Goal: Task Accomplishment & Management: Manage account settings

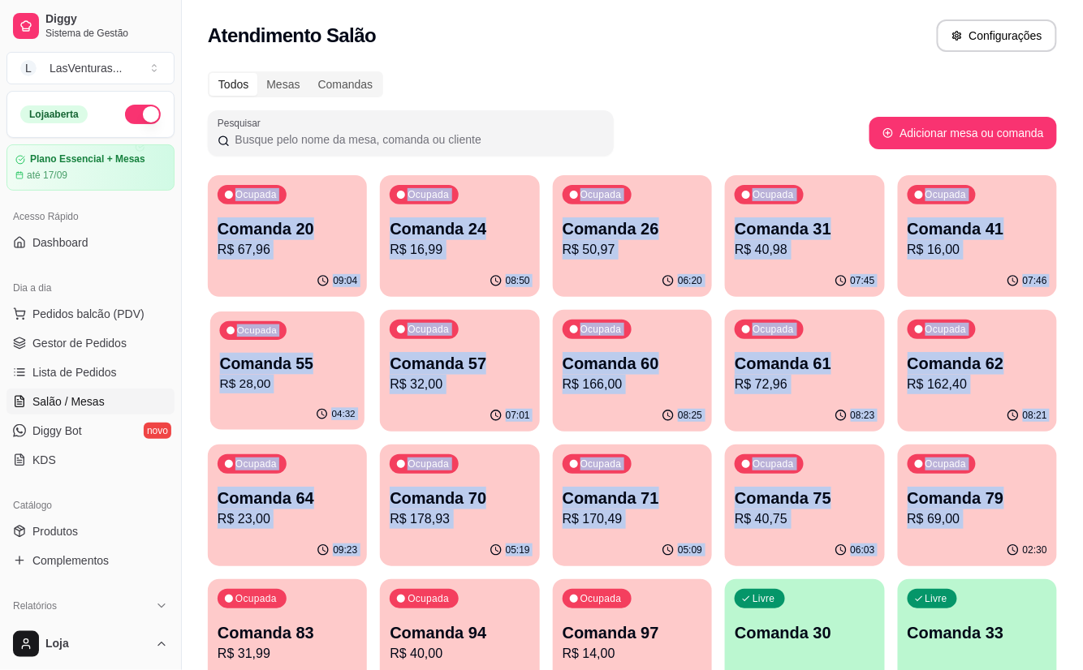
click at [278, 374] on p "Comanda 55" at bounding box center [288, 364] width 136 height 22
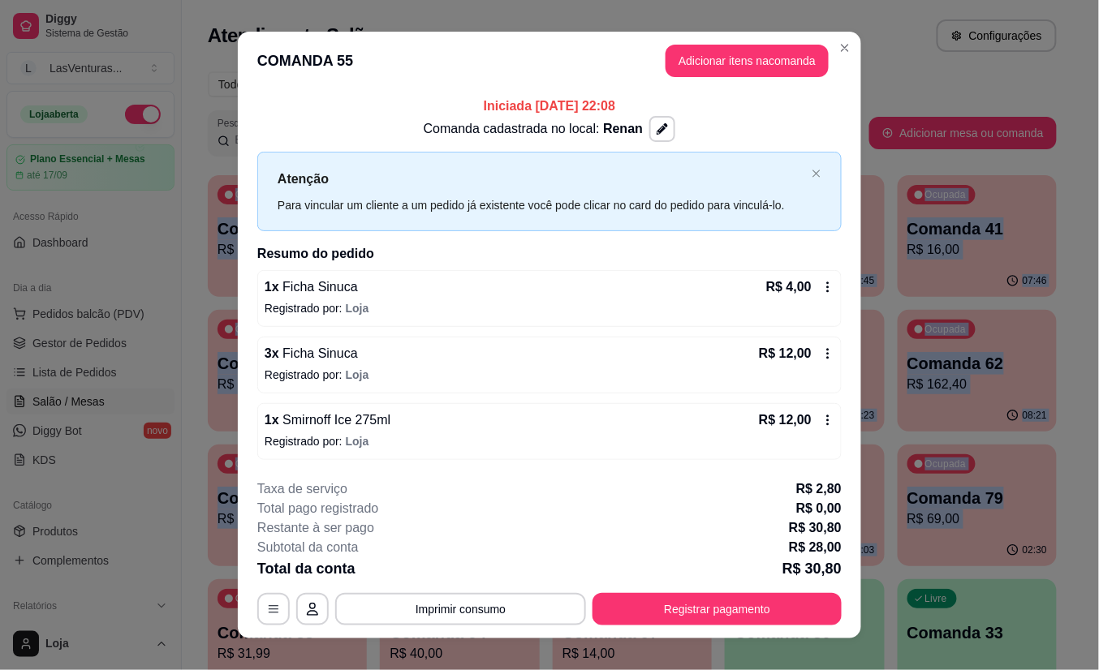
scroll to position [20, 0]
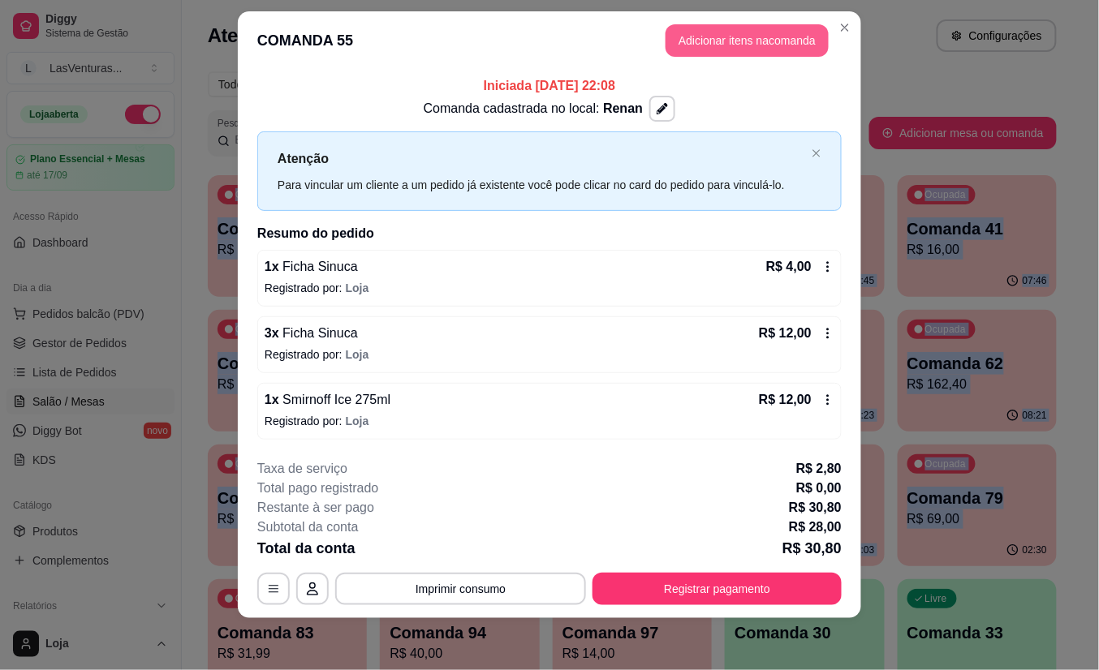
click at [712, 43] on button "Adicionar itens na comanda" at bounding box center [746, 40] width 163 height 32
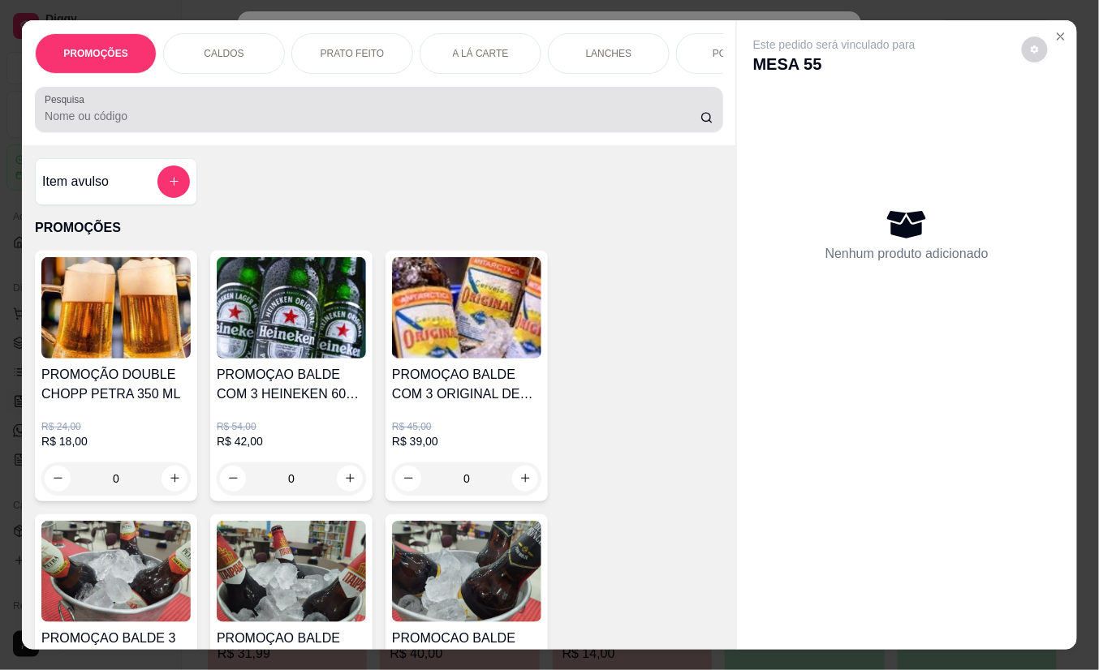
click at [322, 109] on div at bounding box center [379, 109] width 669 height 32
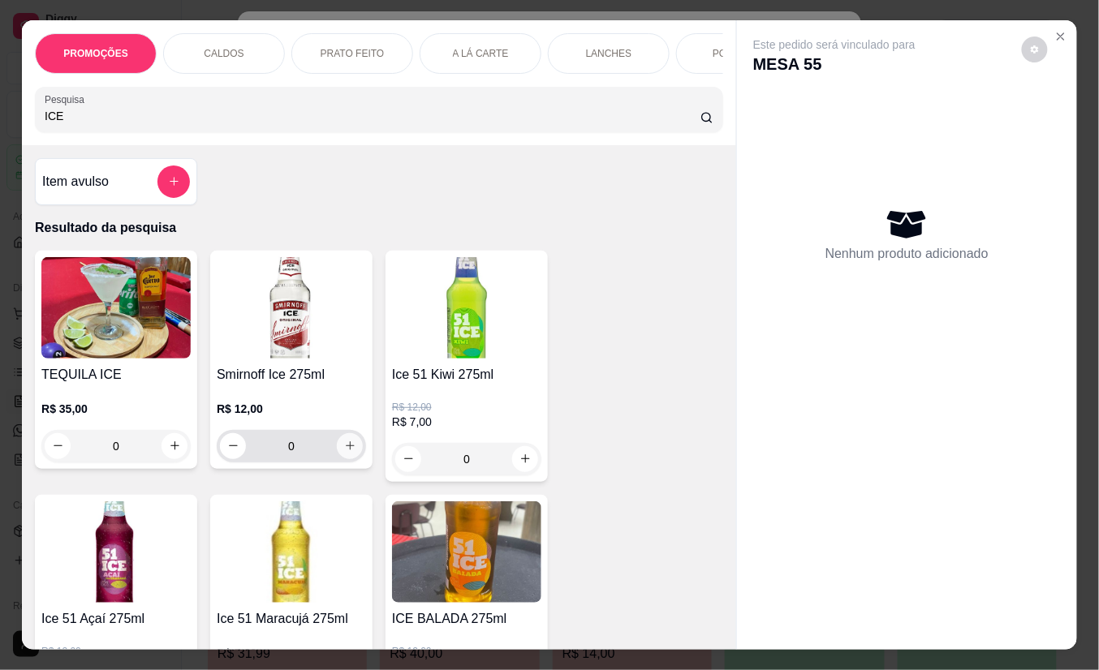
type input "ICE"
click at [348, 459] on button "increase-product-quantity" at bounding box center [350, 446] width 26 height 26
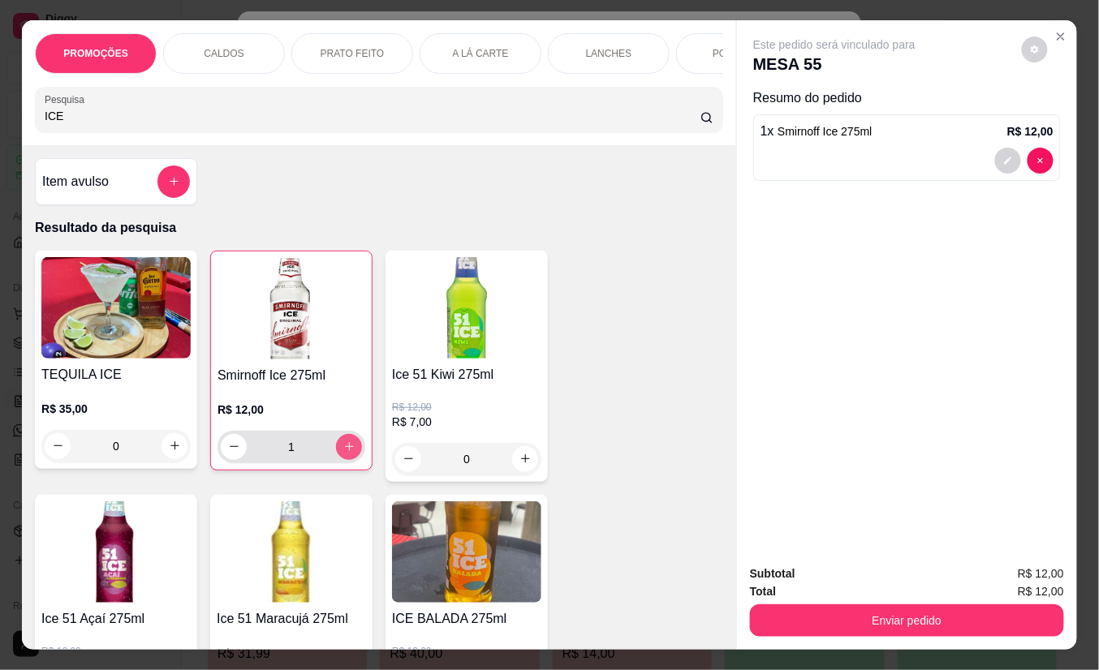
type input "1"
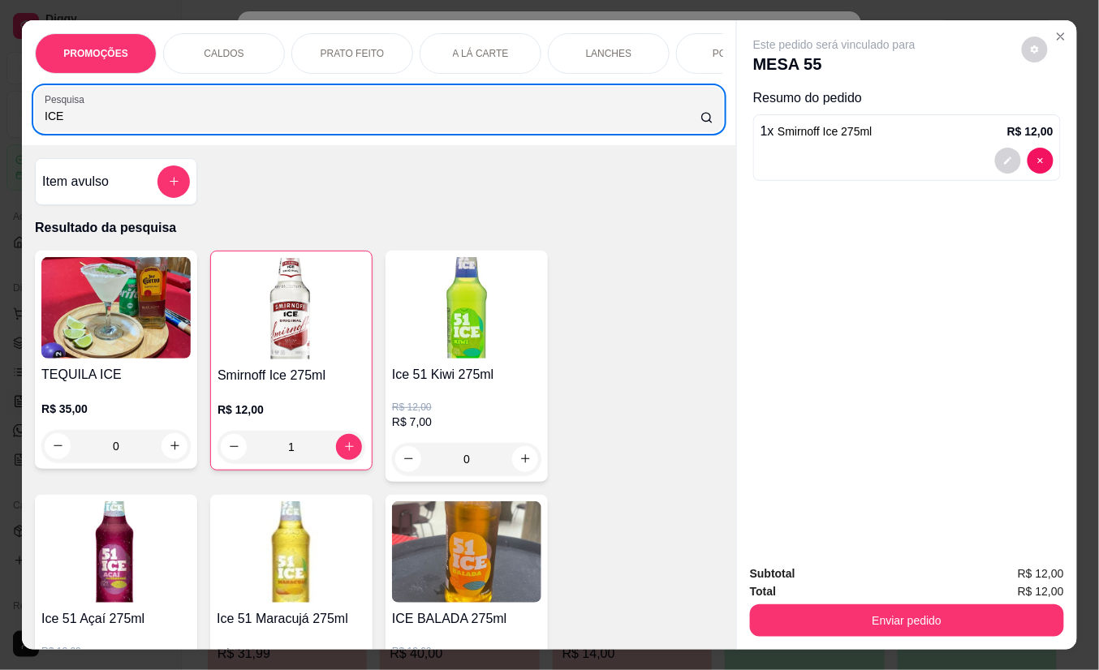
drag, startPoint x: 71, startPoint y: 133, endPoint x: 30, endPoint y: 127, distance: 41.8
click at [35, 127] on div "Pesquisa ICE" at bounding box center [379, 109] width 688 height 45
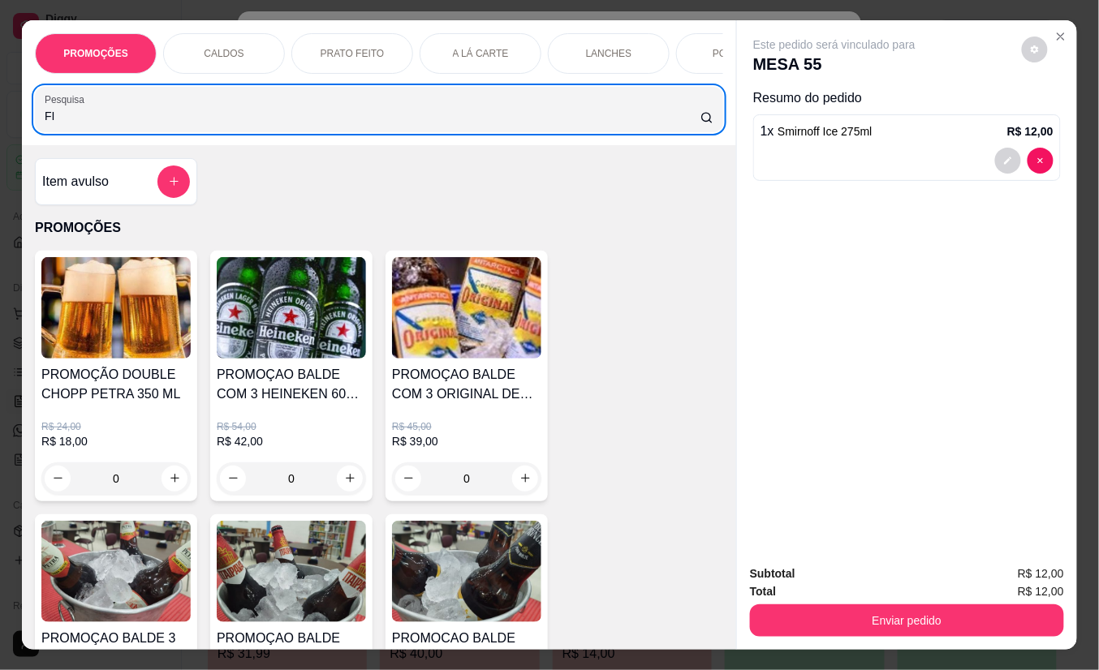
type input "FIC"
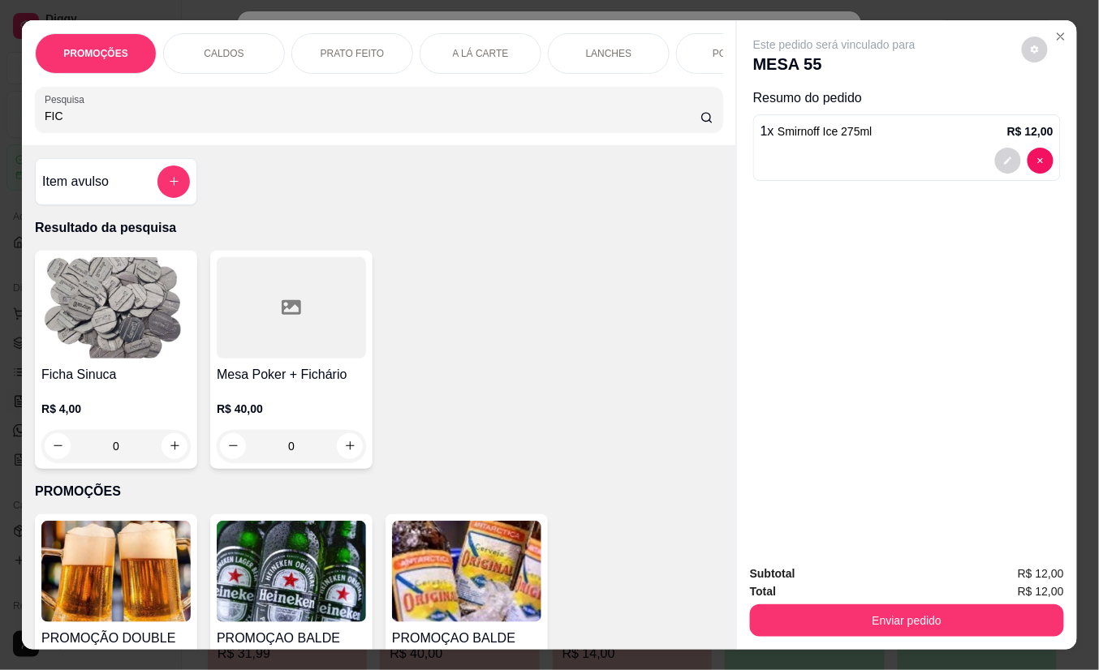
drag, startPoint x: 144, startPoint y: 124, endPoint x: -5, endPoint y: 138, distance: 149.2
click at [0, 138] on html "Diggy Sistema de Gestão L LasVenturas ... Loja aberta Plano Essencial + Mesas a…" at bounding box center [549, 335] width 1099 height 670
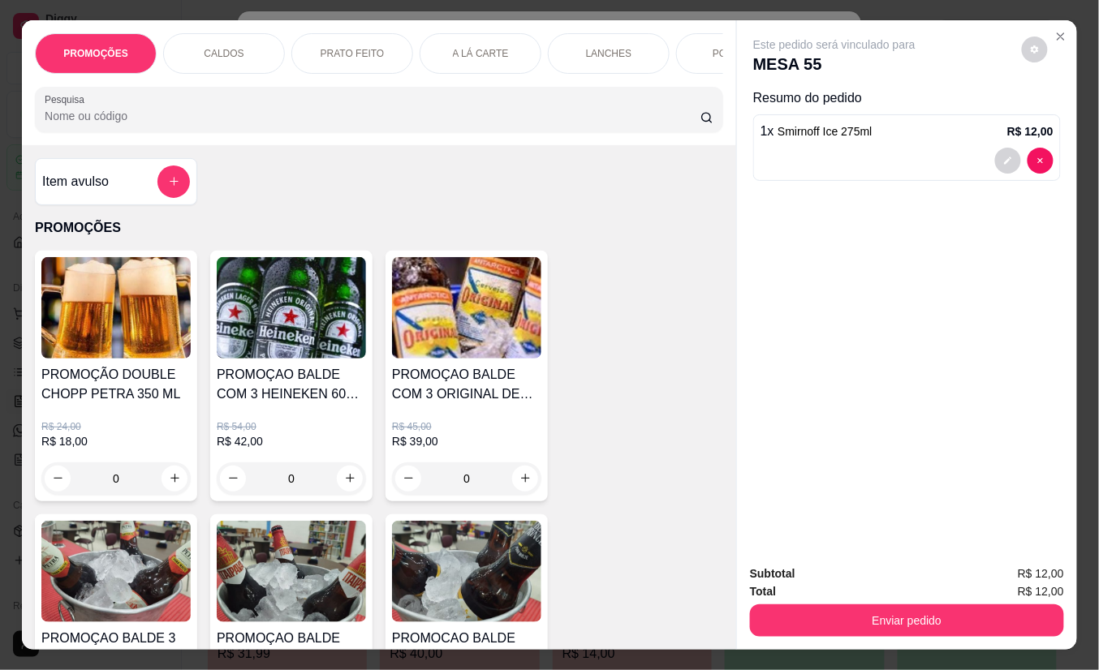
click at [75, 124] on input "Pesquisa" at bounding box center [373, 116] width 656 height 16
click at [183, 192] on div "Item avulso" at bounding box center [116, 181] width 162 height 47
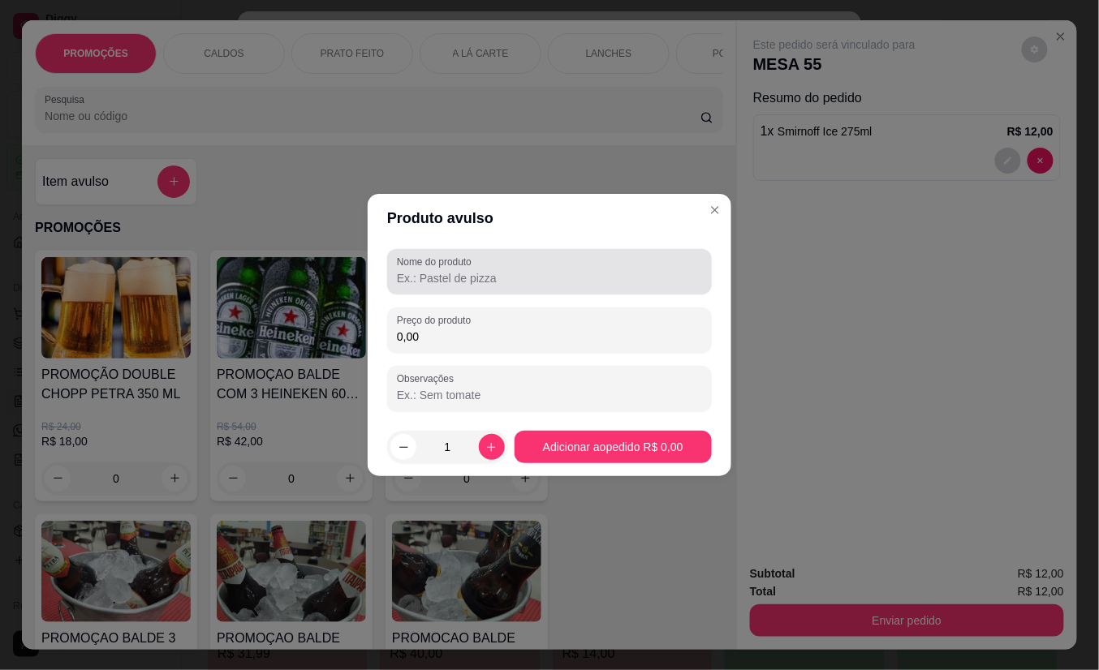
click at [552, 283] on input "Nome do produto" at bounding box center [549, 278] width 305 height 16
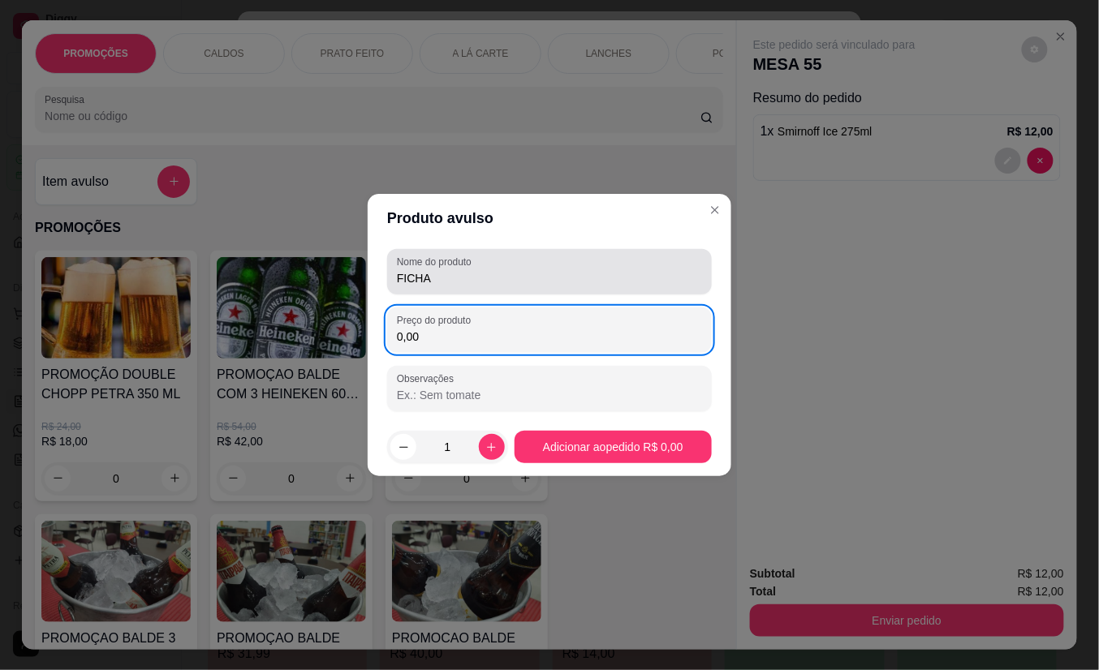
click at [553, 283] on input "FICHA" at bounding box center [549, 278] width 305 height 16
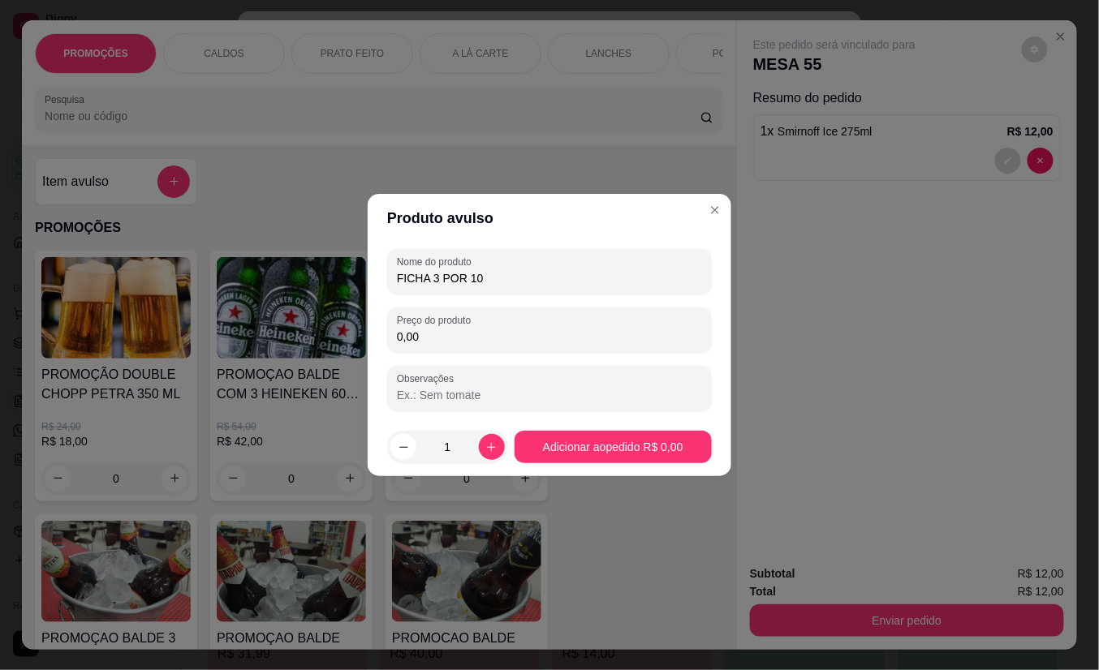
type input "FICHA 3 POR 10"
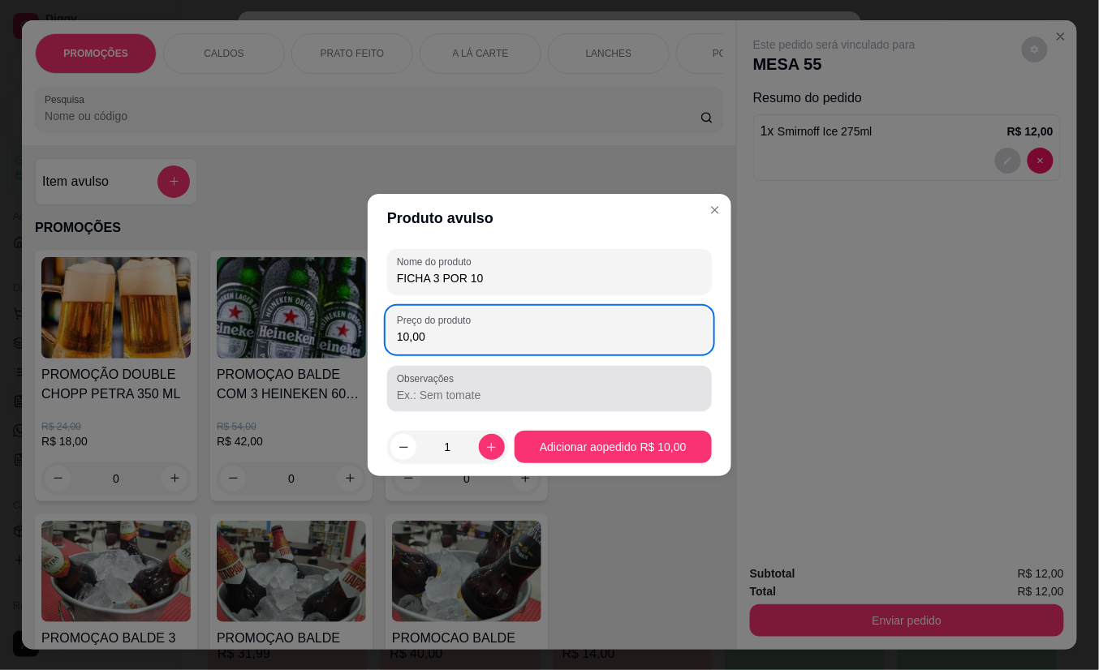
type input "10,00"
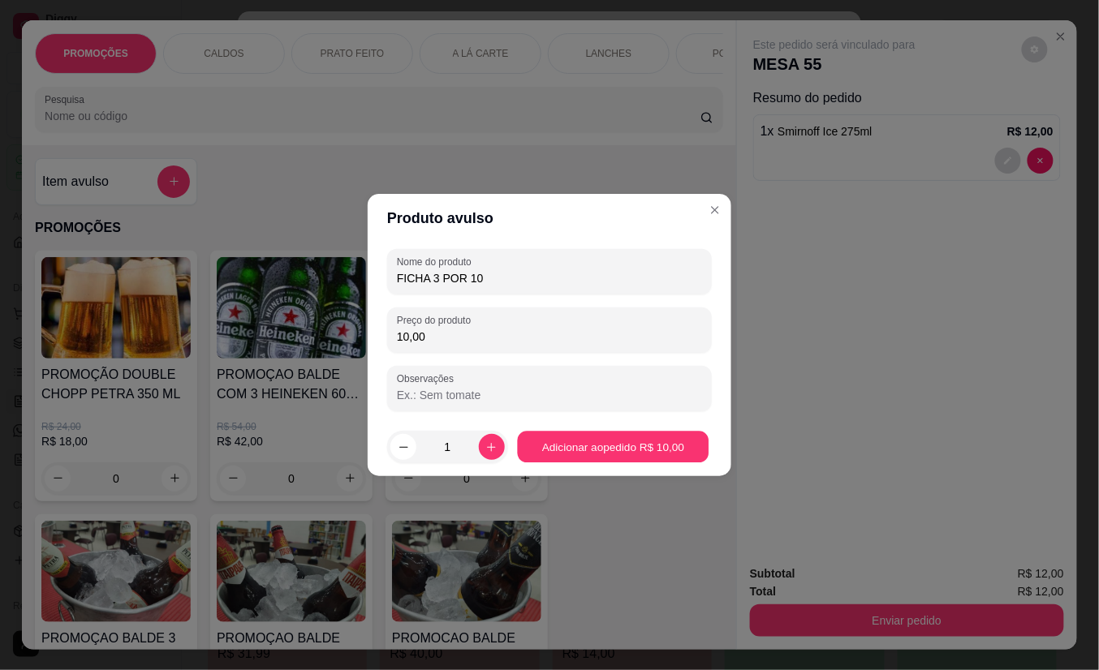
click at [562, 430] on footer "1 Adicionar ao pedido R$ 10,00" at bounding box center [550, 447] width 364 height 58
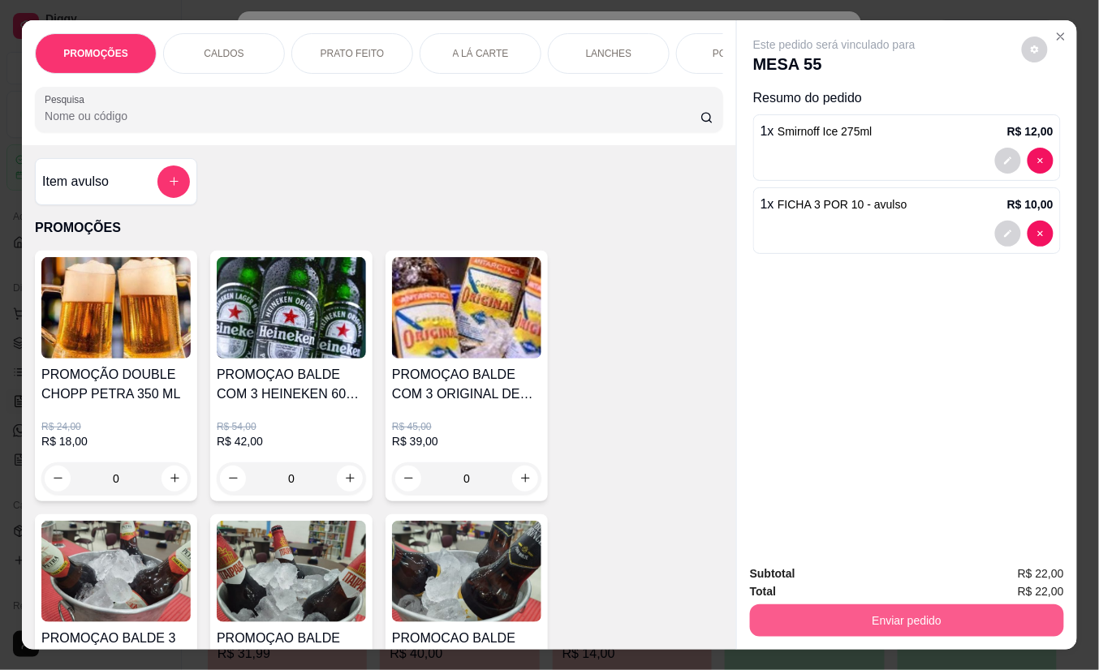
click at [836, 615] on button "Enviar pedido" at bounding box center [907, 621] width 314 height 32
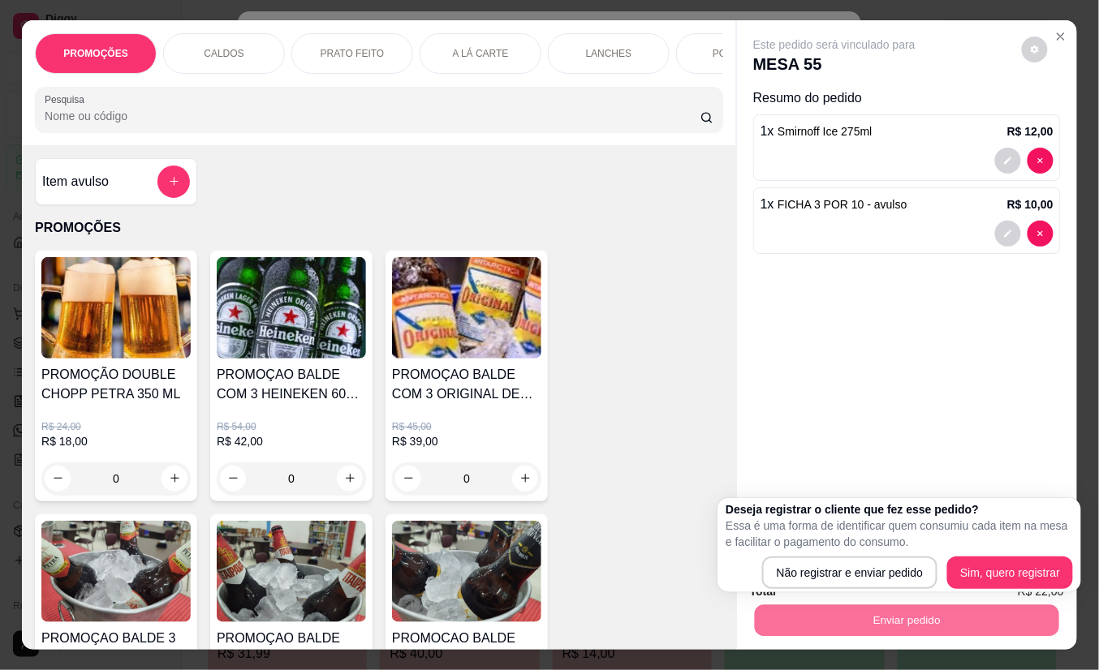
click at [845, 553] on div "Deseja registrar o cliente que fez esse pedido? Essa é uma forma de identificar…" at bounding box center [899, 546] width 347 height 88
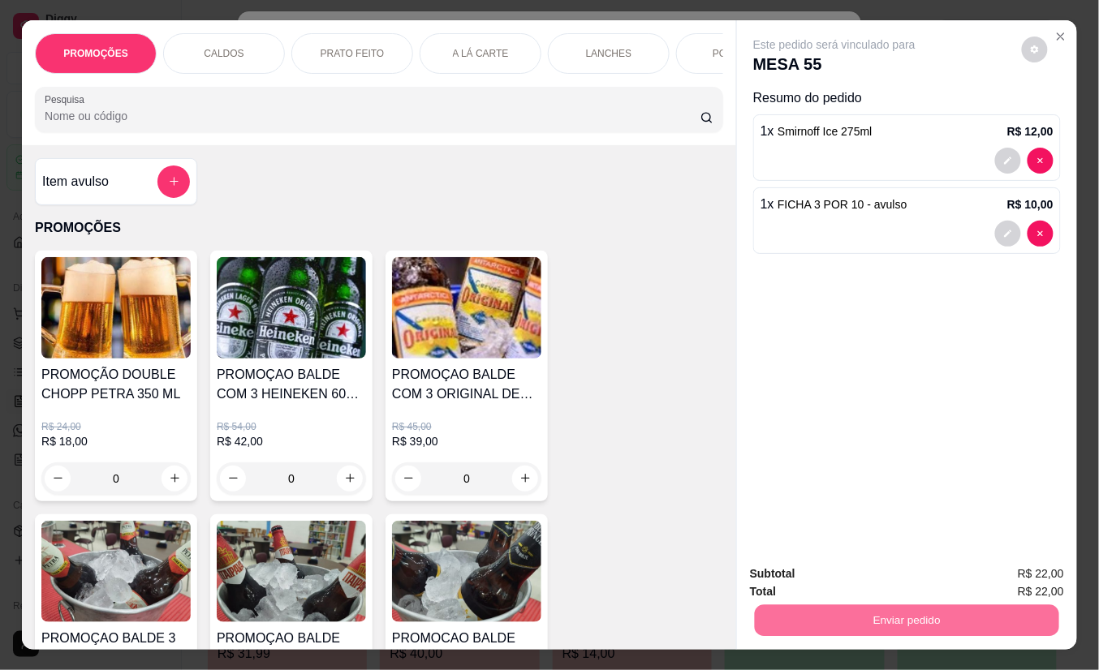
click at [844, 566] on button "Não registrar e enviar pedido" at bounding box center [852, 573] width 169 height 31
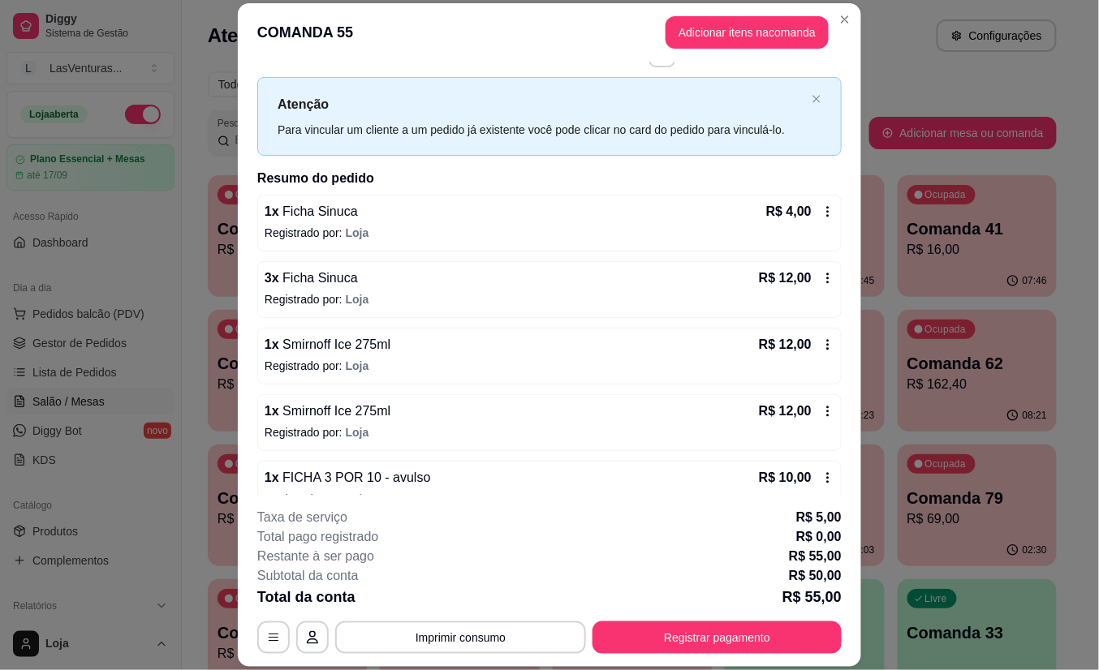
scroll to position [78, 0]
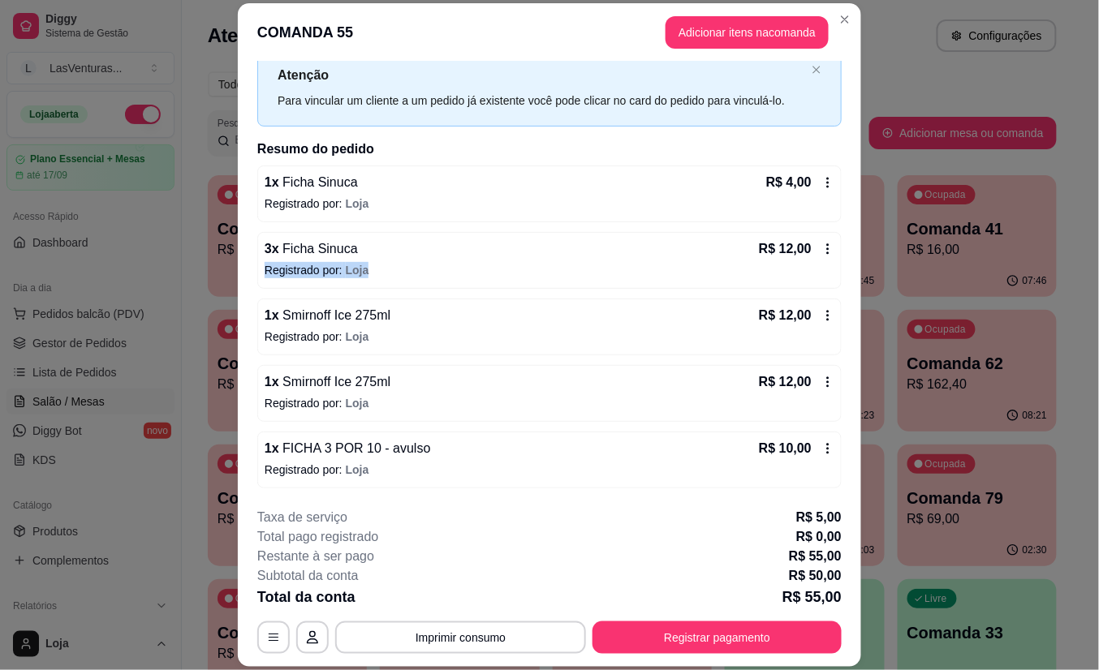
click at [802, 256] on div "3 x Ficha Sinuca R$ 12,00 Registrado por: [PERSON_NAME]" at bounding box center [549, 260] width 584 height 57
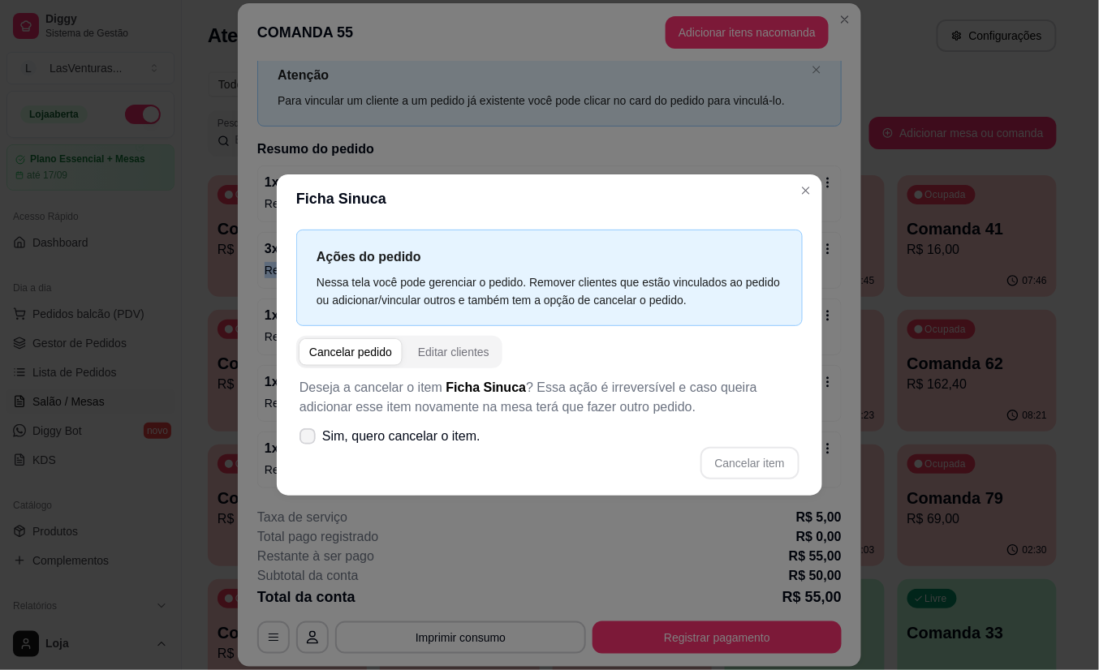
click at [400, 433] on span "Sim, quero cancelar o item." at bounding box center [401, 436] width 158 height 19
click at [309, 440] on input "Sim, quero cancelar o item." at bounding box center [304, 445] width 11 height 11
checkbox input "true"
click at [747, 476] on button "Cancelar item" at bounding box center [749, 464] width 97 height 32
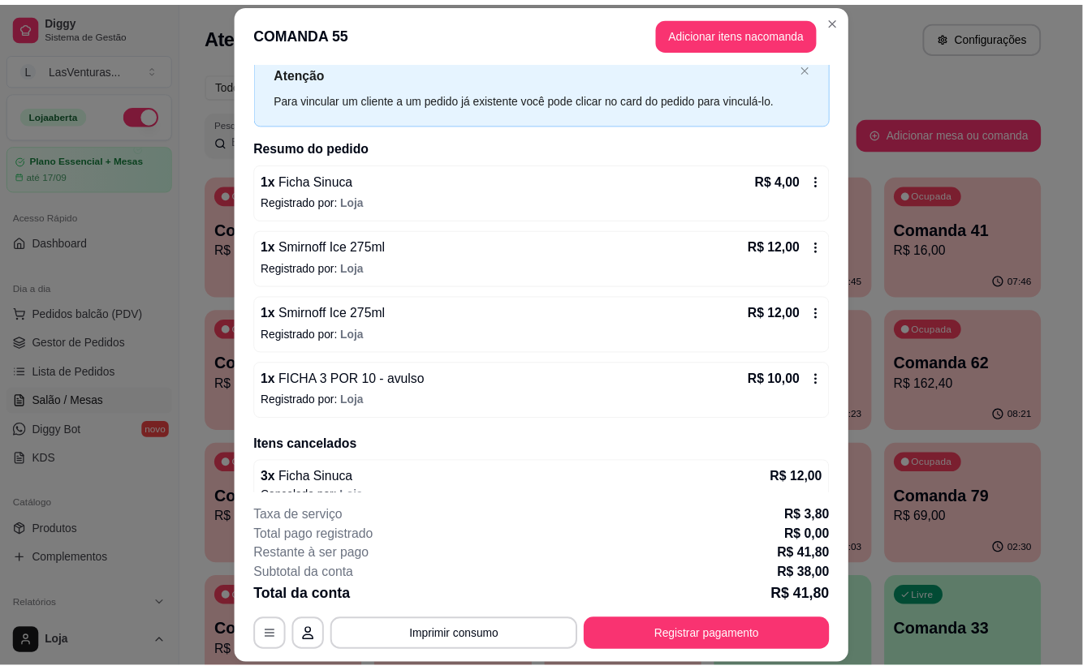
scroll to position [104, 0]
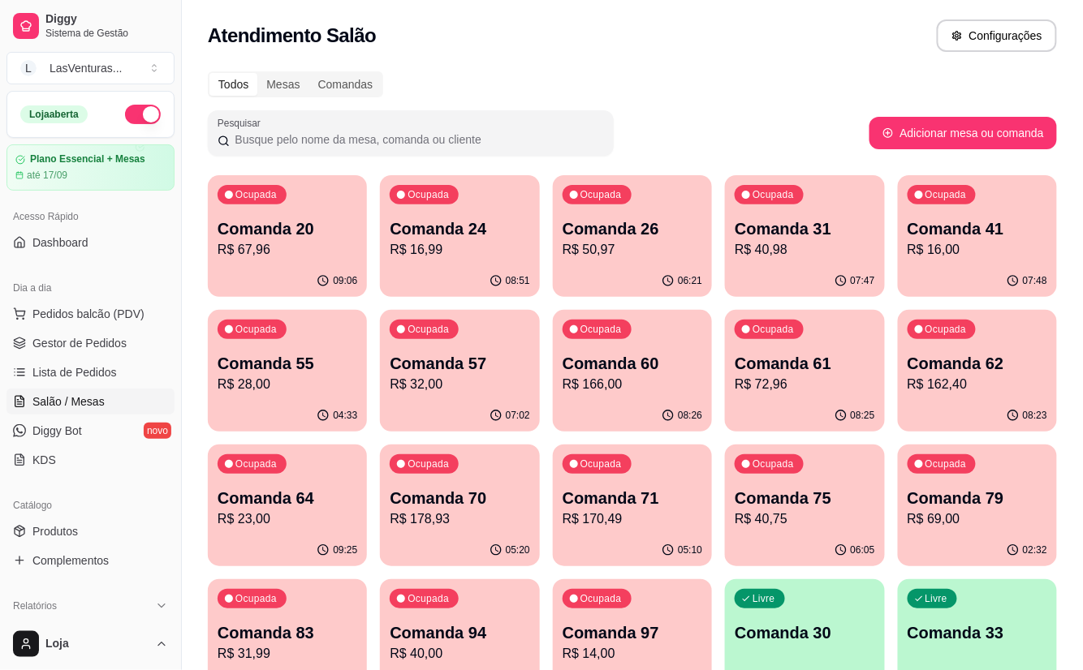
click at [1052, 347] on div "Ocupada Comanda 62 R$ 162,40" at bounding box center [977, 355] width 159 height 90
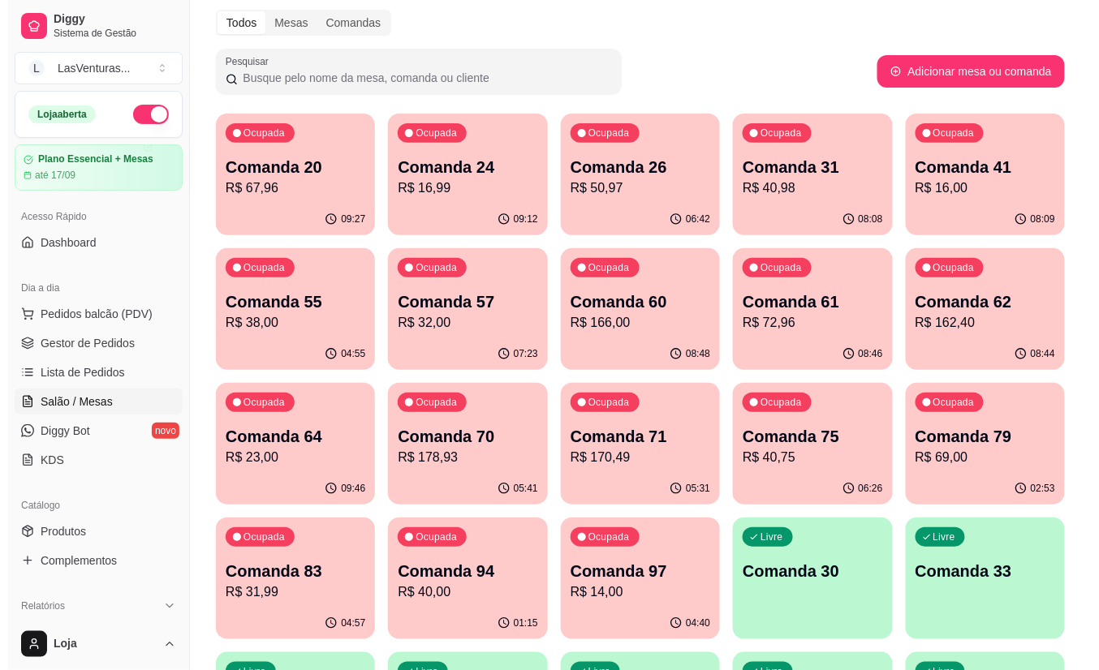
scroll to position [108, 0]
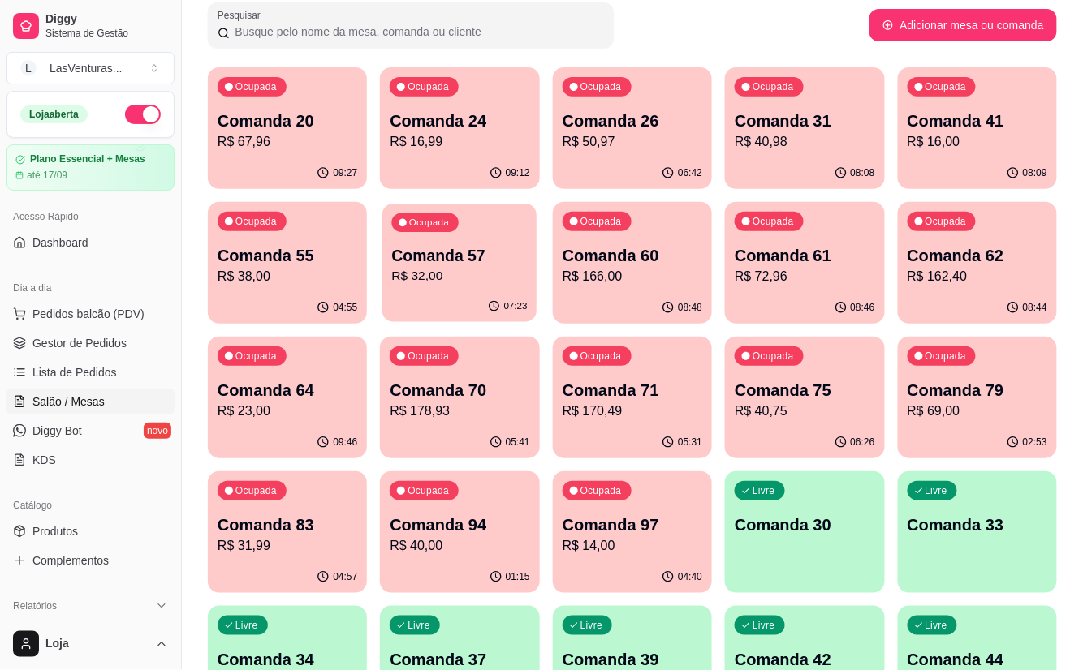
click at [414, 286] on div "Ocupada Comanda 57 R$ 32,00" at bounding box center [459, 248] width 155 height 88
click at [994, 307] on div "08:44" at bounding box center [977, 308] width 159 height 32
click at [263, 264] on p "Comanda 55" at bounding box center [287, 255] width 140 height 23
click at [841, 280] on p "R$ 72,96" at bounding box center [804, 276] width 140 height 19
click at [573, 254] on p "Comanda 60" at bounding box center [632, 255] width 140 height 23
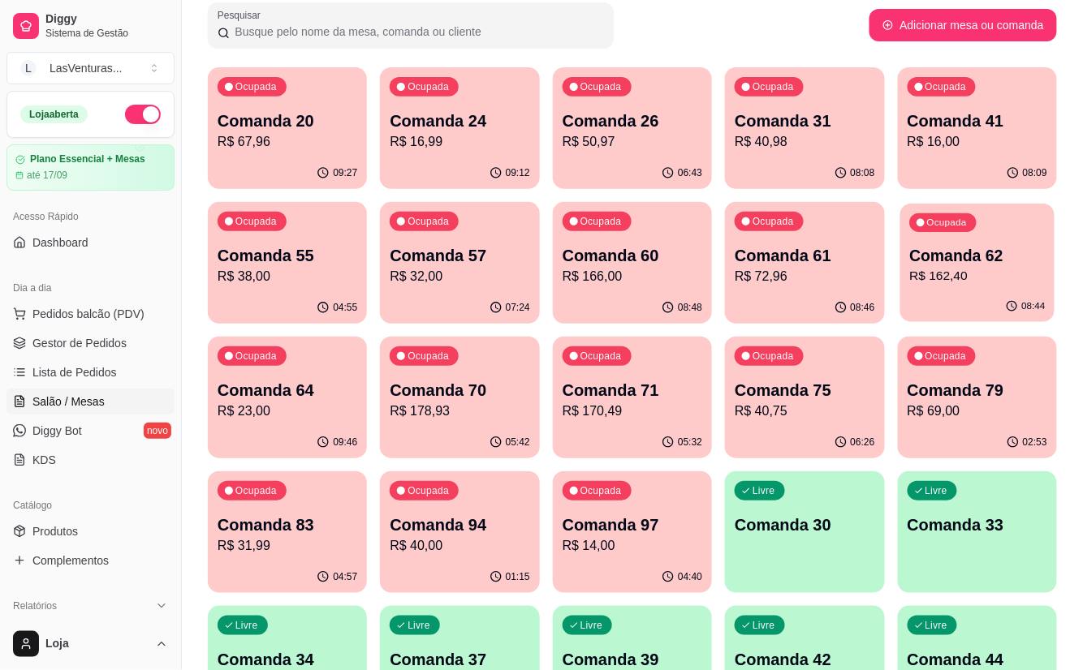
click at [924, 260] on p "Comanda 62" at bounding box center [977, 256] width 136 height 22
click at [510, 282] on p "R$ 32,00" at bounding box center [460, 276] width 140 height 19
click at [927, 150] on p "R$ 16,00" at bounding box center [977, 141] width 140 height 19
click at [273, 414] on p "R$ 23,00" at bounding box center [287, 411] width 140 height 19
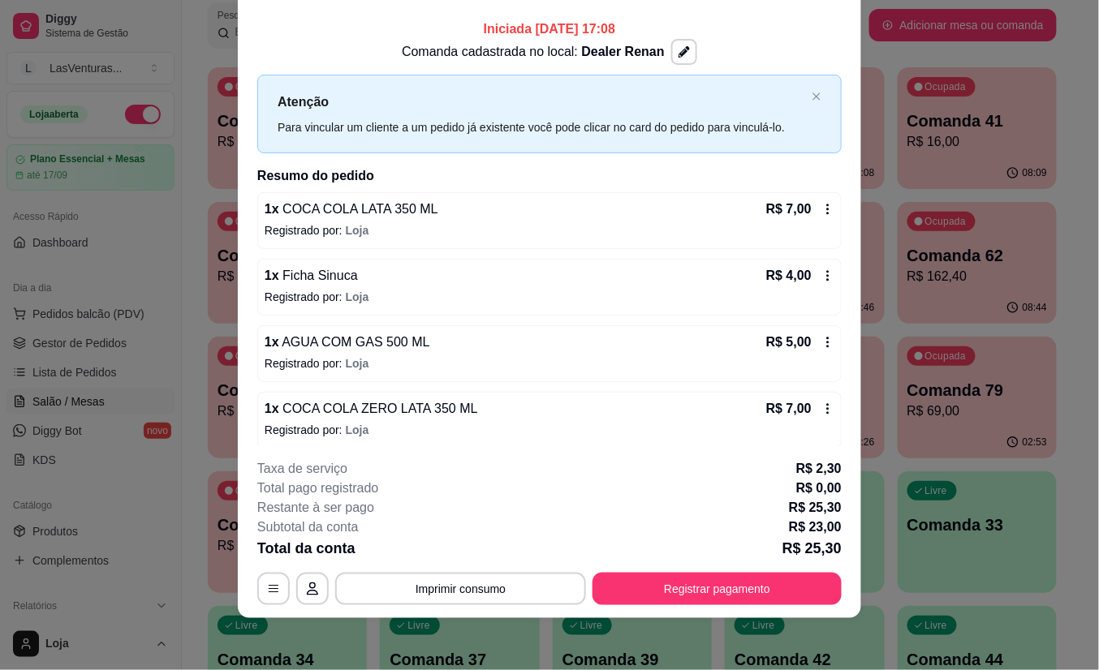
scroll to position [0, 0]
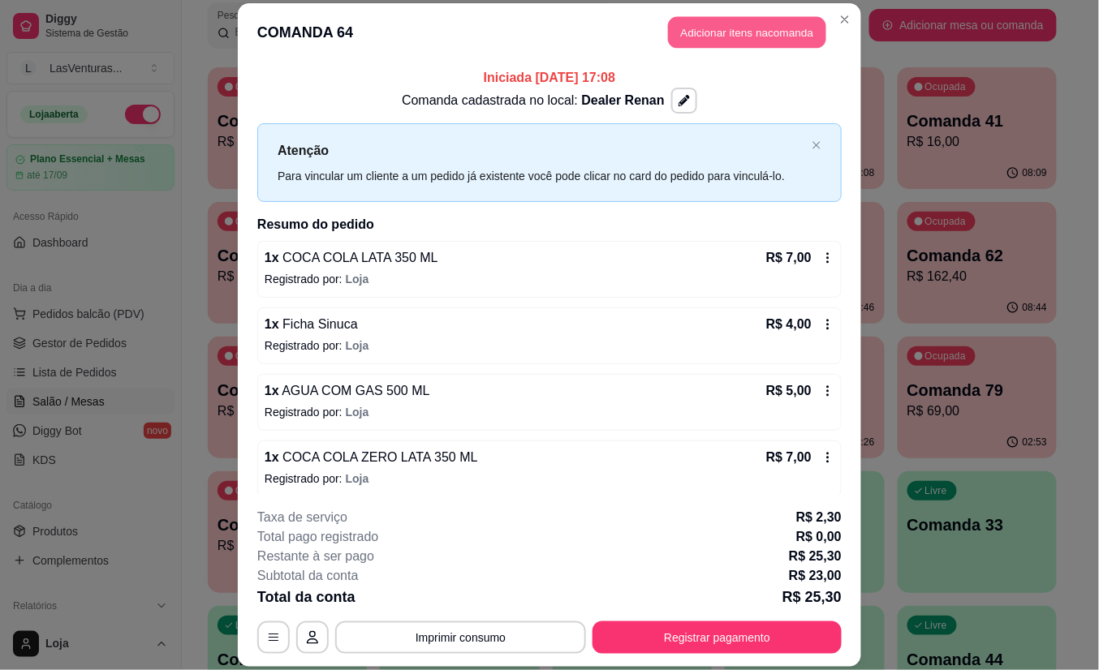
click at [722, 24] on button "Adicionar itens na comanda" at bounding box center [747, 33] width 158 height 32
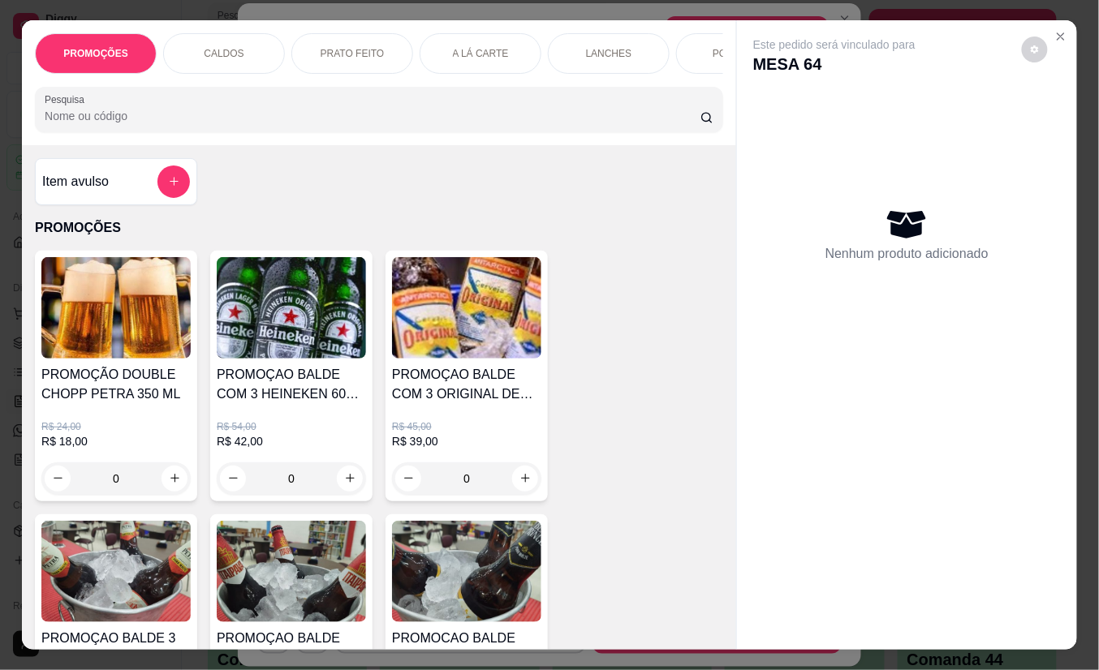
click at [253, 123] on input "Pesquisa" at bounding box center [373, 116] width 656 height 16
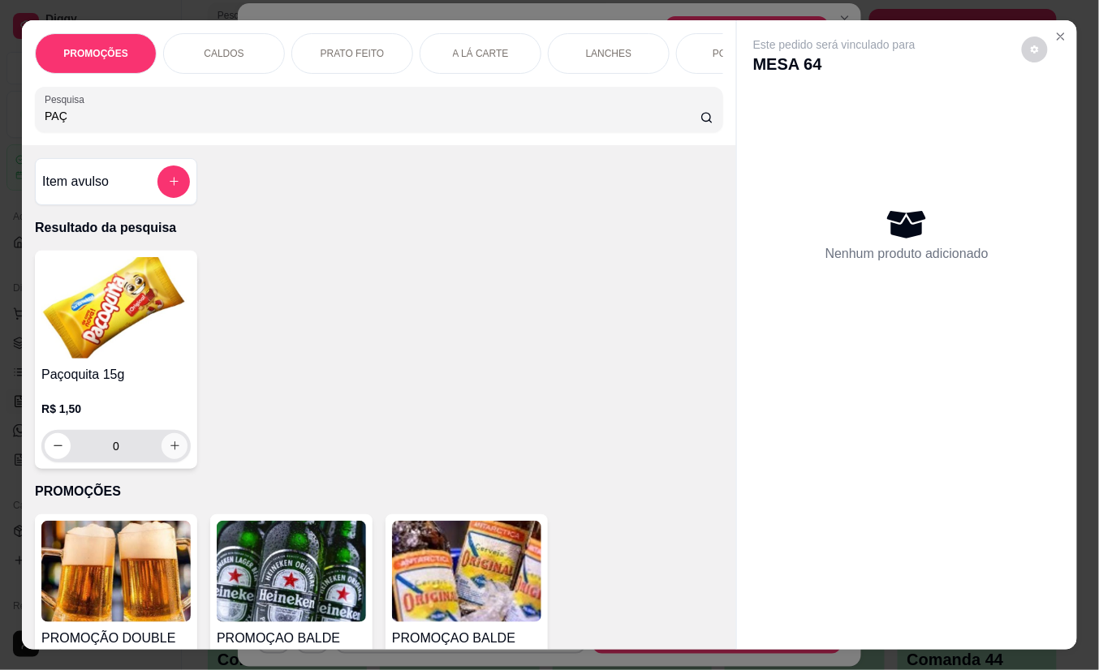
type input "PAÇ"
click at [169, 450] on icon "increase-product-quantity" at bounding box center [175, 446] width 12 height 12
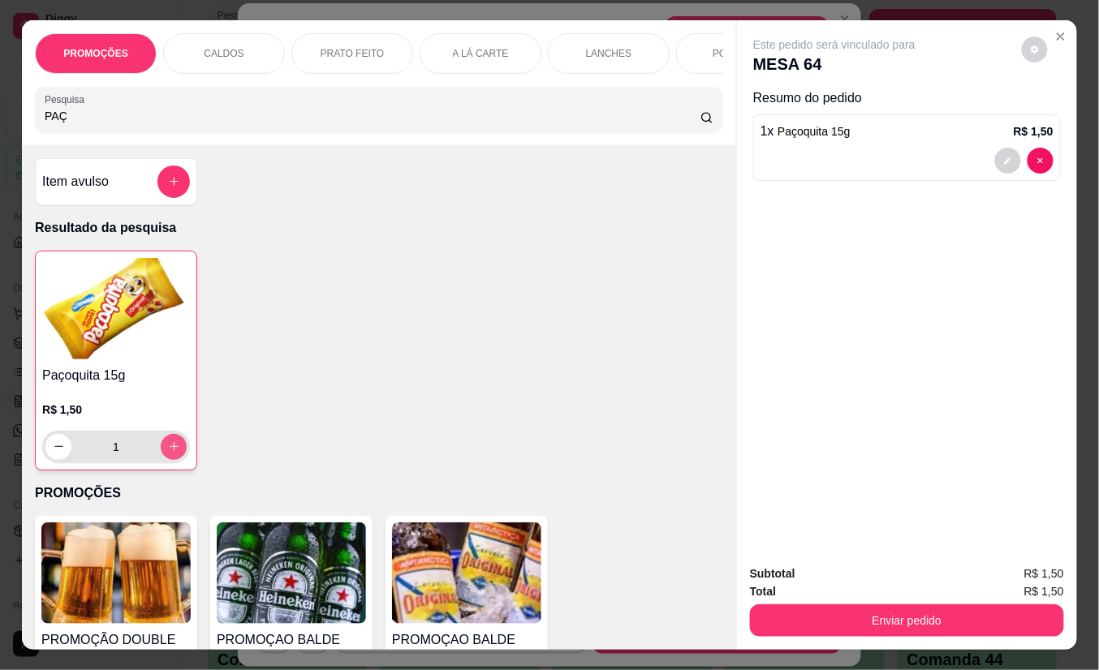
type input "1"
click at [168, 450] on icon "increase-product-quantity" at bounding box center [174, 447] width 12 height 12
type input "2"
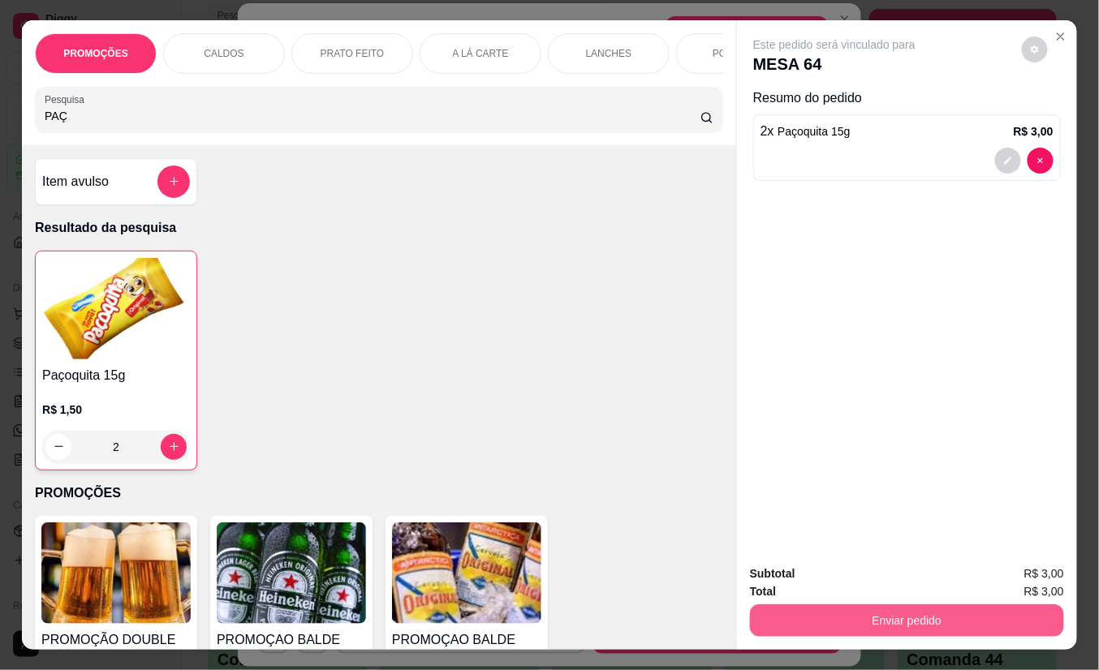
click at [782, 614] on button "Enviar pedido" at bounding box center [907, 621] width 314 height 32
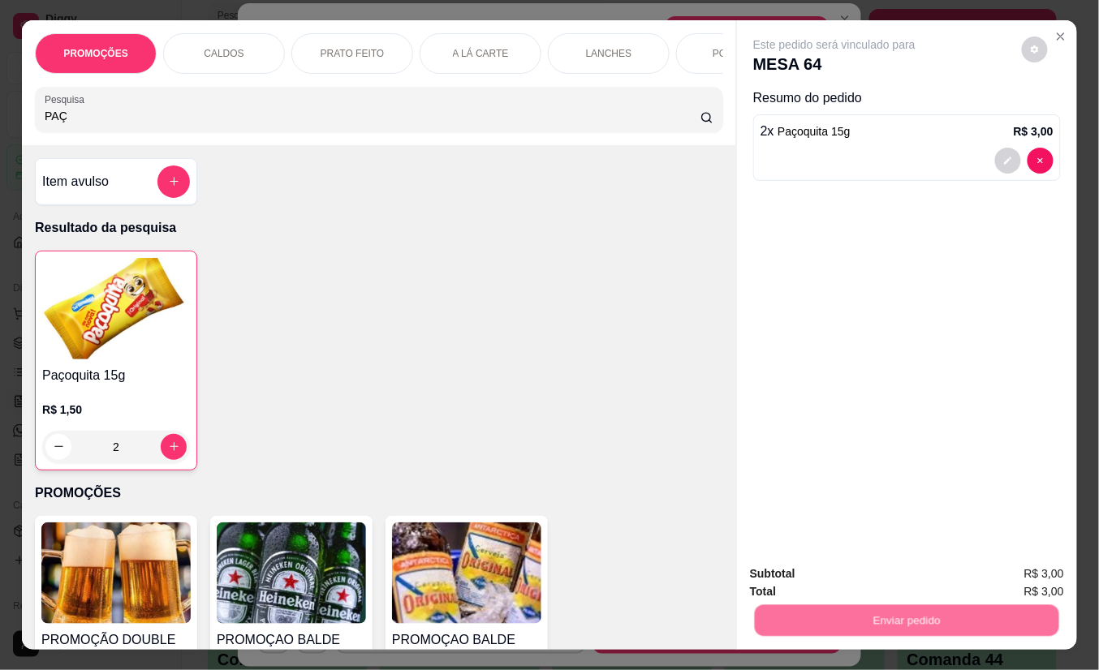
click at [792, 570] on button "Não registrar e enviar pedido" at bounding box center [852, 573] width 169 height 31
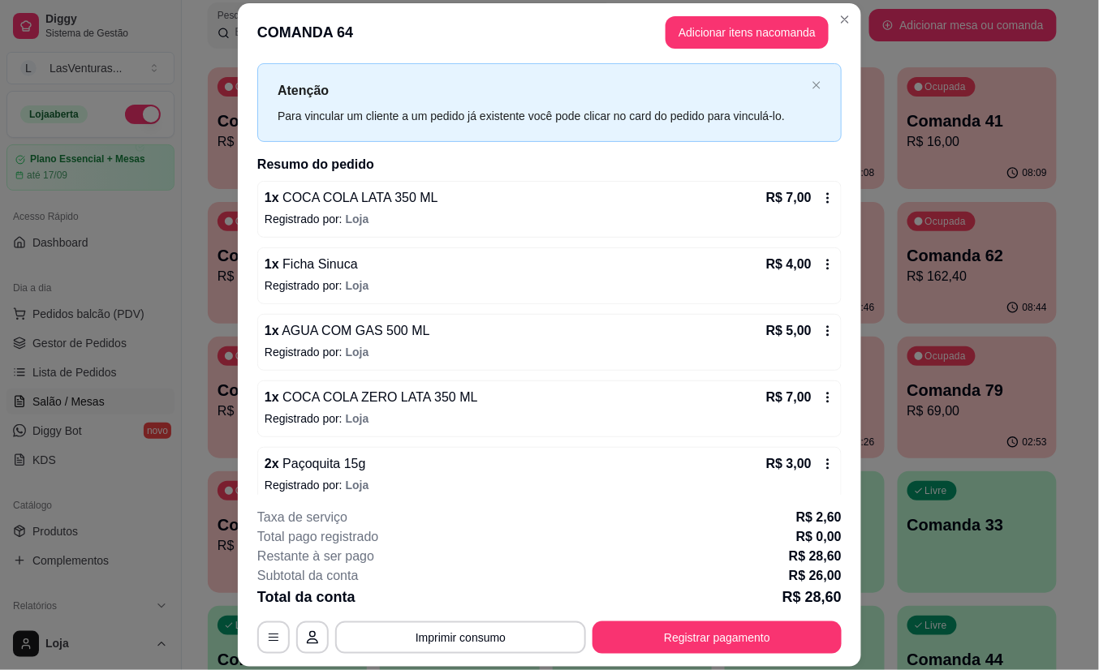
scroll to position [78, 0]
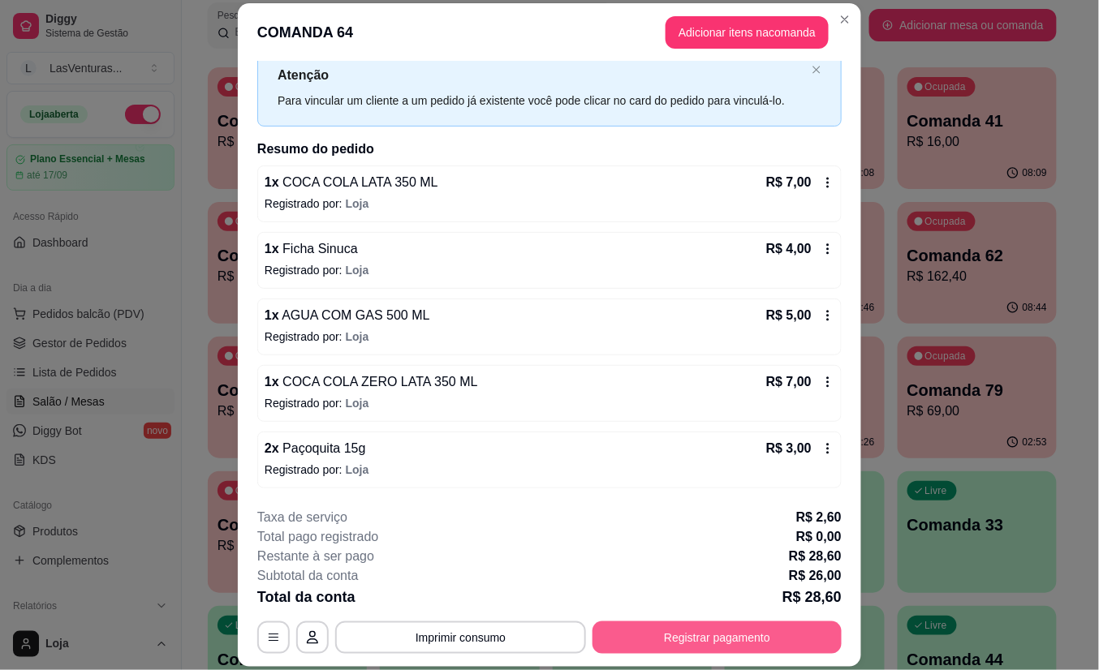
click at [643, 640] on button "Registrar pagamento" at bounding box center [716, 638] width 249 height 32
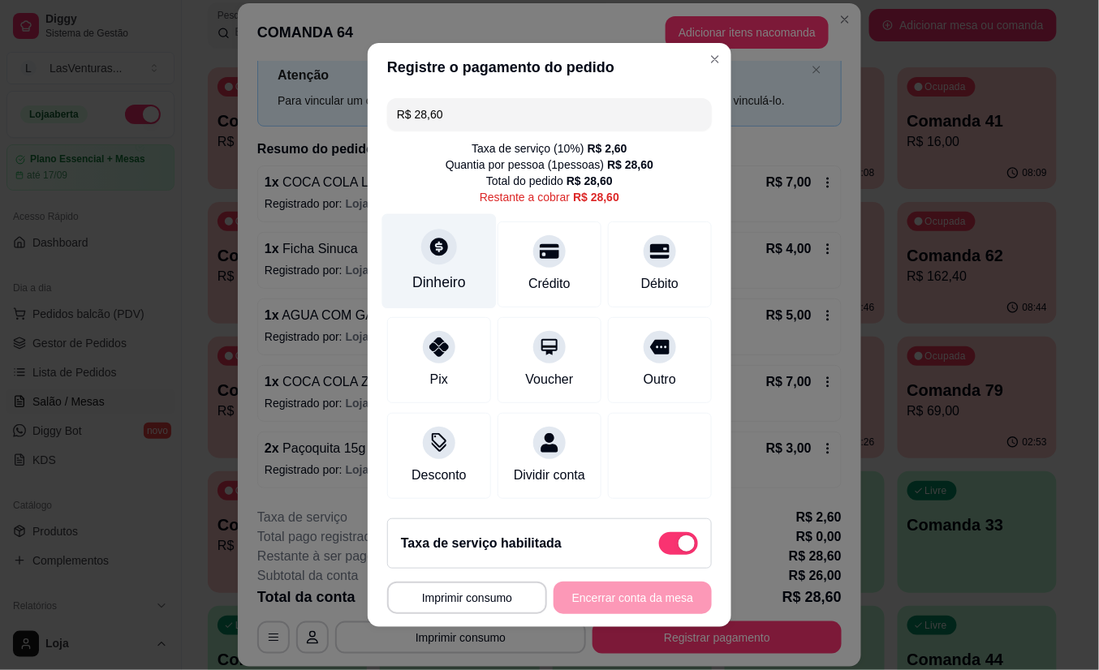
click at [439, 256] on div "Dinheiro" at bounding box center [439, 261] width 114 height 95
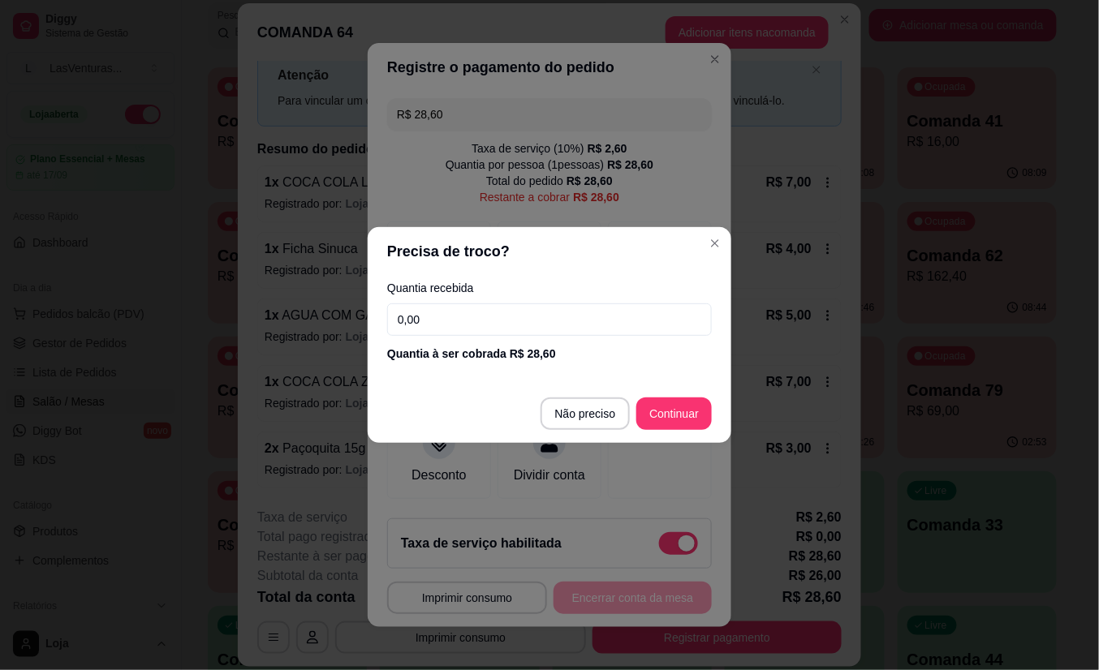
click at [454, 321] on input "0,00" at bounding box center [549, 320] width 325 height 32
type input "28,60"
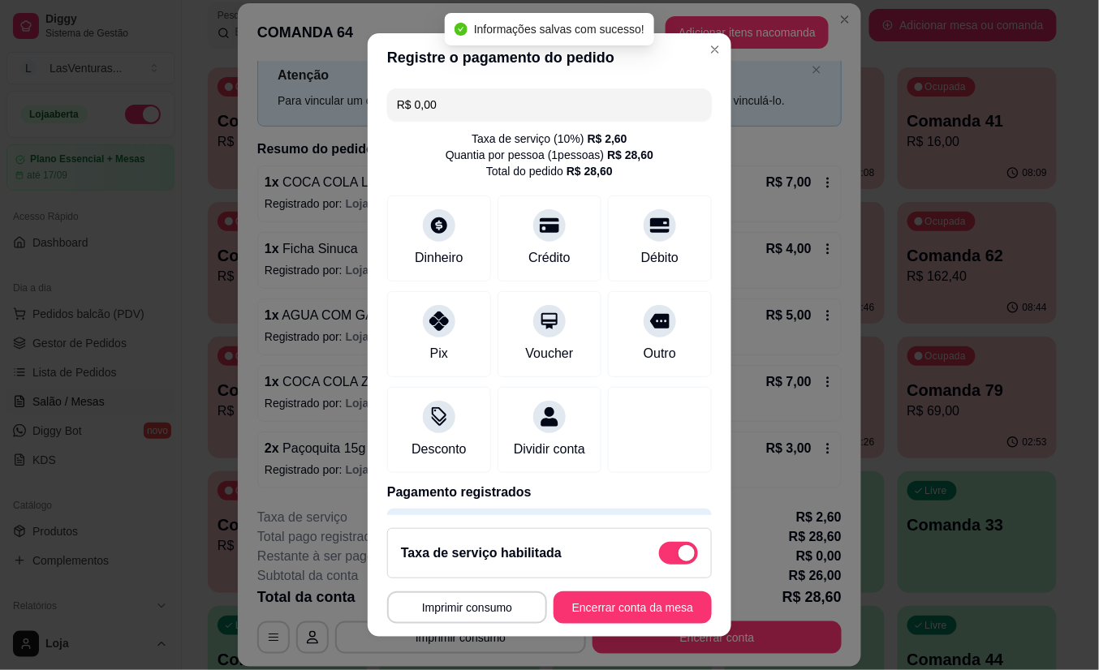
type input "R$ 0,00"
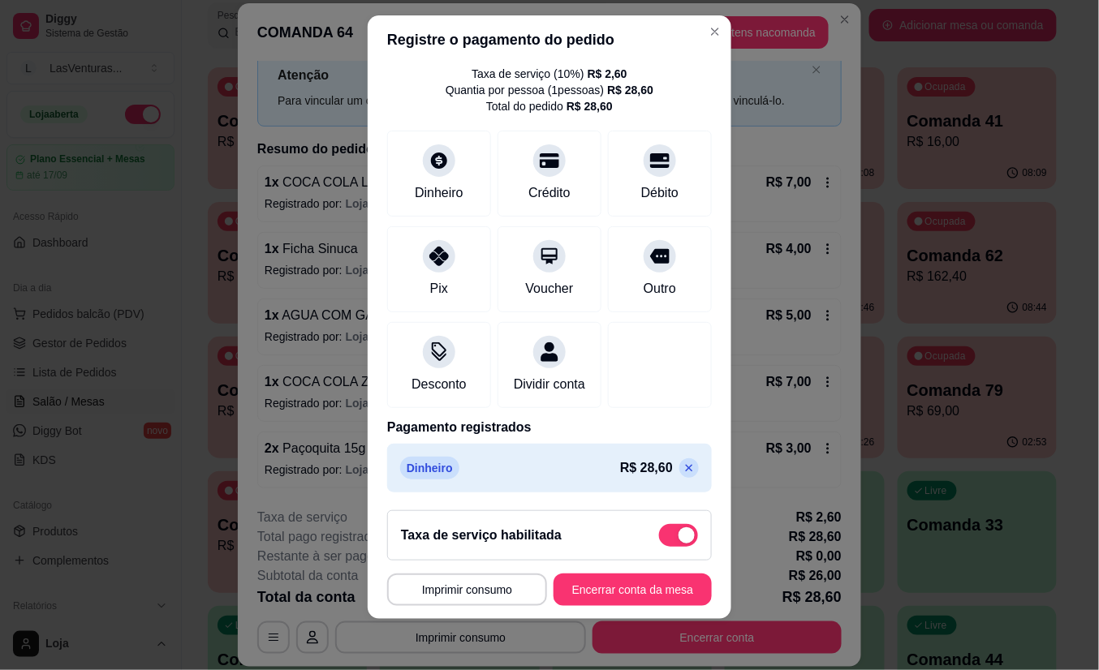
scroll to position [70, 0]
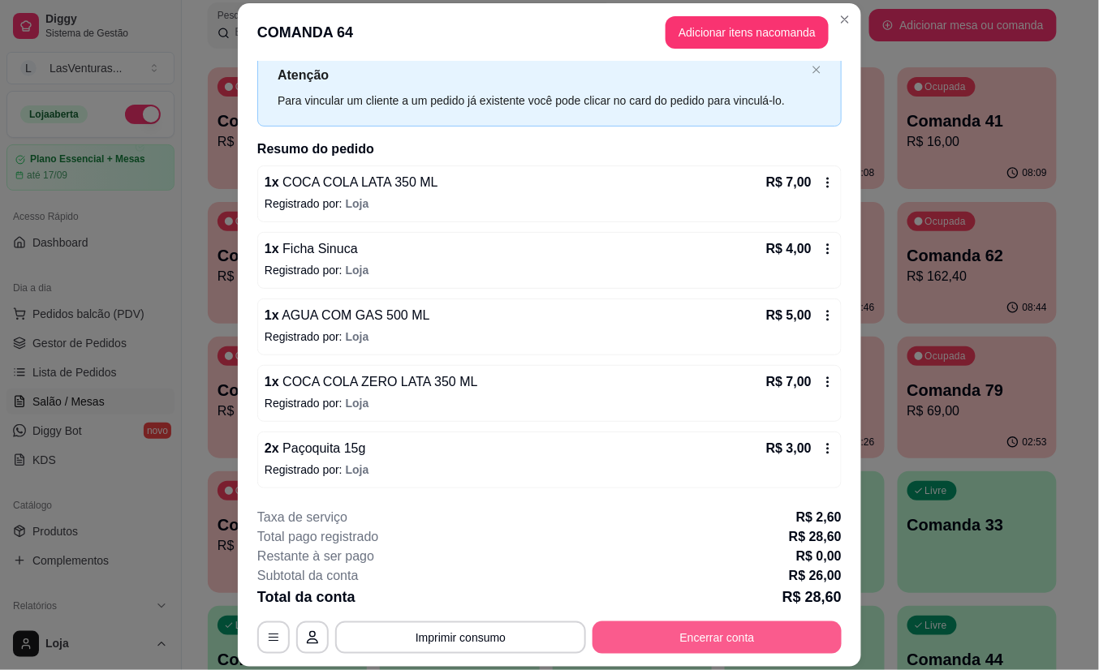
click at [666, 625] on button "Encerrar conta" at bounding box center [716, 638] width 249 height 32
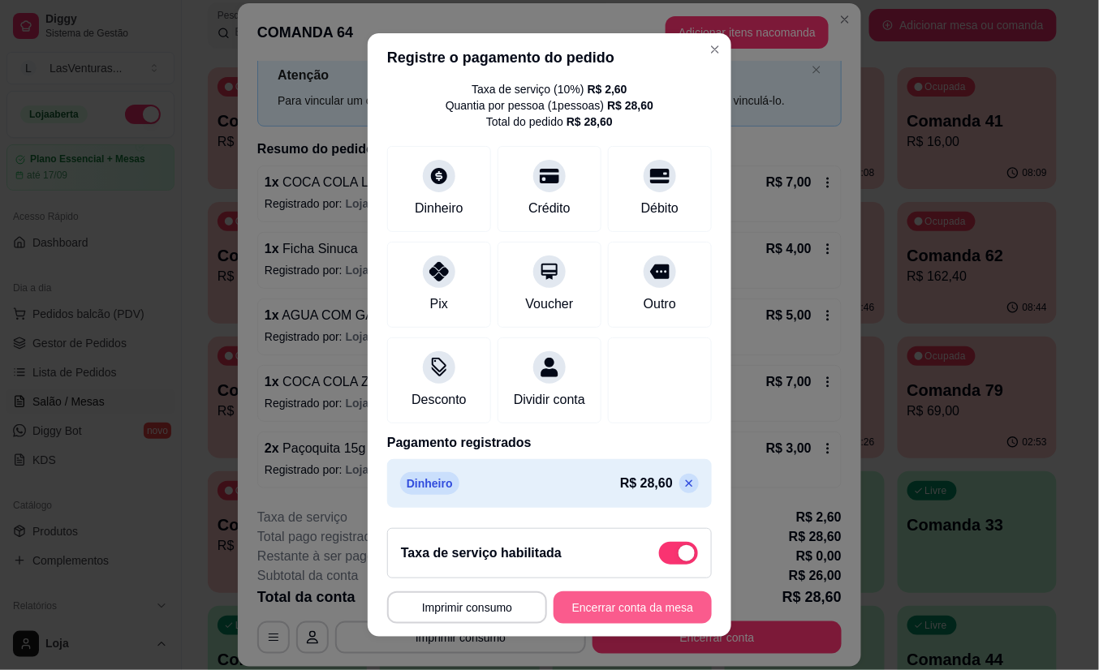
click at [578, 605] on button "Encerrar conta da mesa" at bounding box center [632, 608] width 158 height 32
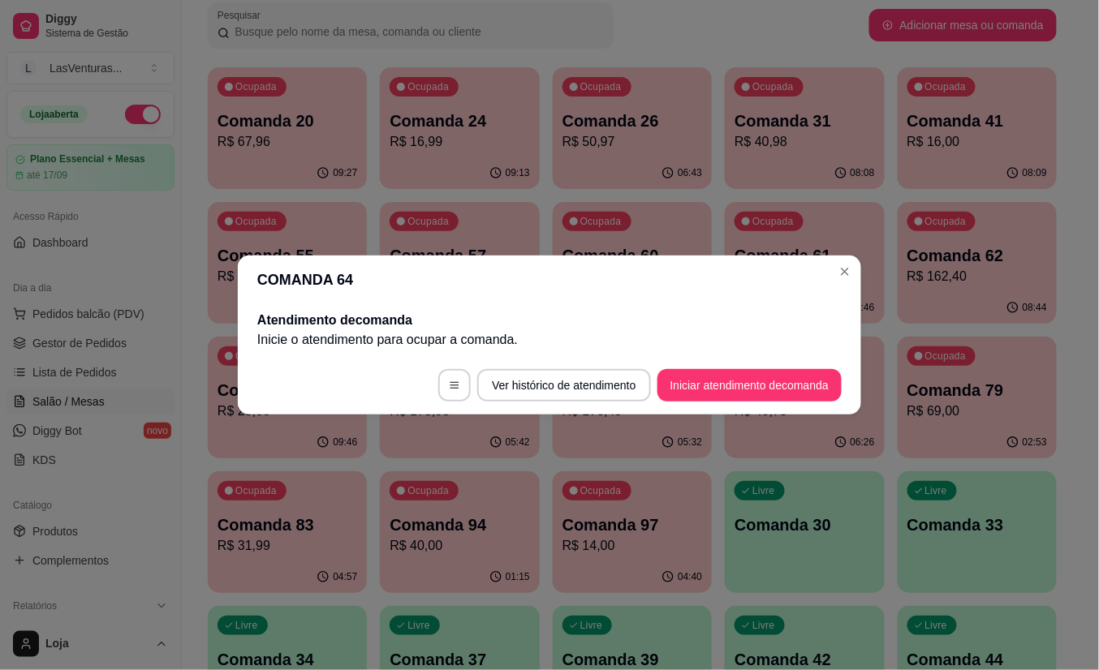
scroll to position [0, 0]
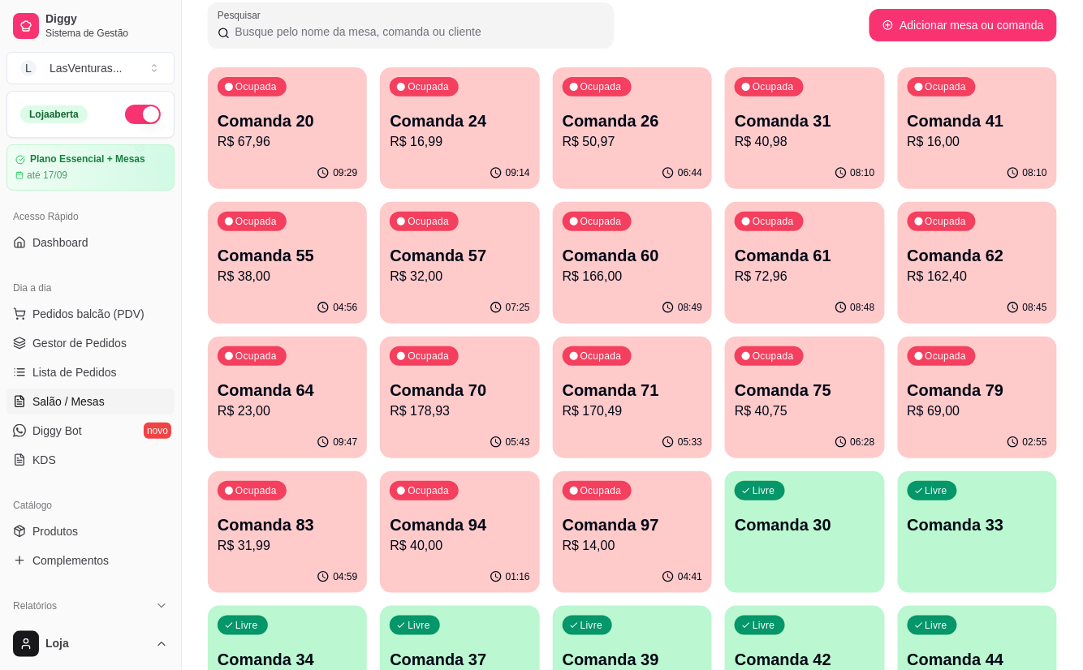
click at [484, 516] on p "Comanda 94" at bounding box center [460, 525] width 140 height 23
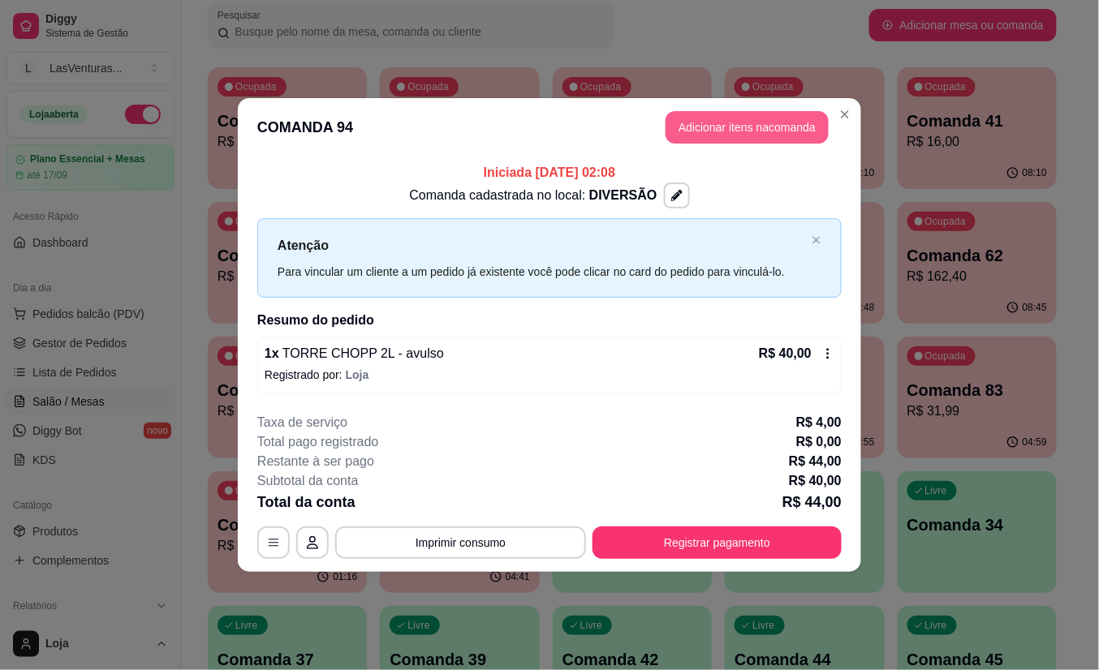
click at [773, 122] on button "Adicionar itens na comanda" at bounding box center [746, 127] width 163 height 32
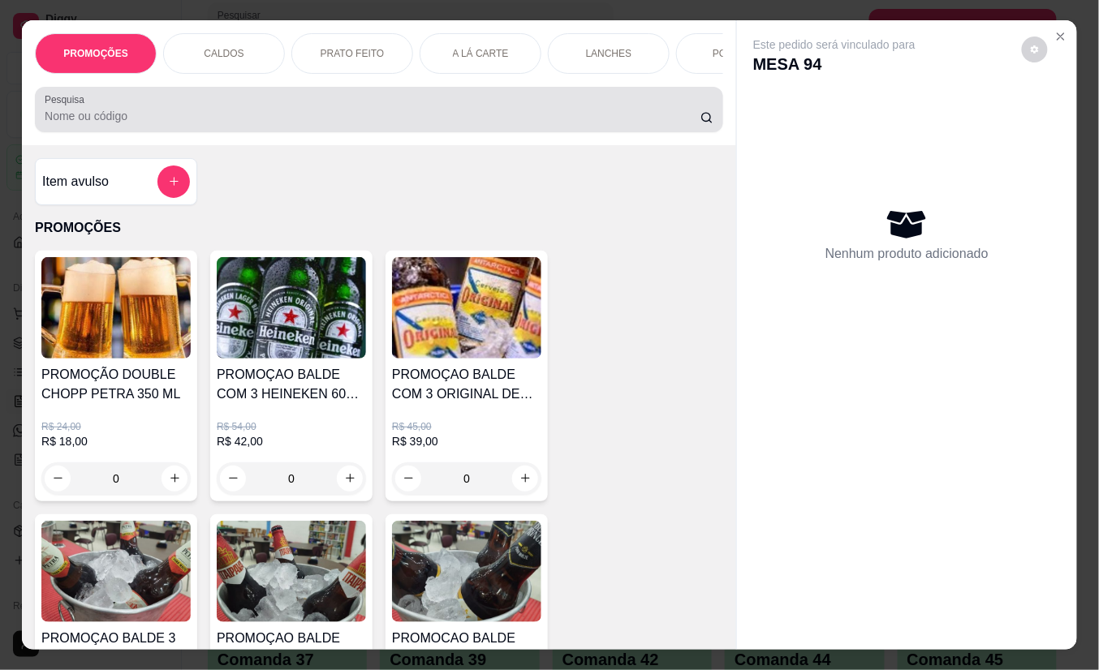
drag, startPoint x: 237, startPoint y: 107, endPoint x: 205, endPoint y: 175, distance: 75.2
click at [235, 107] on div at bounding box center [379, 109] width 669 height 32
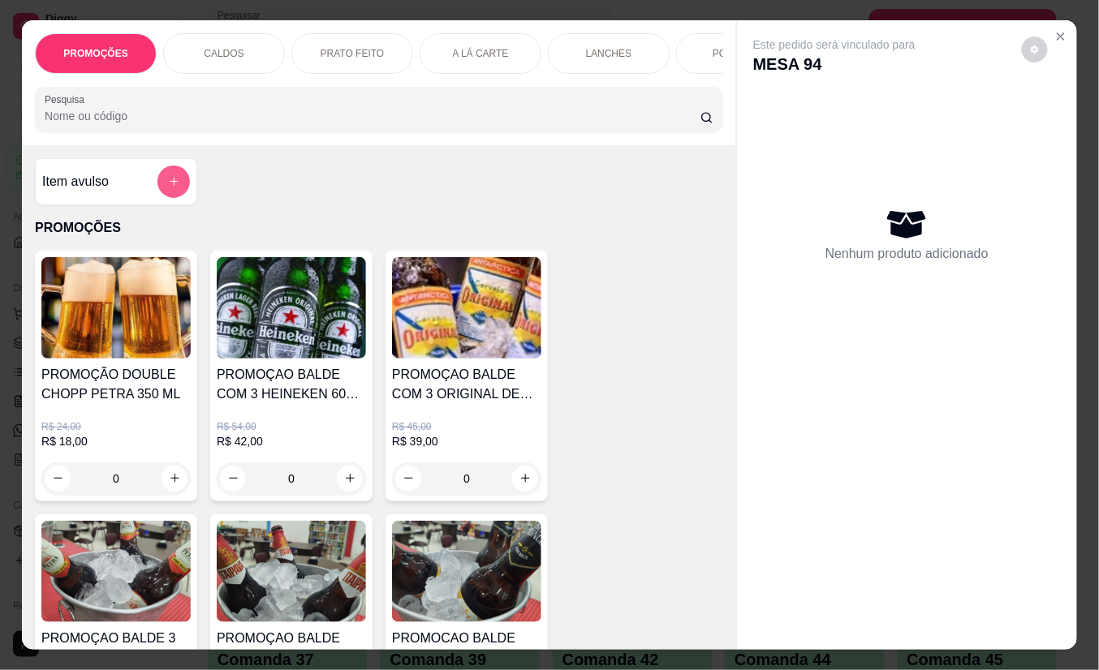
click at [170, 187] on icon "add-separate-item" at bounding box center [174, 181] width 12 height 12
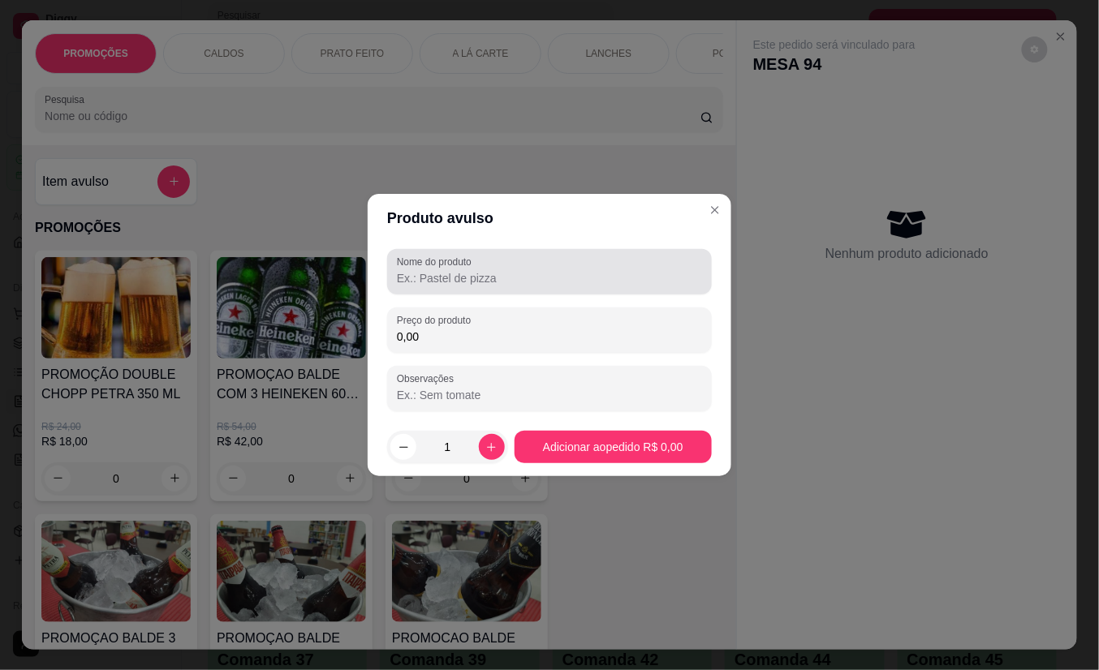
click at [443, 260] on label "Nome do produto" at bounding box center [437, 262] width 80 height 14
click at [443, 270] on input "Nome do produto" at bounding box center [549, 278] width 305 height 16
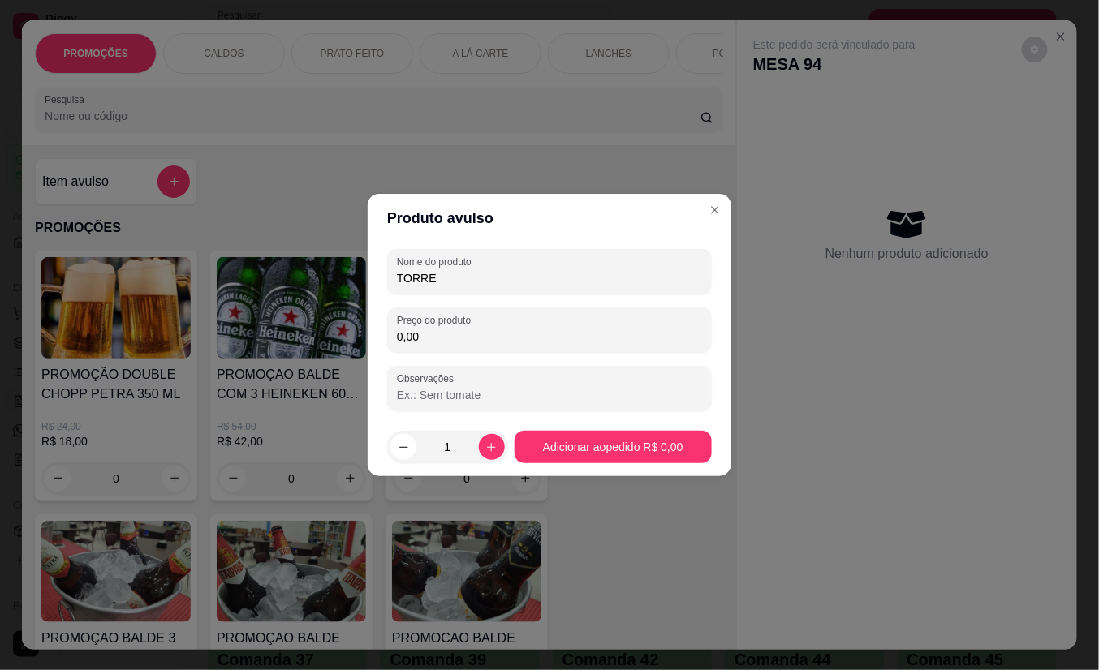
type input "TORRE"
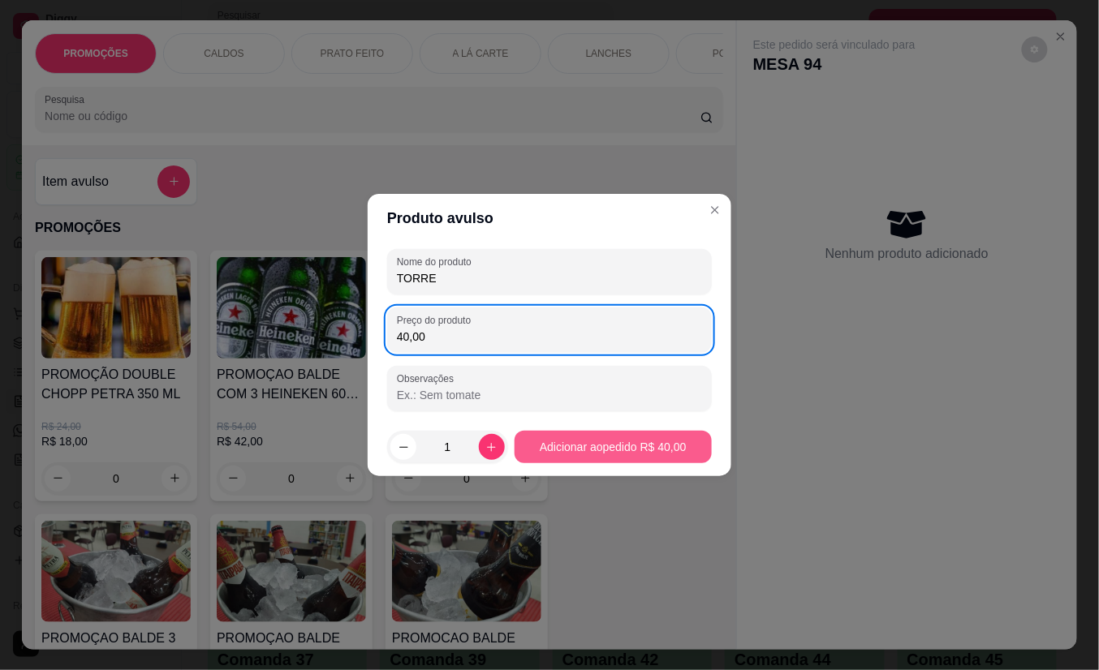
type input "40,00"
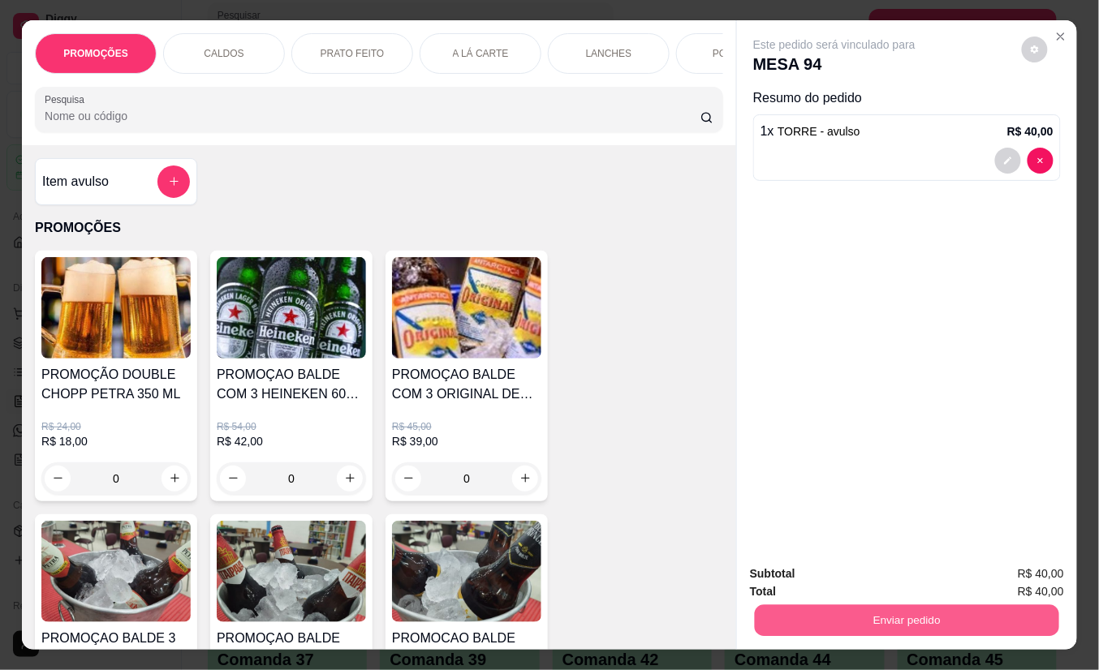
click at [794, 618] on button "Enviar pedido" at bounding box center [907, 621] width 304 height 32
click at [807, 576] on button "Não registrar e enviar pedido" at bounding box center [852, 573] width 164 height 30
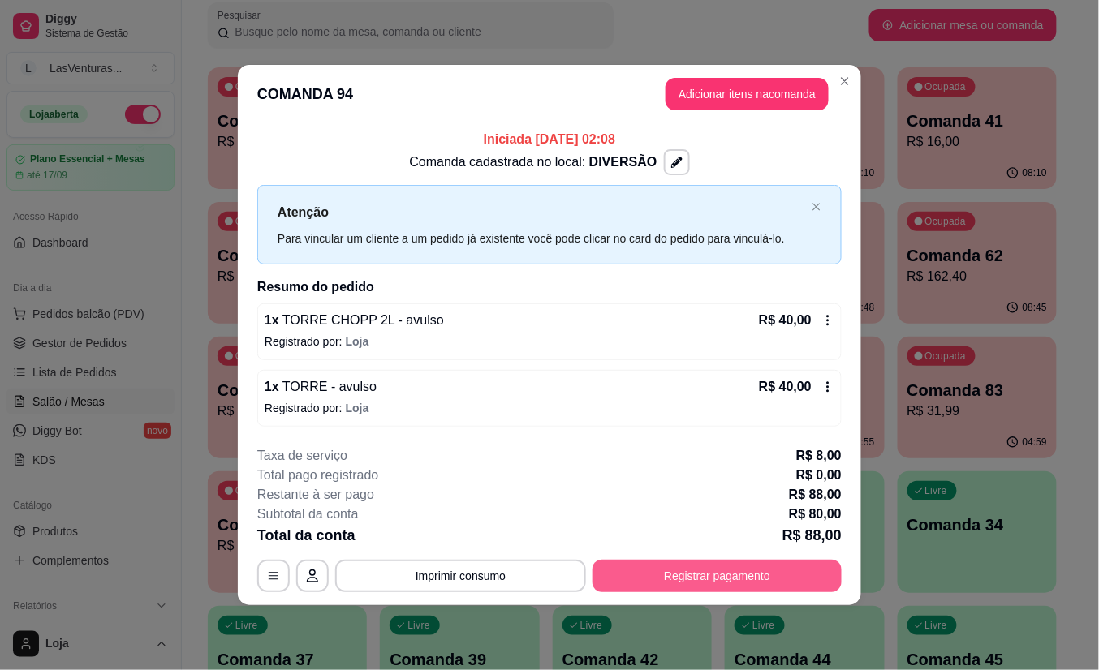
click at [667, 585] on button "Registrar pagamento" at bounding box center [716, 576] width 249 height 32
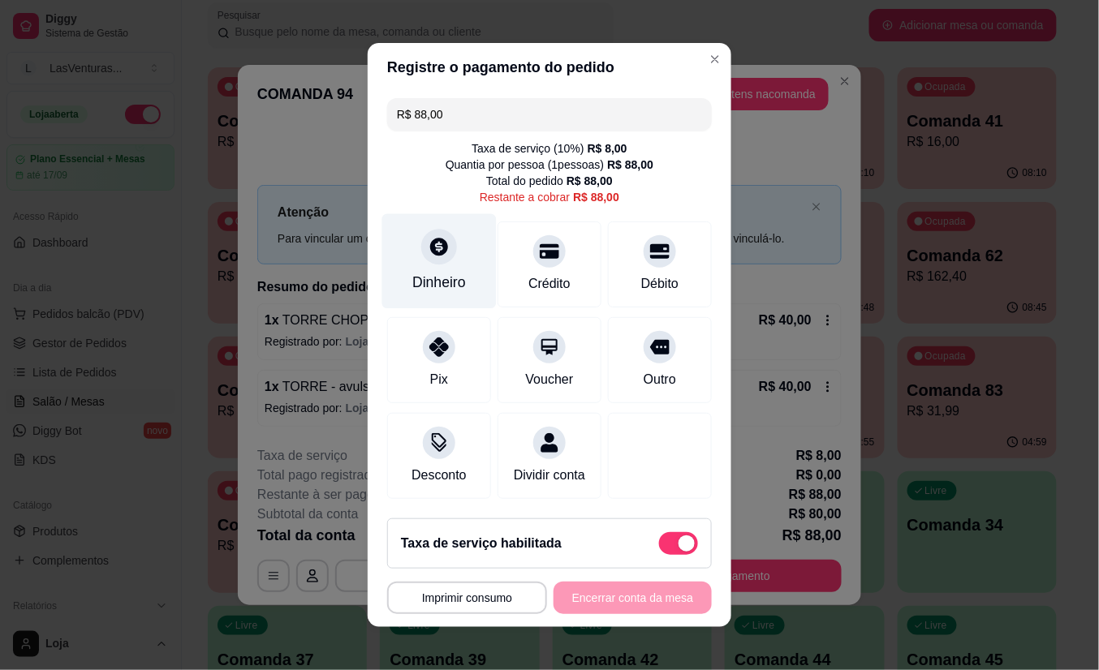
click at [432, 251] on div at bounding box center [439, 247] width 36 height 36
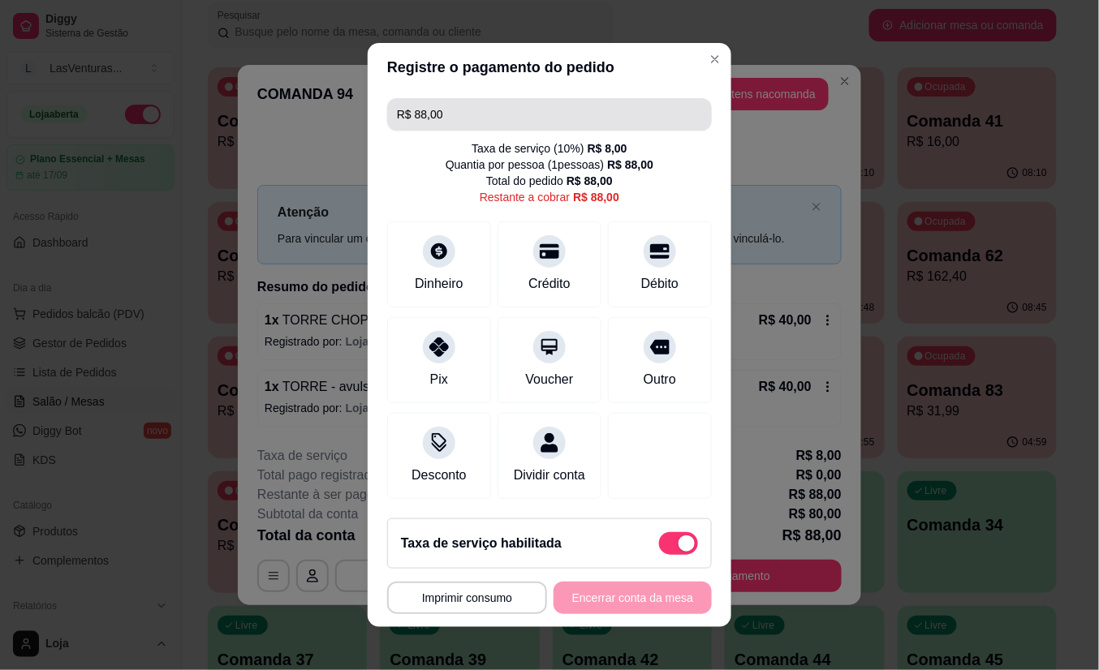
click at [409, 99] on input "R$ 88,00" at bounding box center [549, 114] width 305 height 32
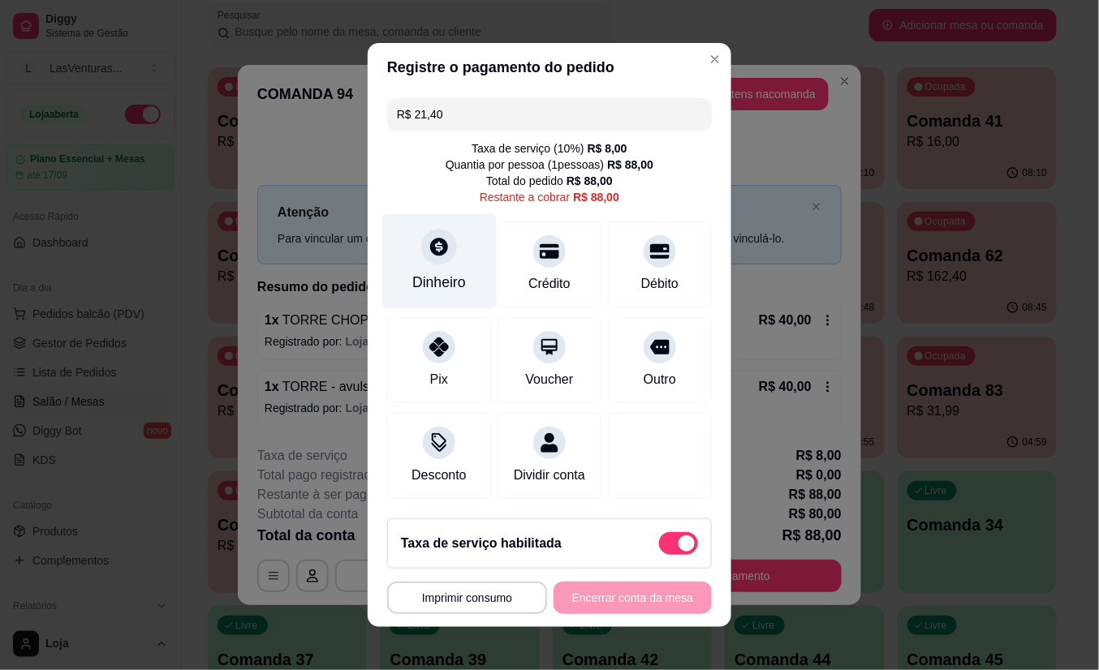
scroll to position [2, 0]
type input "R$ 21,40"
click at [421, 252] on div at bounding box center [439, 247] width 36 height 36
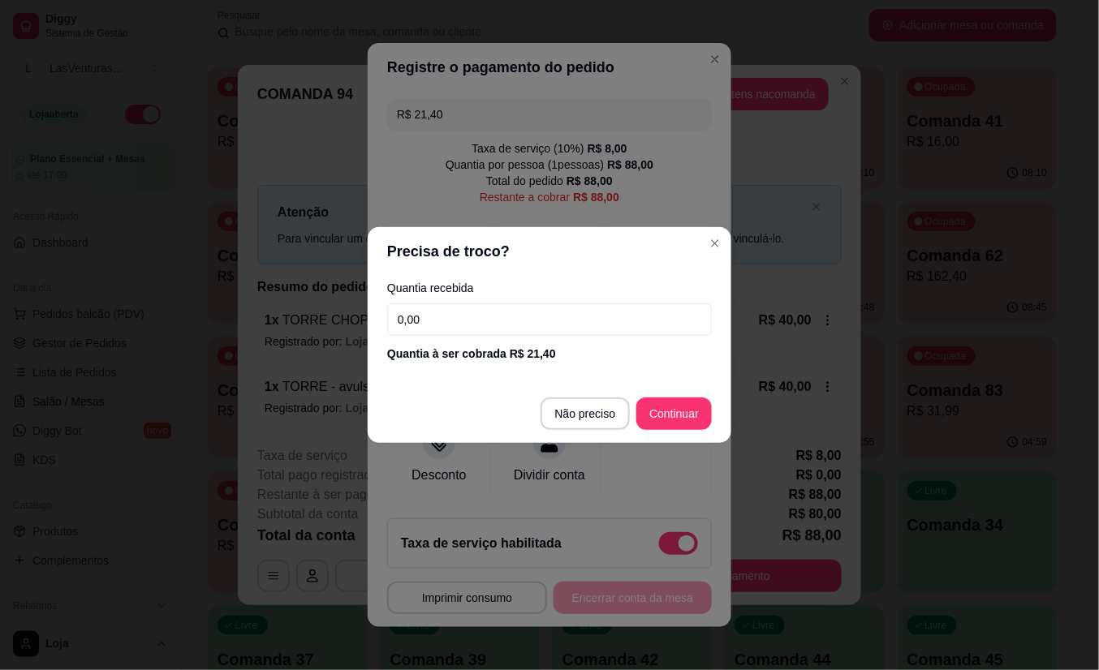
click at [552, 318] on input "0,00" at bounding box center [549, 320] width 325 height 32
type input "21,40"
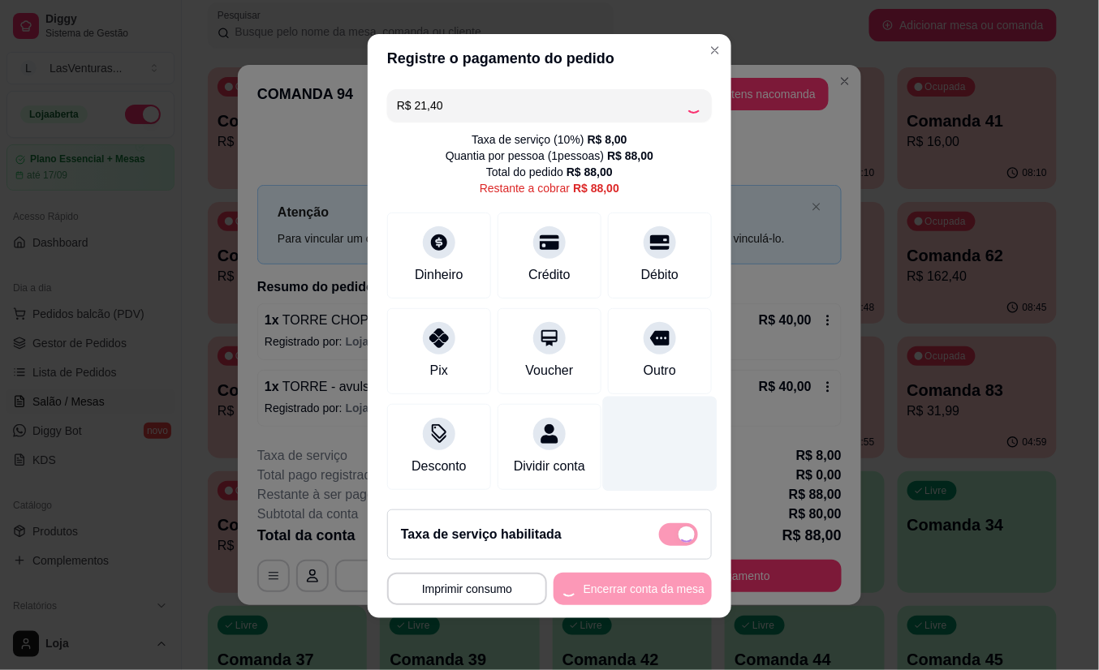
scroll to position [18, 0]
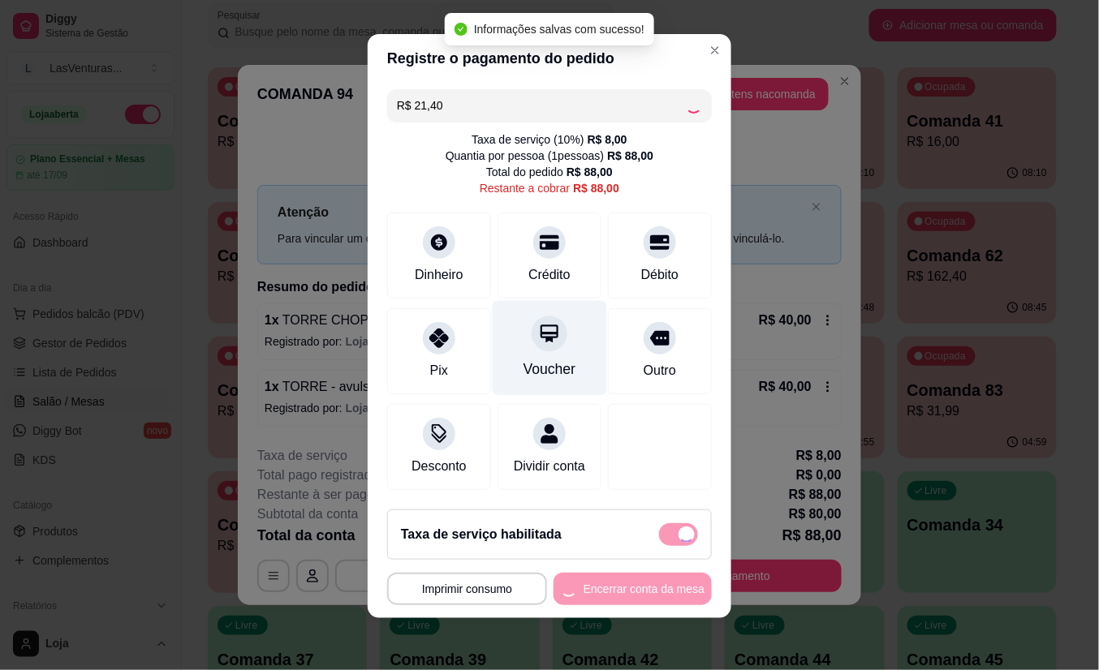
type input "R$ 66,60"
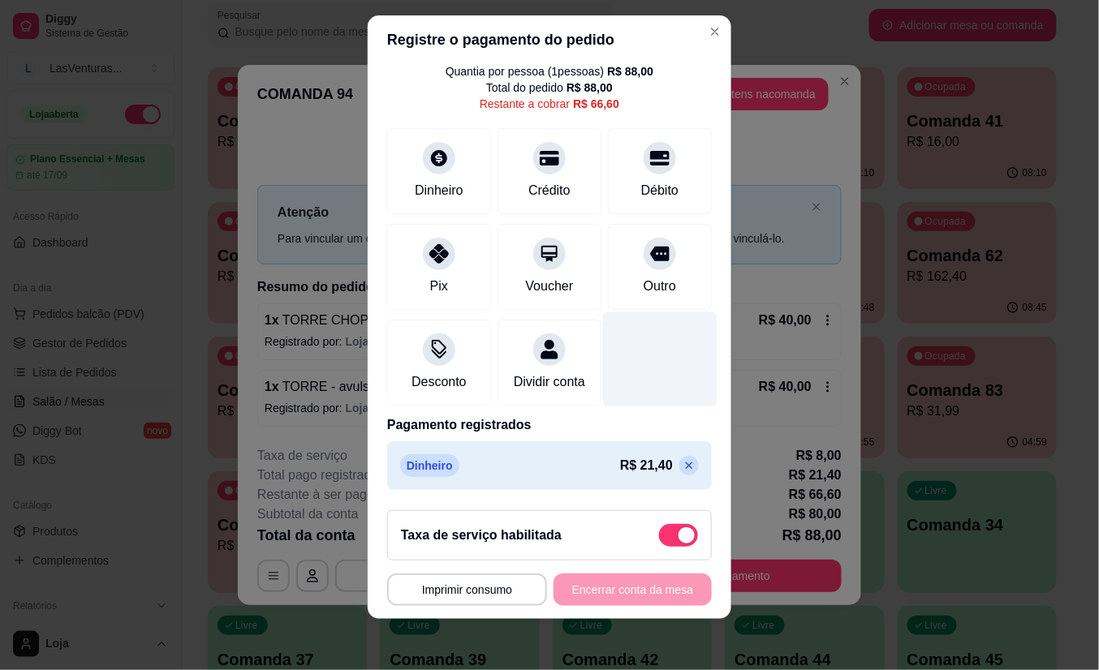
scroll to position [0, 0]
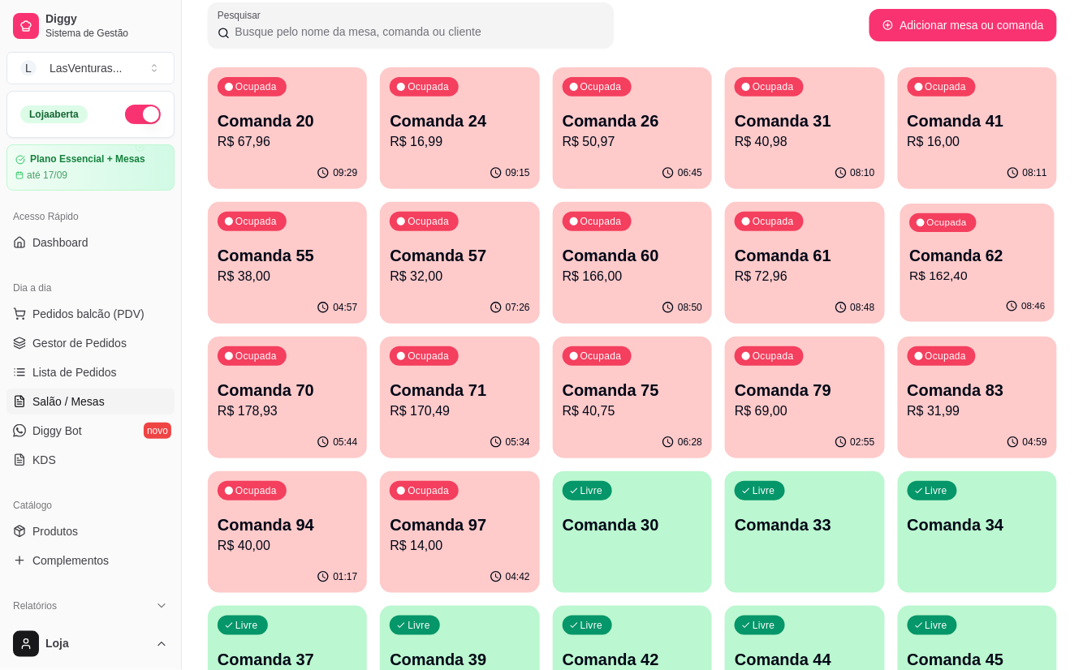
click at [985, 257] on p "Comanda 62" at bounding box center [977, 256] width 136 height 22
click at [338, 258] on p "Comanda 55" at bounding box center [287, 255] width 140 height 23
click at [224, 256] on p "Comanda 55" at bounding box center [288, 256] width 136 height 22
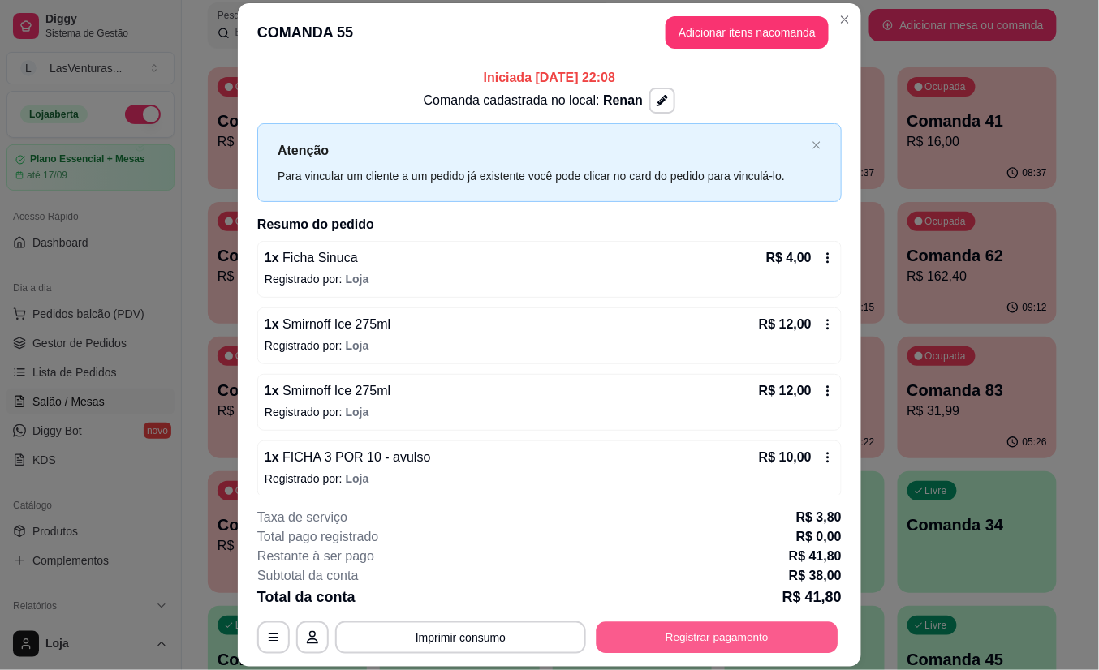
click at [666, 640] on button "Registrar pagamento" at bounding box center [717, 638] width 242 height 32
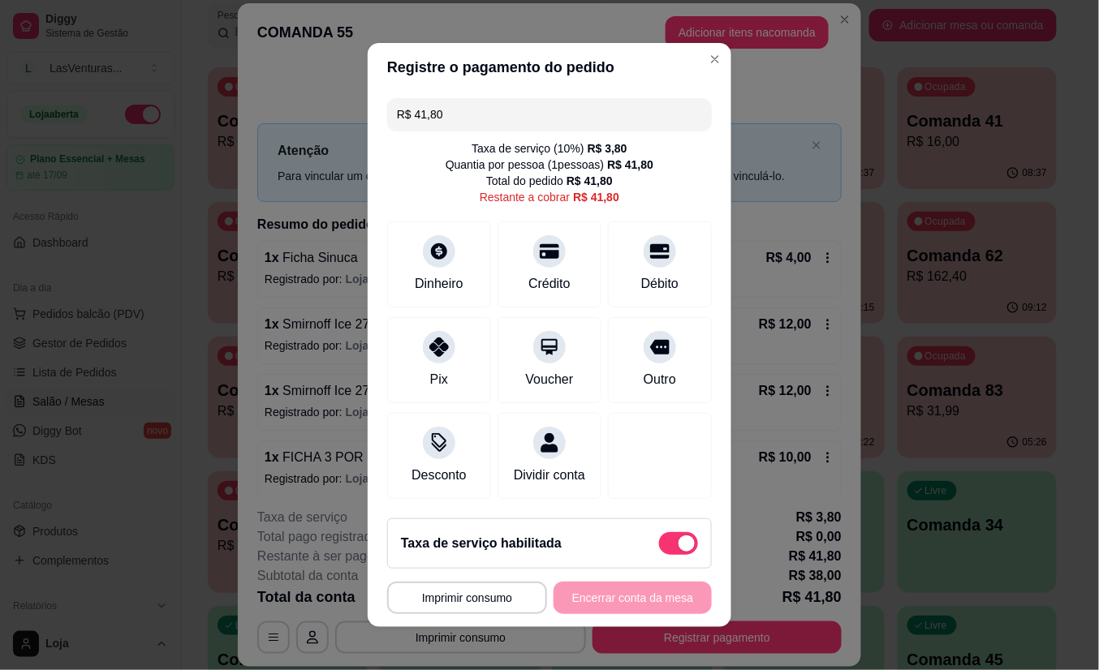
click at [659, 555] on span at bounding box center [678, 543] width 39 height 23
click at [658, 555] on input "checkbox" at bounding box center [663, 552] width 11 height 11
checkbox input "true"
type input "R$ 38,00"
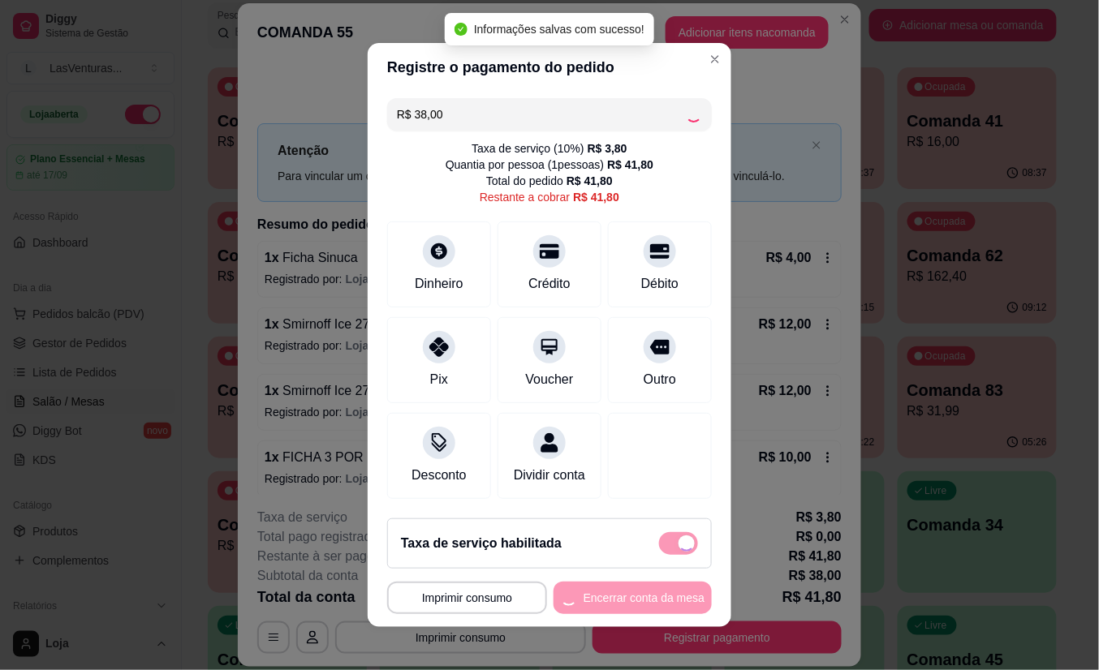
checkbox input "false"
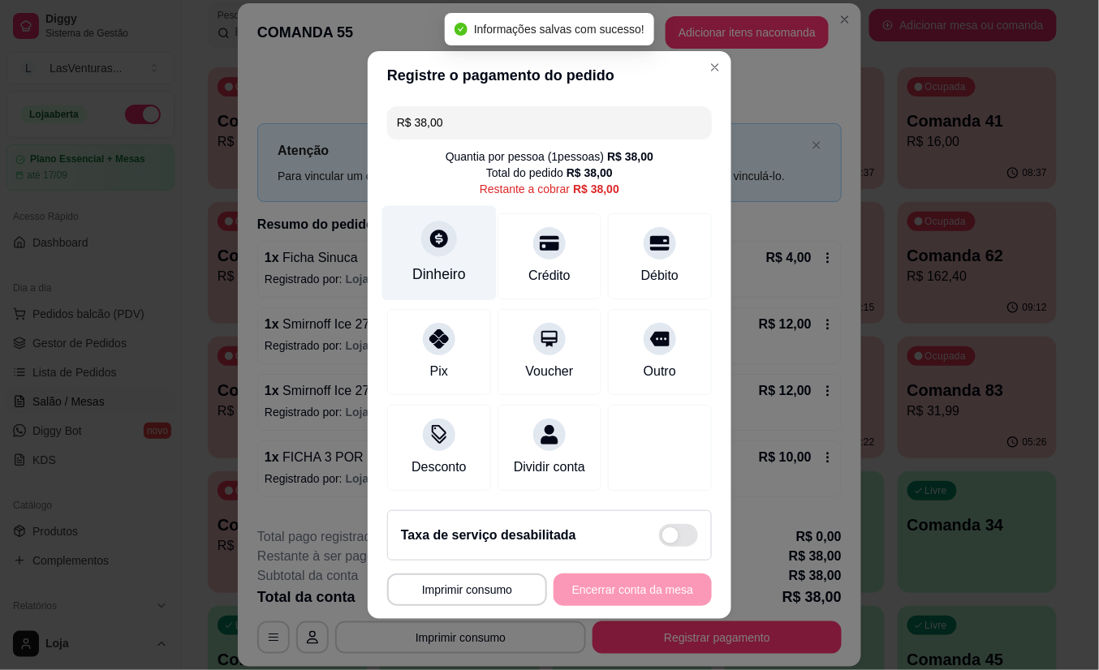
click at [440, 234] on div at bounding box center [439, 239] width 36 height 36
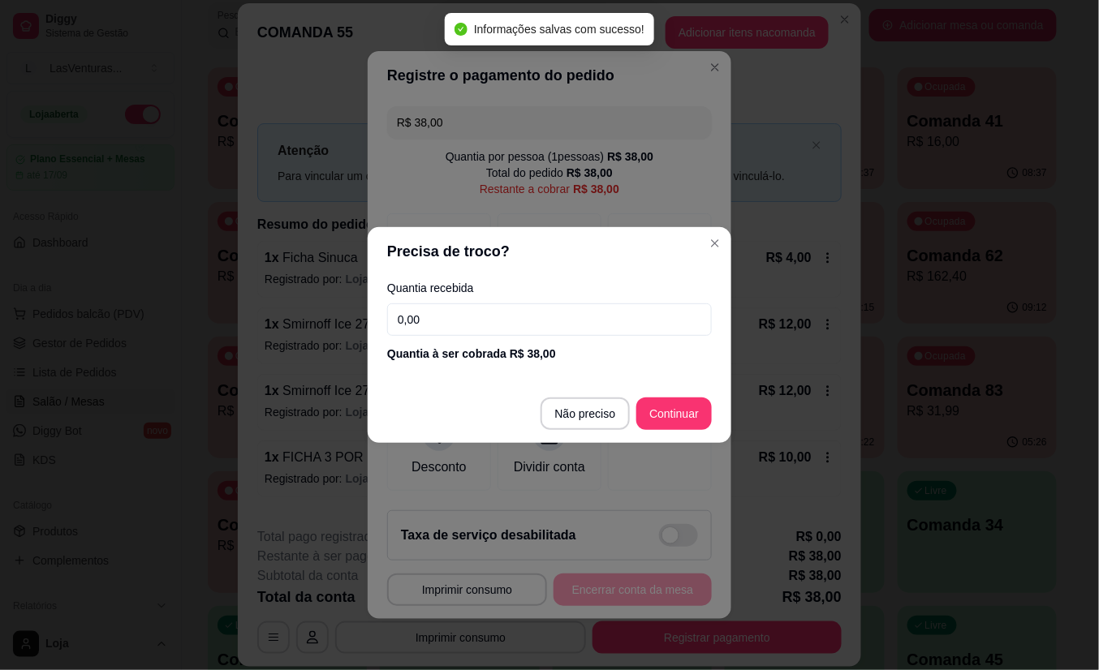
click at [487, 292] on label "Quantia recebida" at bounding box center [549, 287] width 325 height 11
click at [490, 305] on input "0,00" at bounding box center [549, 320] width 325 height 32
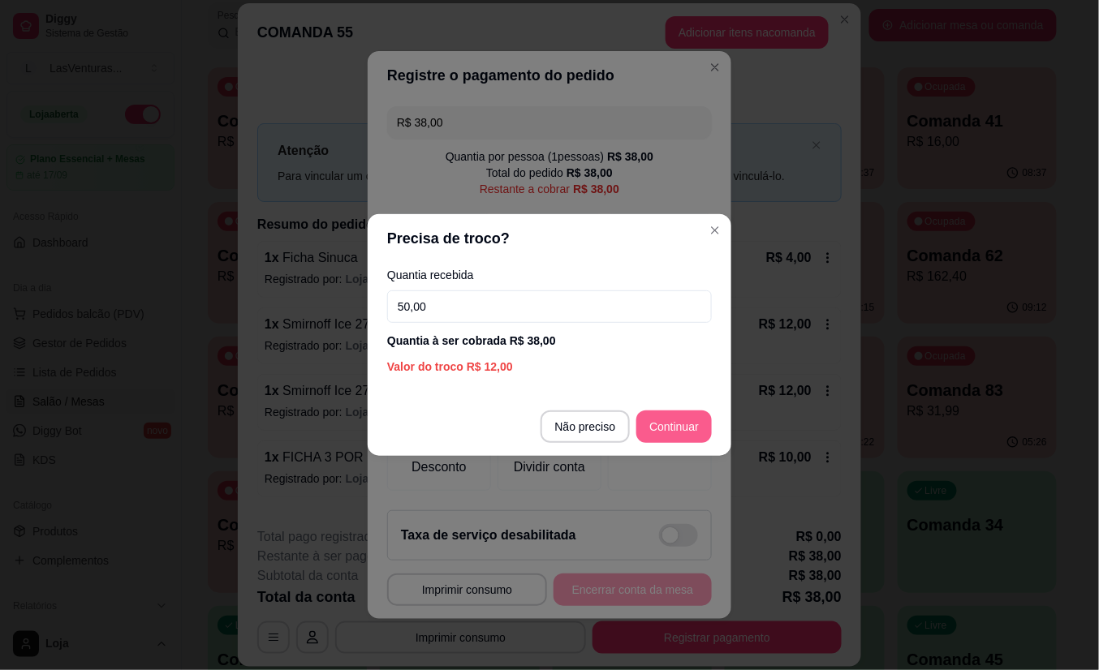
type input "50,00"
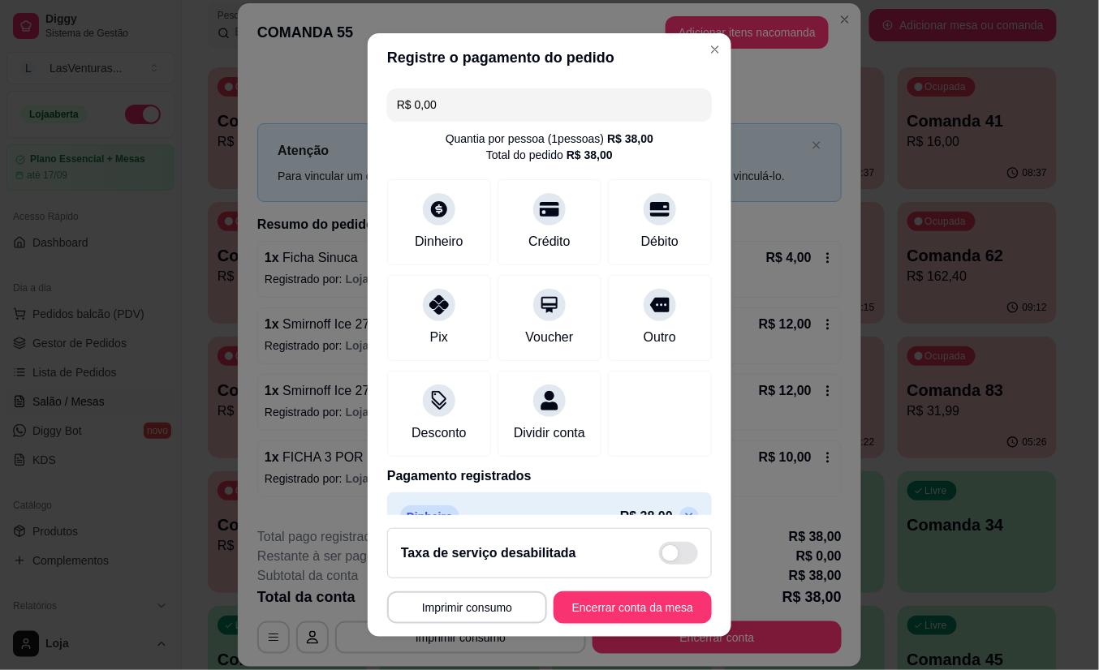
scroll to position [54, 0]
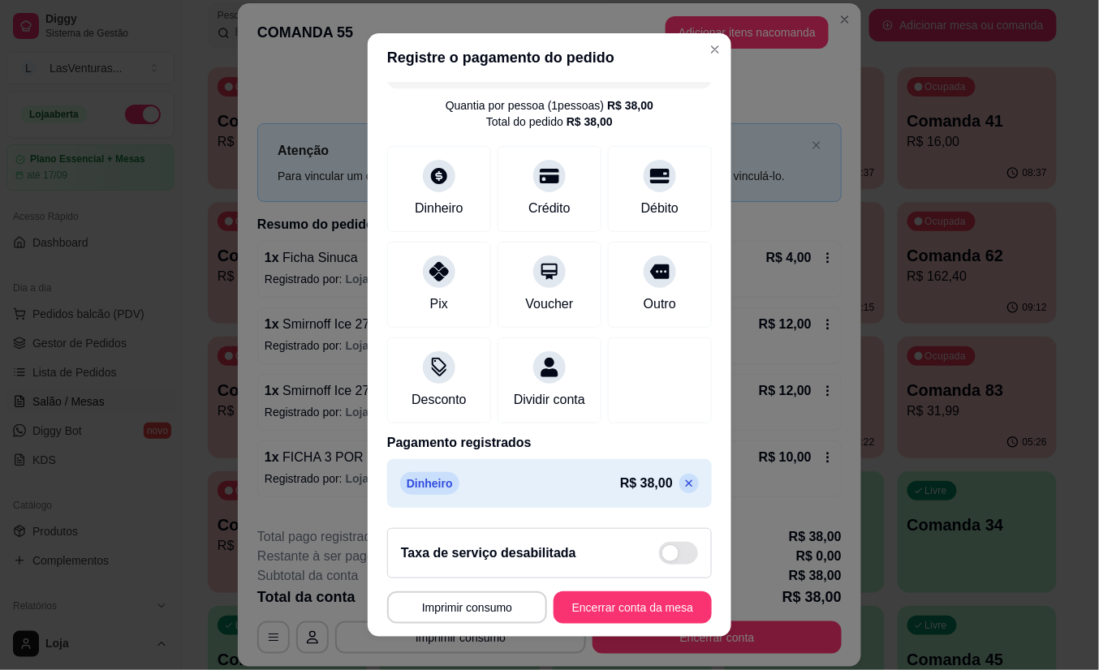
click at [683, 481] on icon at bounding box center [689, 483] width 13 height 13
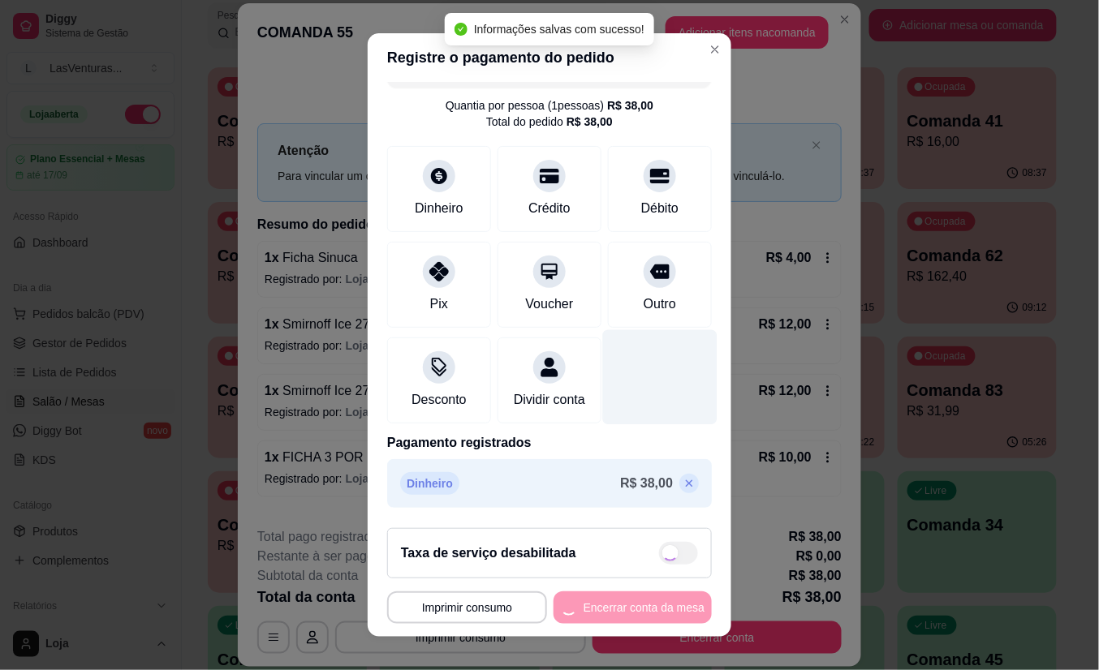
type input "R$ 38,00"
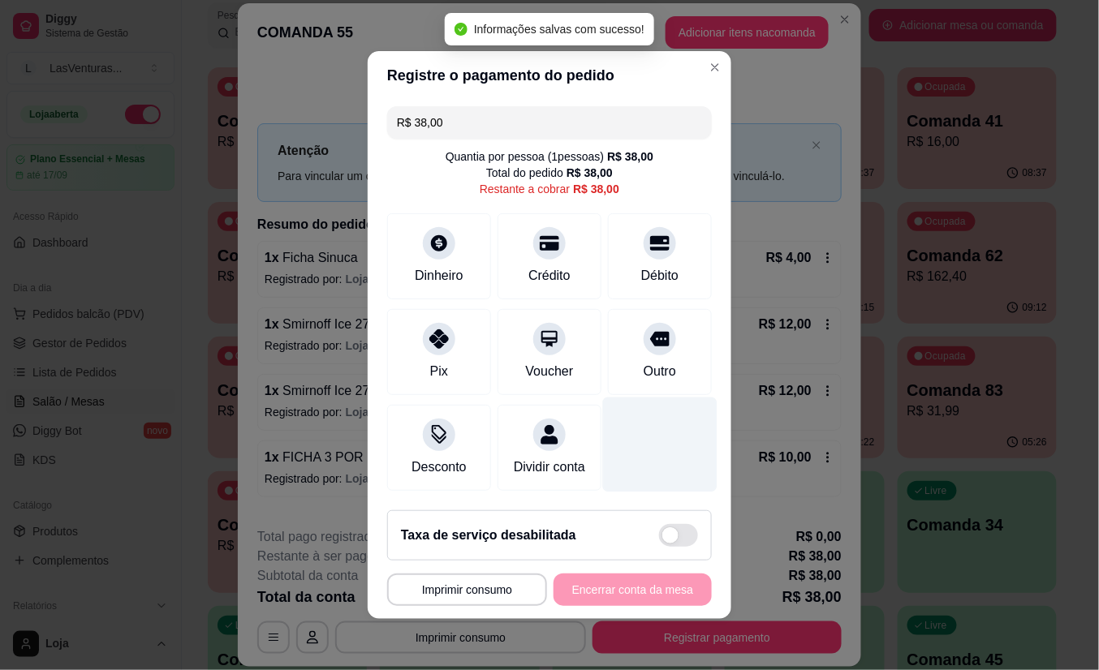
scroll to position [0, 0]
click at [659, 547] on span at bounding box center [678, 535] width 39 height 23
click at [658, 549] on input "checkbox" at bounding box center [663, 544] width 11 height 11
checkbox input "false"
type input "R$ 41,80"
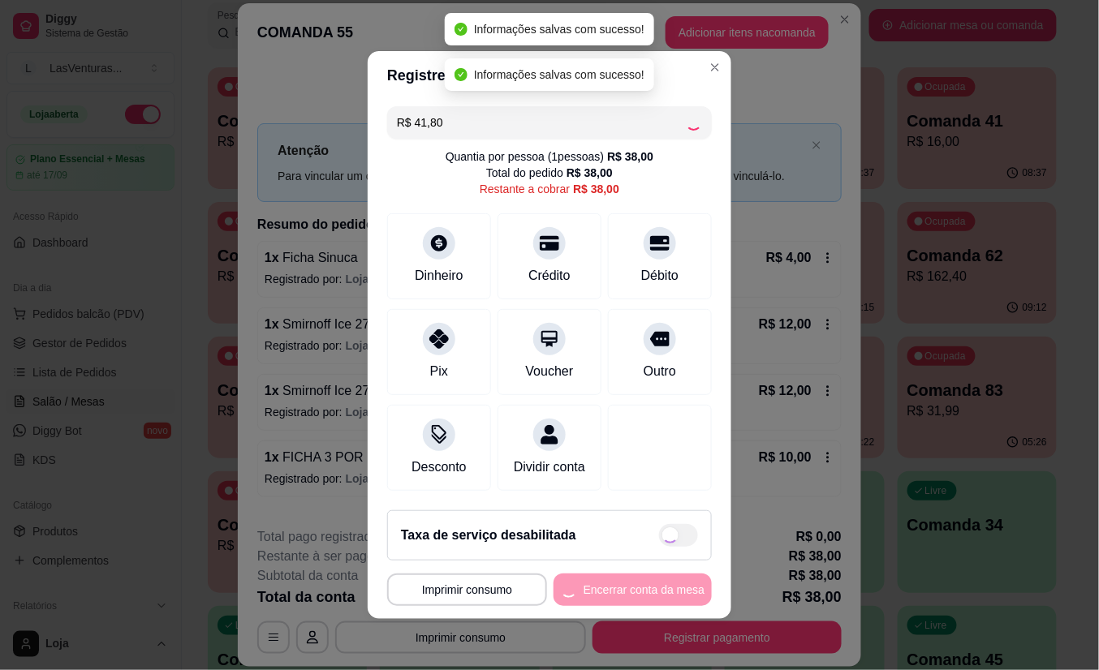
checkbox input "true"
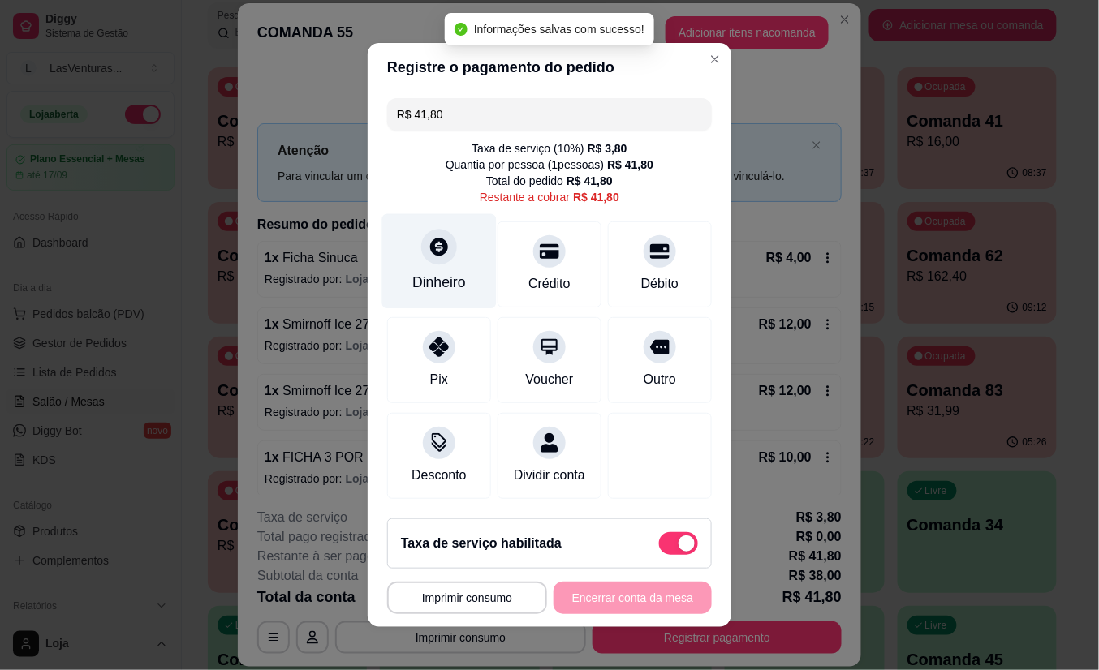
click at [432, 238] on icon at bounding box center [439, 247] width 18 height 18
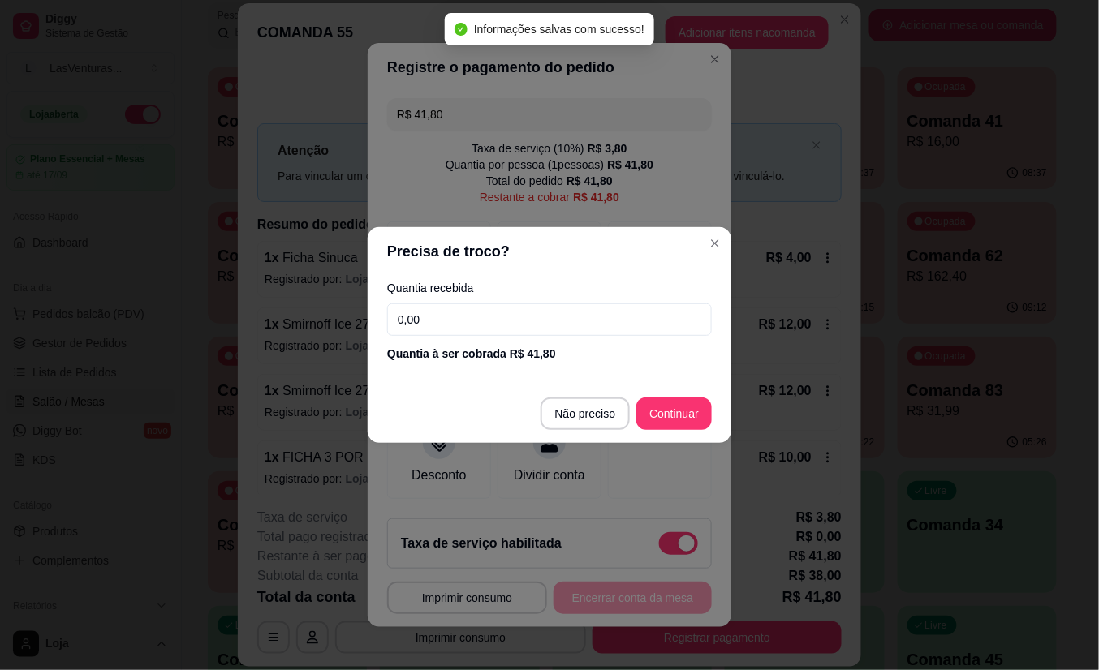
click at [475, 325] on input "0,00" at bounding box center [549, 320] width 325 height 32
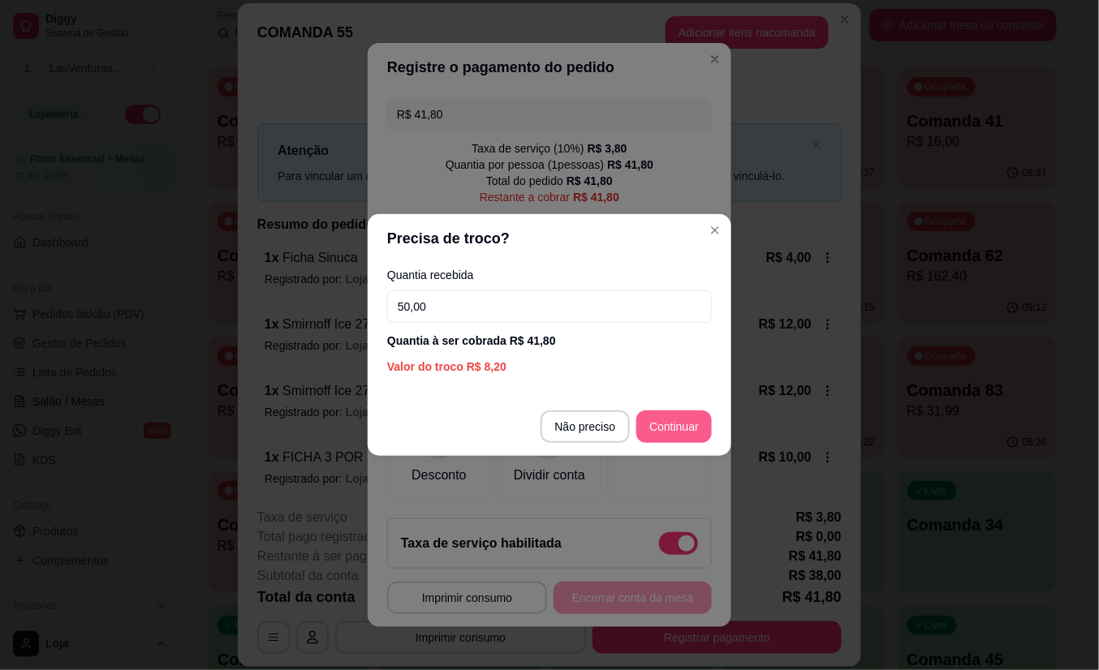
type input "50,00"
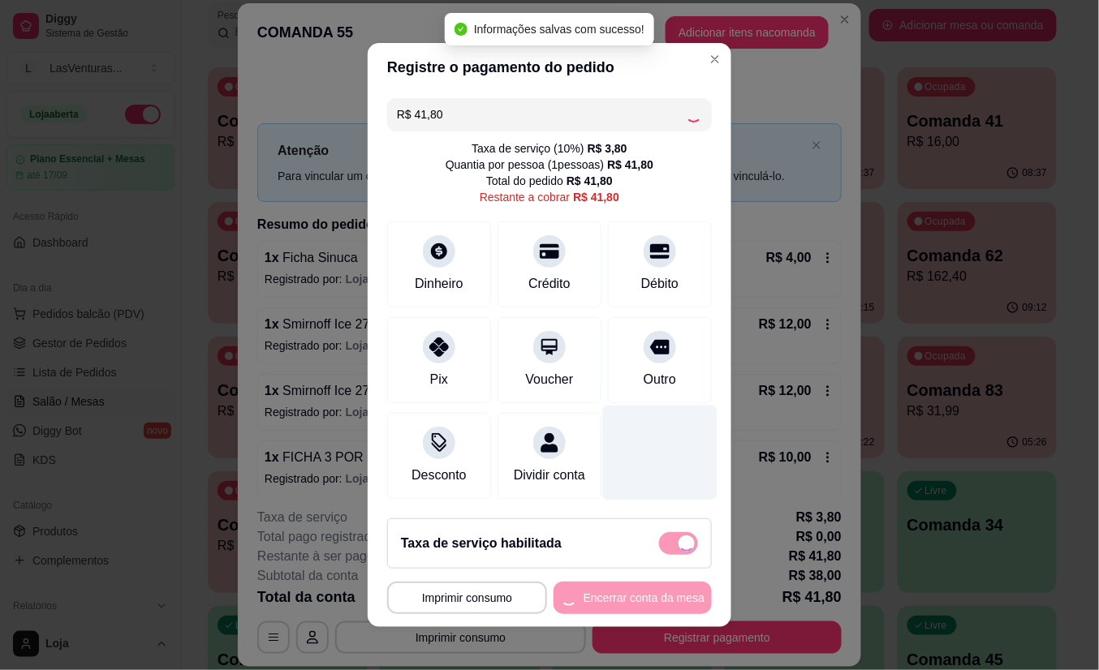
type input "R$ 0,00"
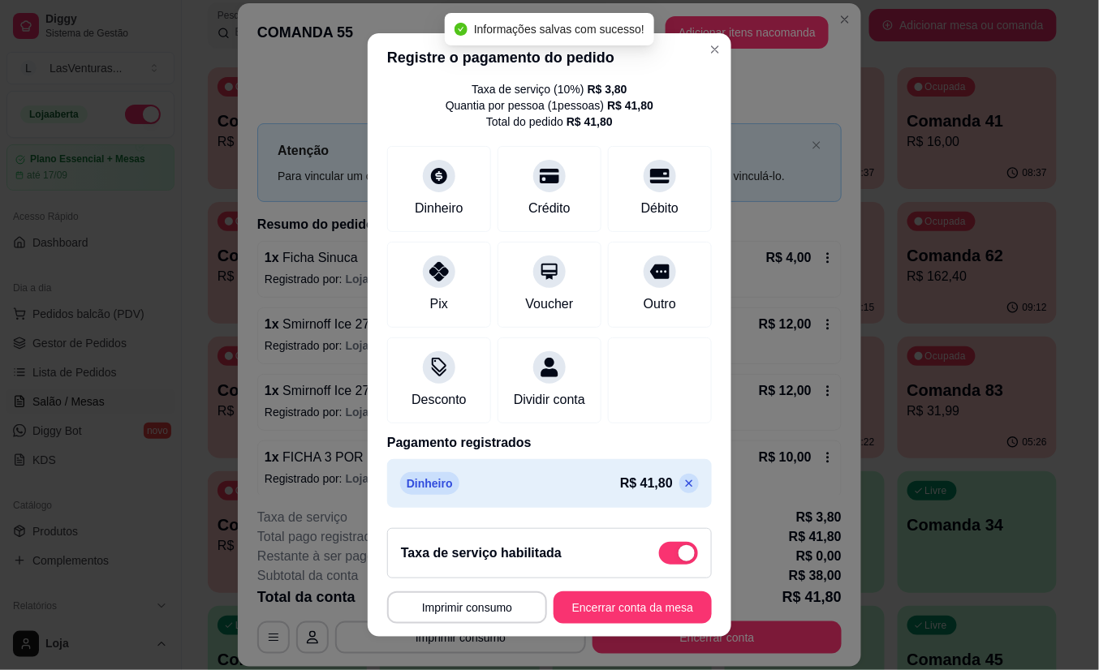
scroll to position [70, 0]
click at [594, 595] on button "Encerrar conta da mesa" at bounding box center [632, 608] width 158 height 32
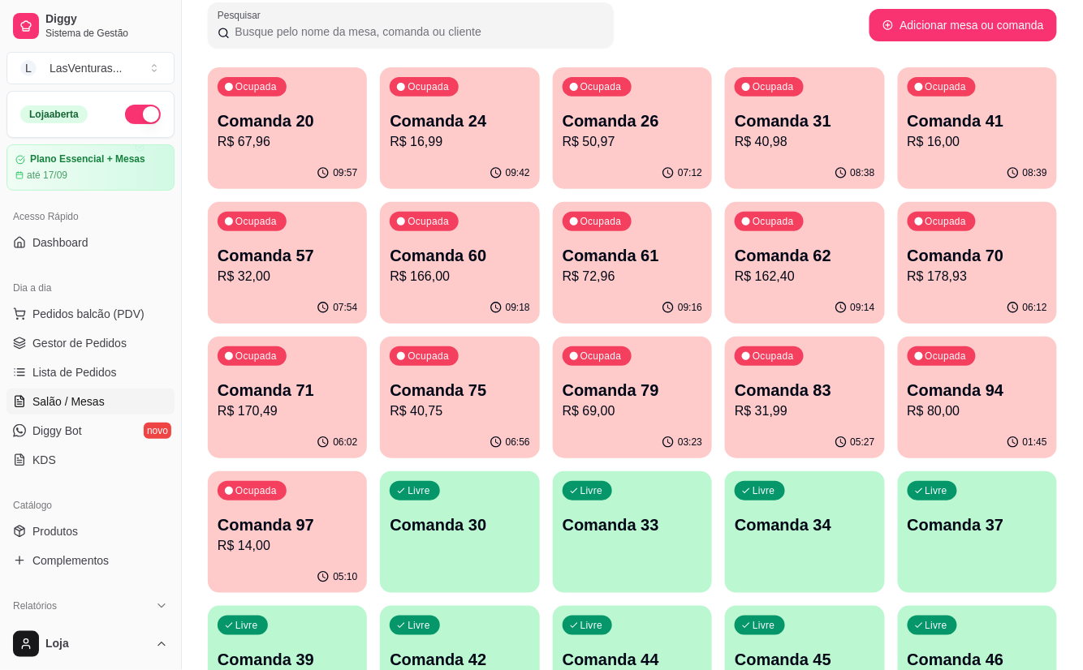
click at [293, 530] on p "Comanda 97" at bounding box center [287, 525] width 140 height 23
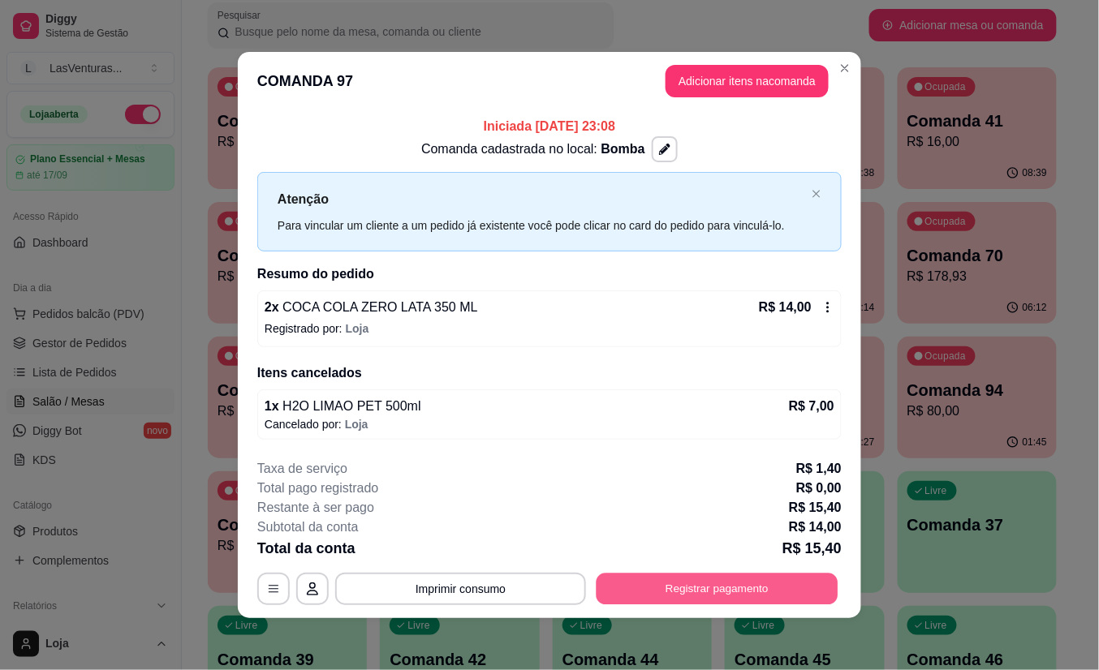
click at [738, 592] on button "Registrar pagamento" at bounding box center [717, 589] width 242 height 32
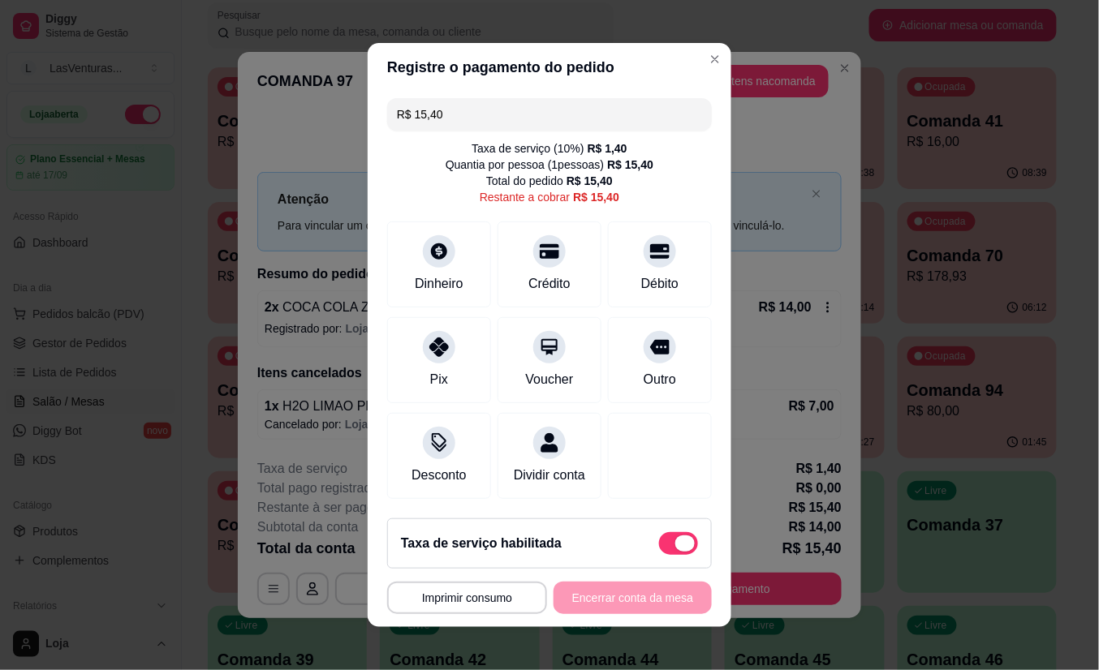
click at [673, 555] on label at bounding box center [678, 543] width 39 height 23
click at [669, 558] on input "checkbox" at bounding box center [663, 552] width 11 height 11
checkbox input "true"
type input "R$ 14,00"
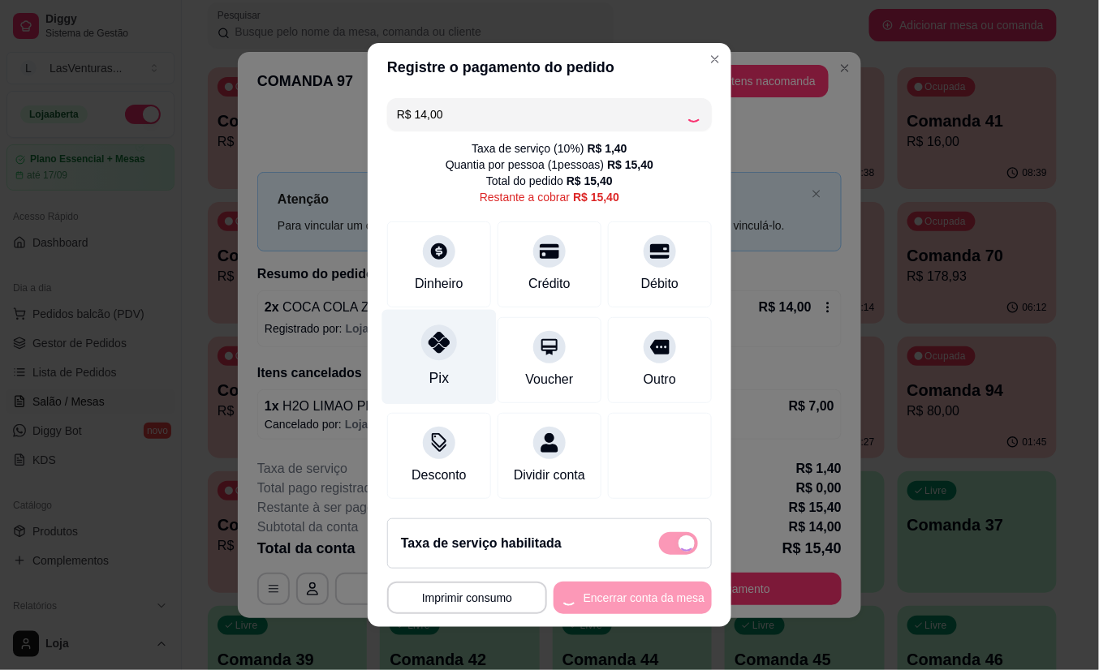
checkbox input "false"
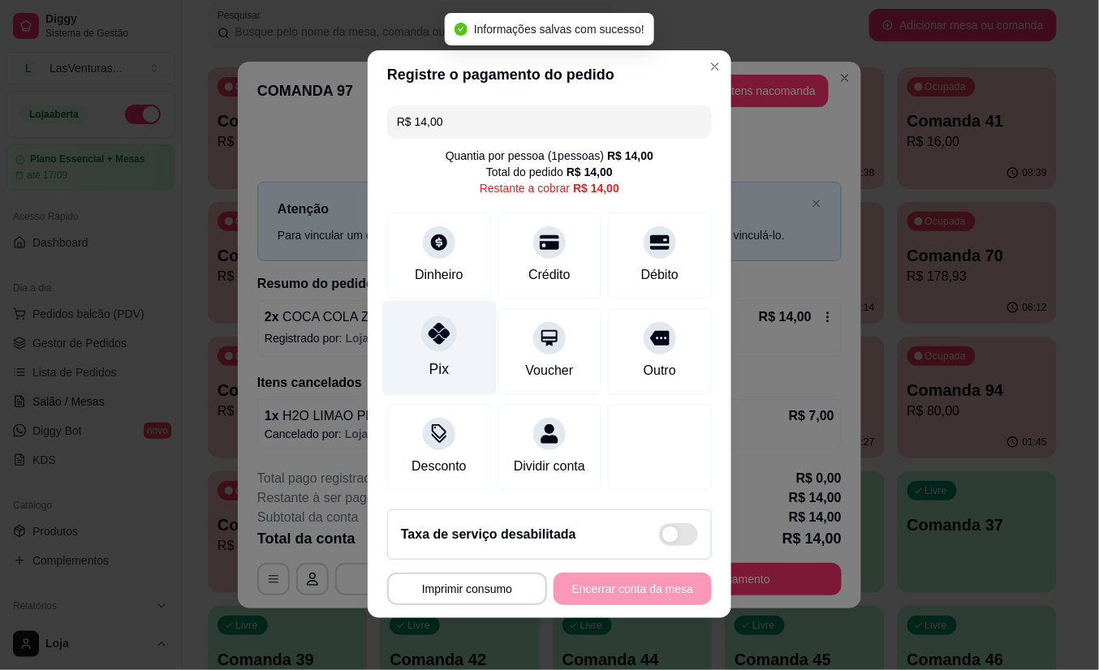
scroll to position [11, 0]
click at [435, 323] on icon at bounding box center [439, 333] width 21 height 21
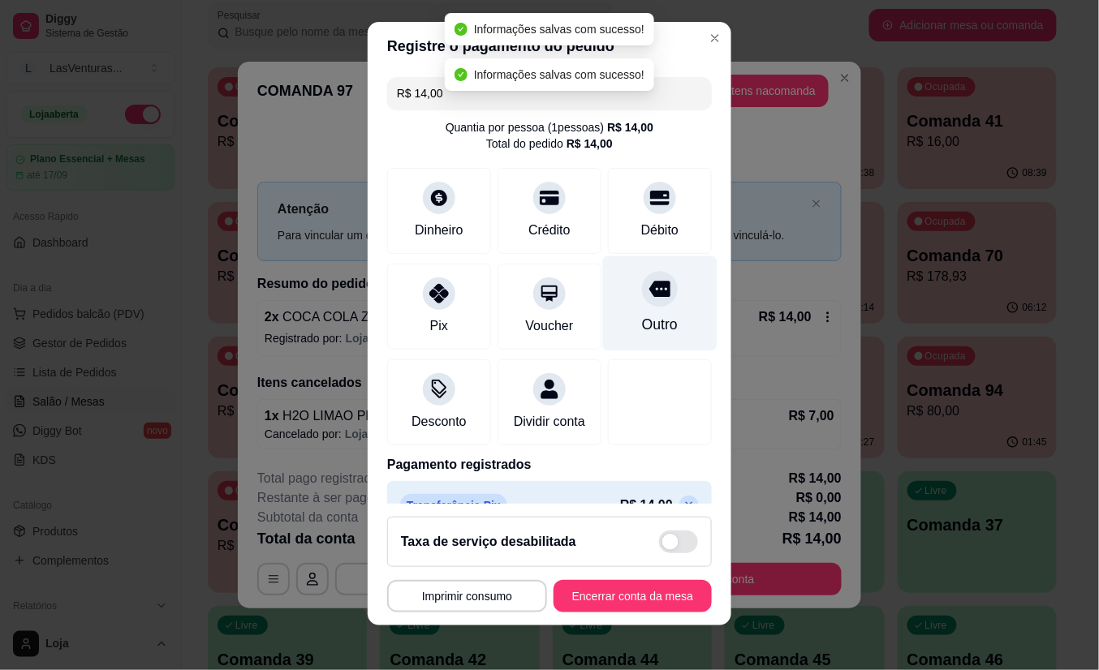
type input "R$ 0,00"
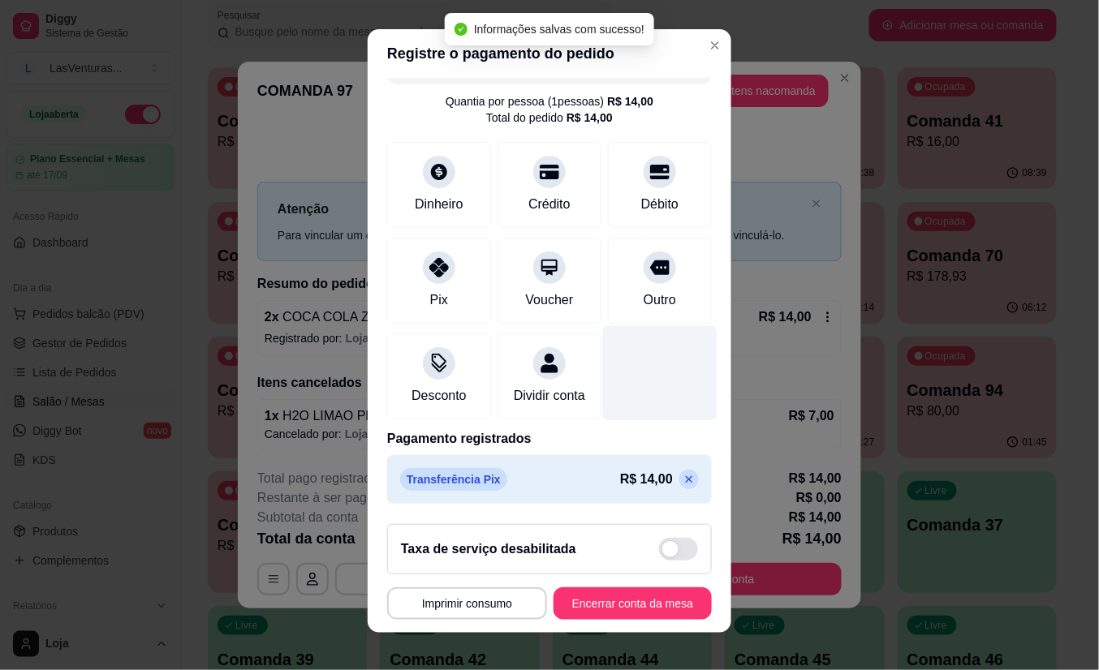
scroll to position [54, 0]
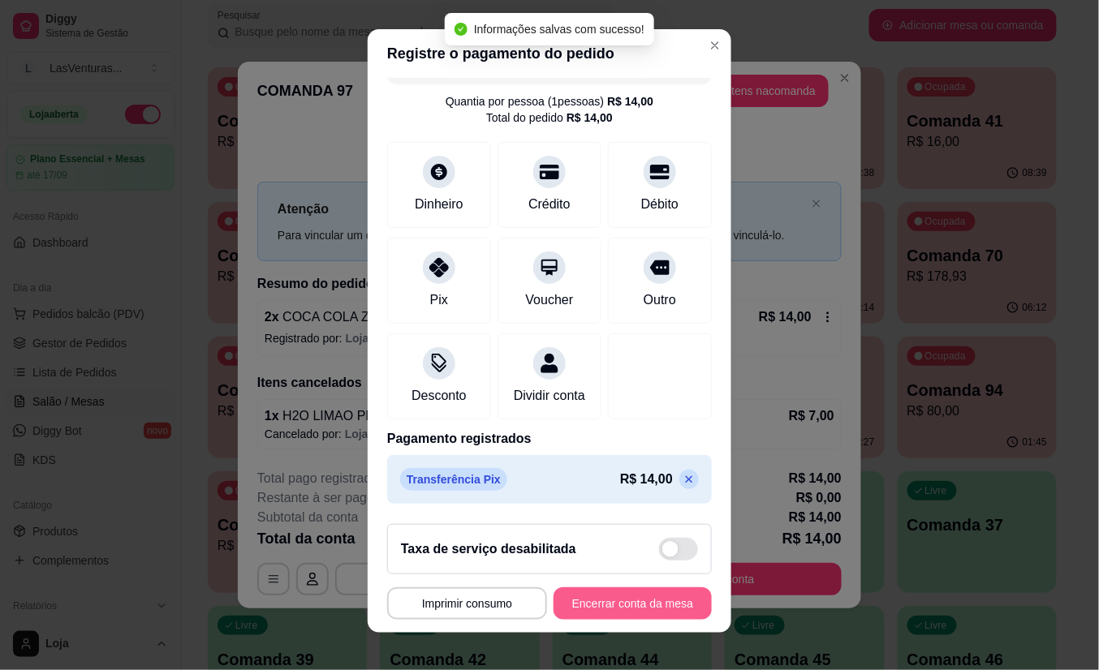
click at [610, 601] on button "Encerrar conta da mesa" at bounding box center [632, 604] width 158 height 32
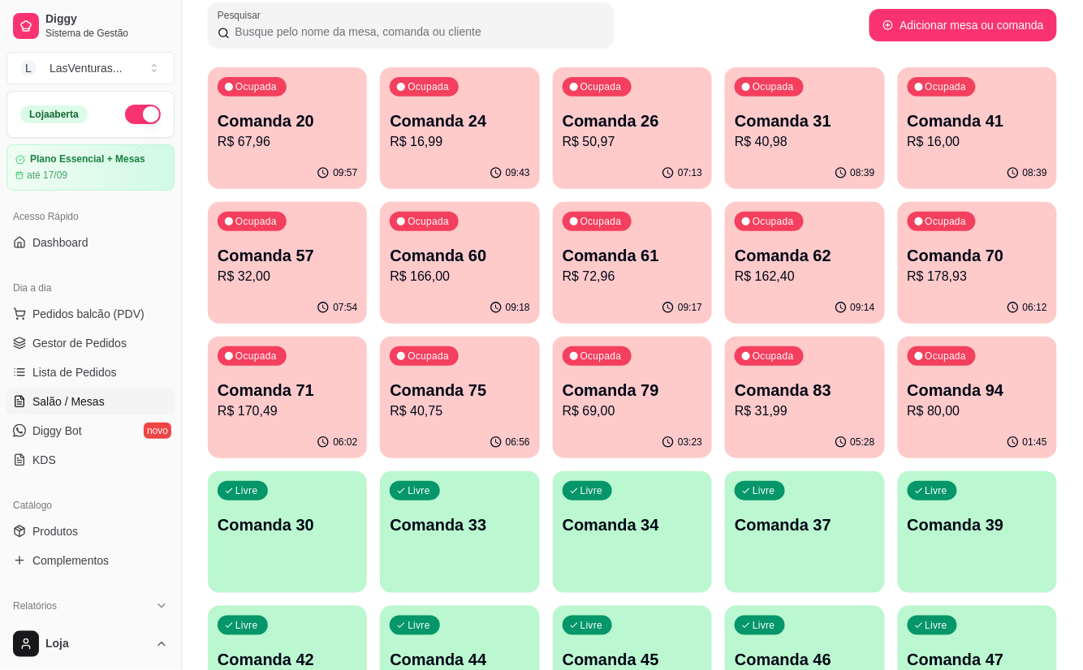
click at [942, 410] on p "R$ 80,00" at bounding box center [977, 411] width 140 height 19
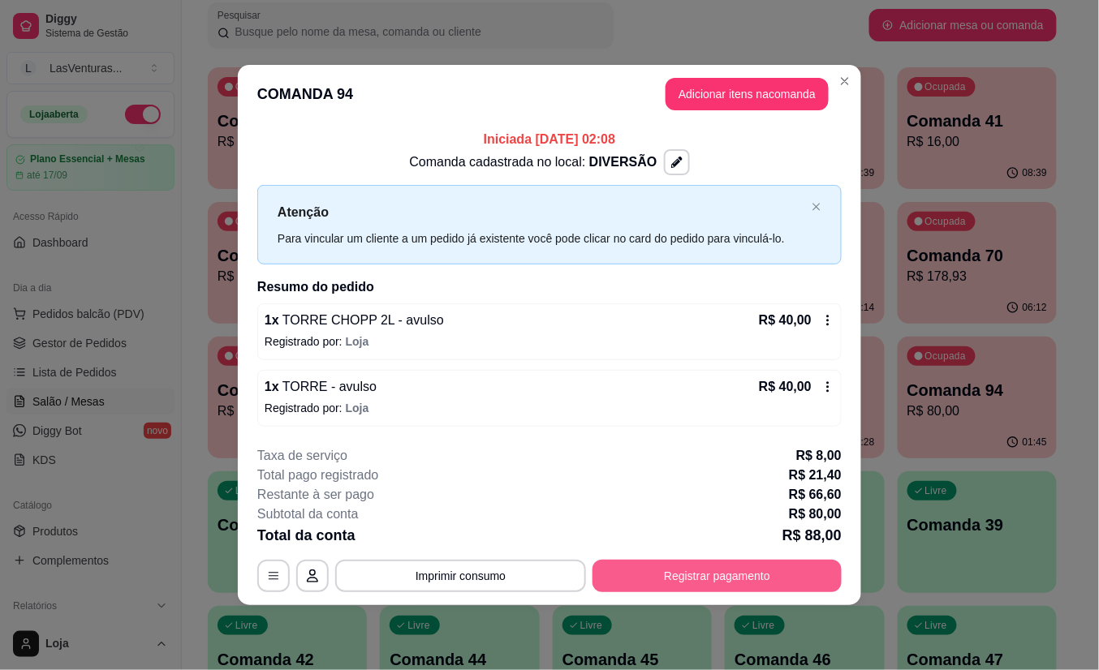
click at [652, 569] on button "Registrar pagamento" at bounding box center [716, 576] width 249 height 32
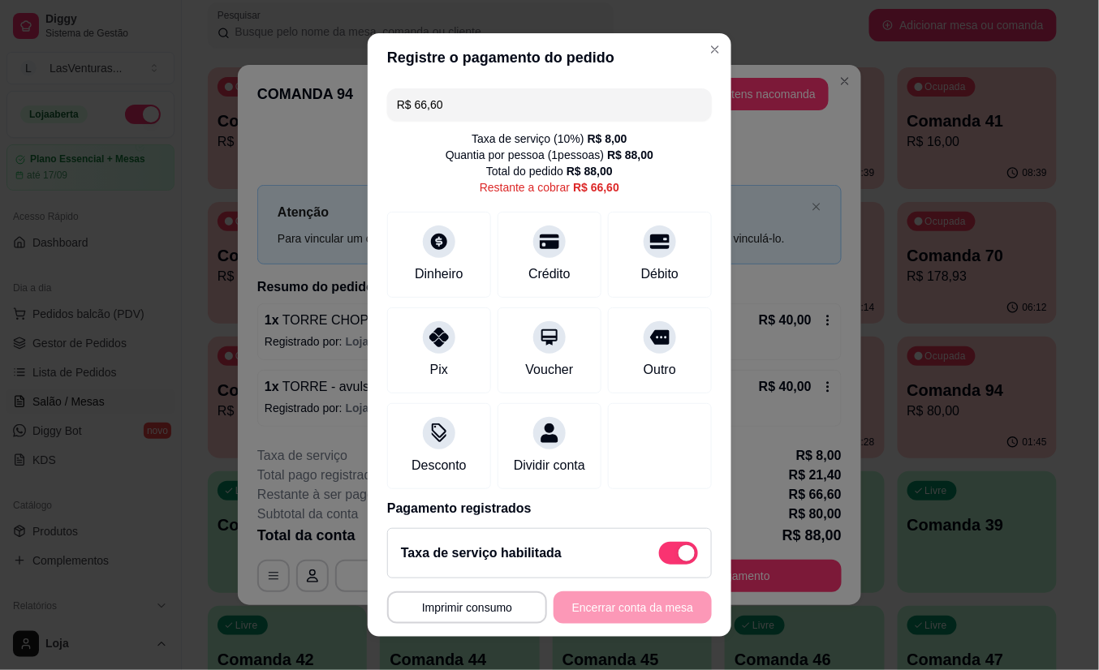
click at [443, 105] on input "R$ 66,60" at bounding box center [549, 104] width 305 height 32
click at [446, 105] on input "R$ 66,60" at bounding box center [549, 104] width 305 height 32
click at [448, 104] on input "R$ 66,60" at bounding box center [549, 104] width 305 height 32
click at [446, 102] on input "R$ 66,60" at bounding box center [549, 104] width 305 height 32
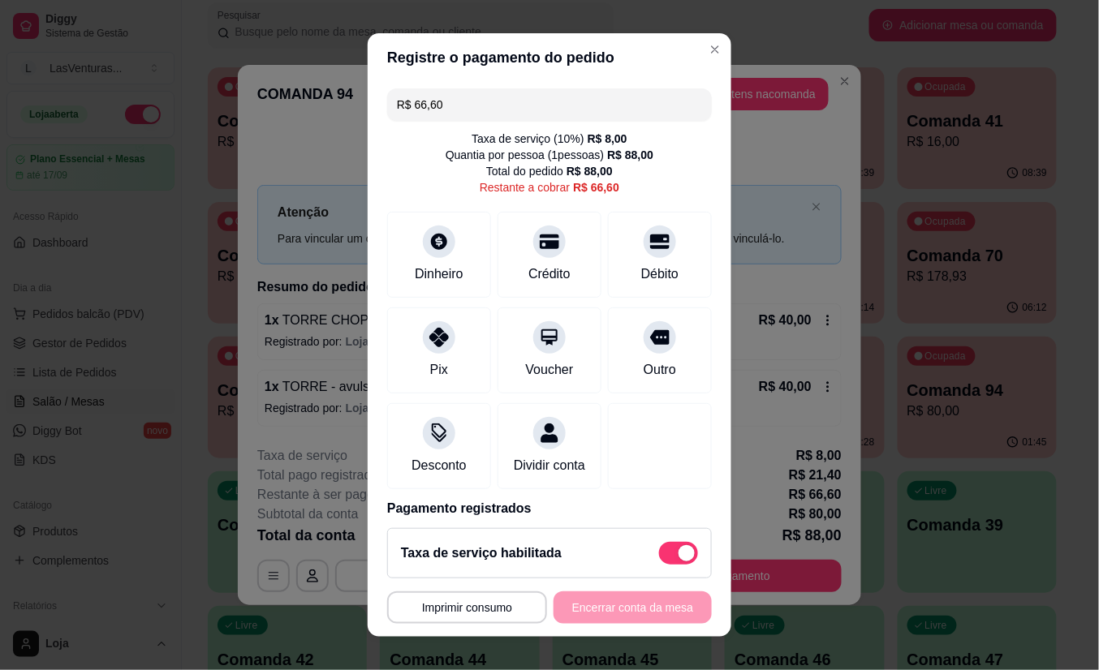
click at [446, 102] on input "R$ 66,60" at bounding box center [549, 104] width 305 height 32
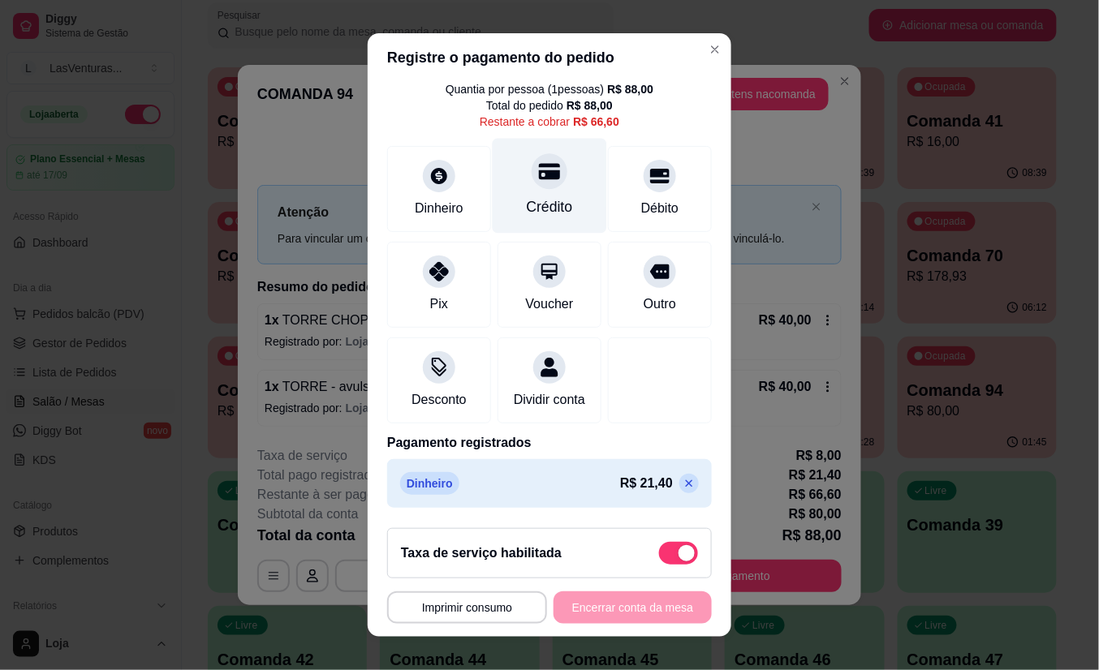
scroll to position [0, 0]
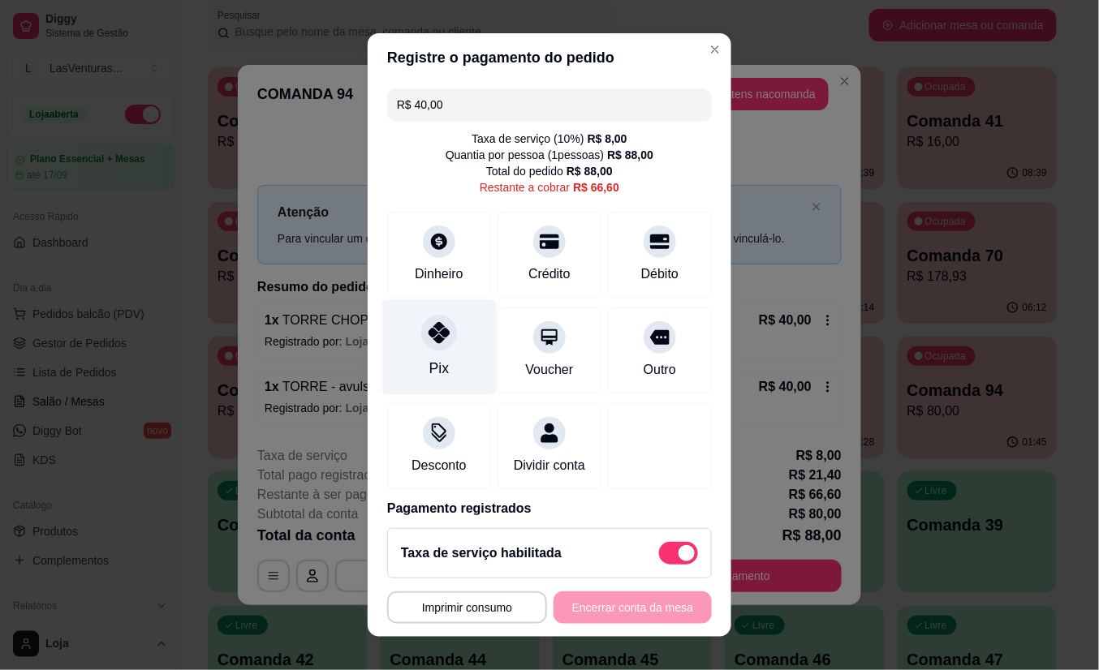
click at [429, 335] on icon at bounding box center [439, 333] width 21 height 21
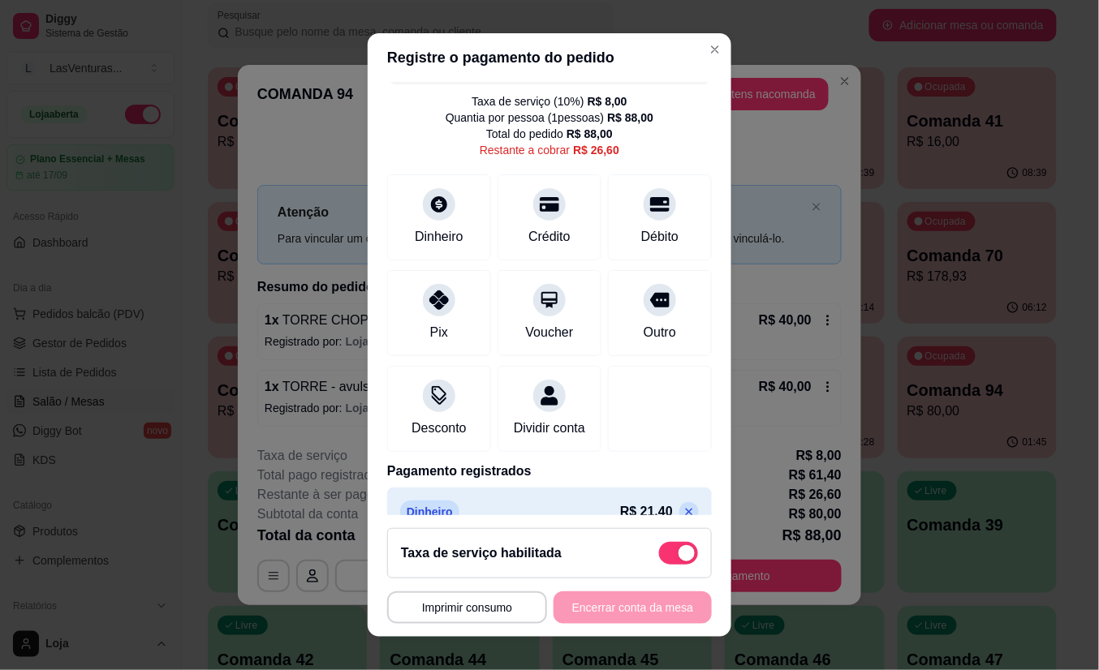
scroll to position [148, 0]
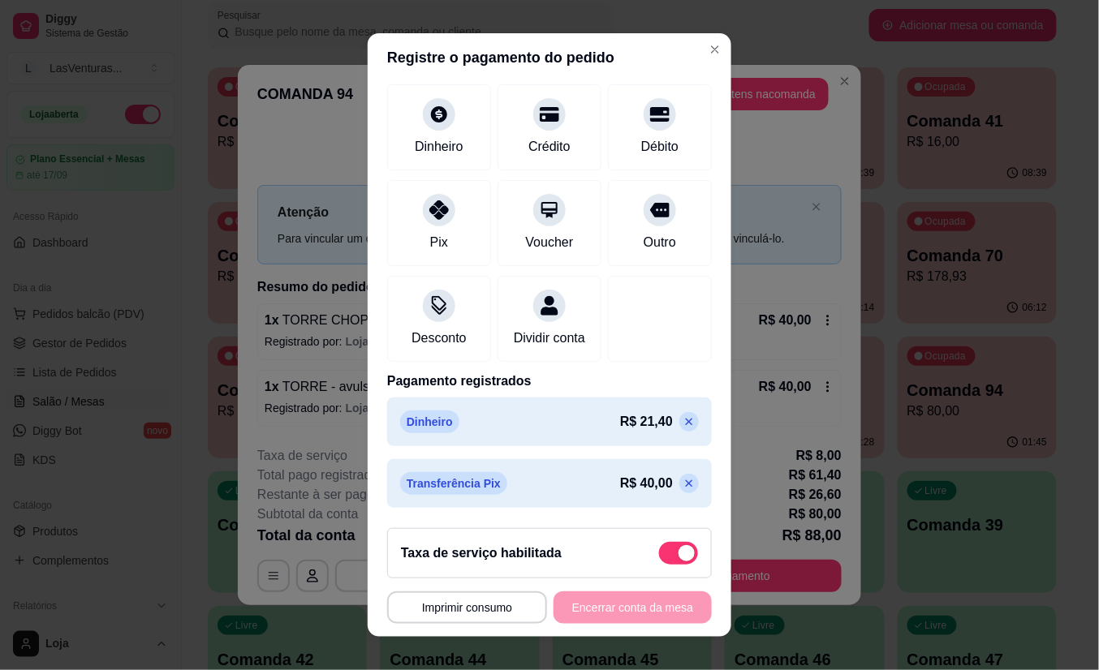
click at [683, 490] on icon at bounding box center [689, 483] width 13 height 13
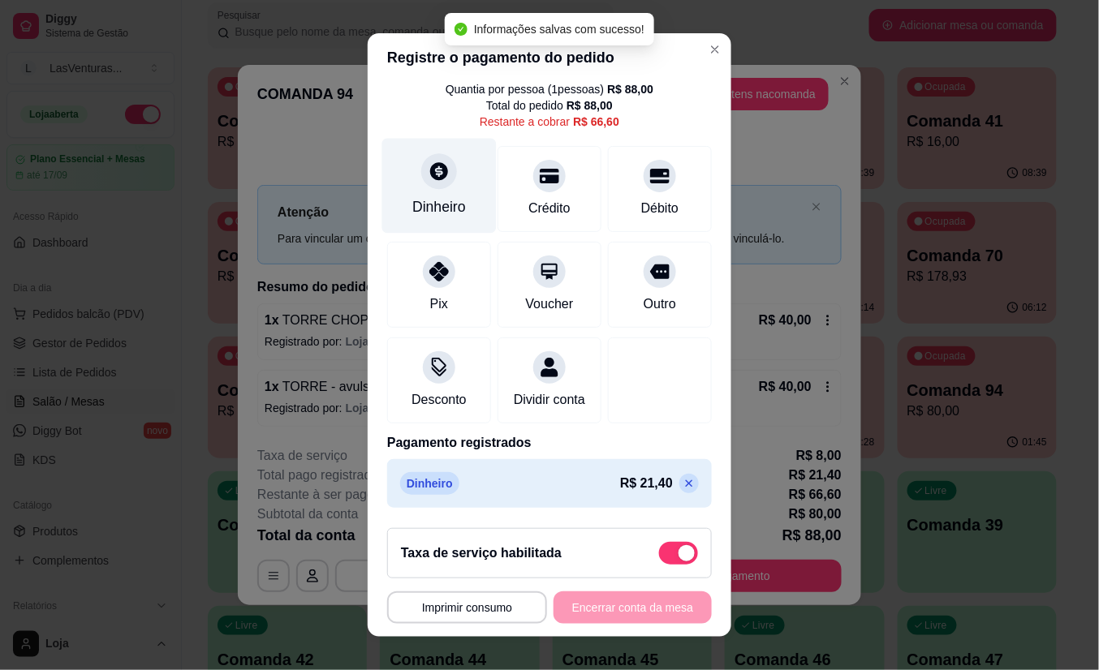
scroll to position [0, 0]
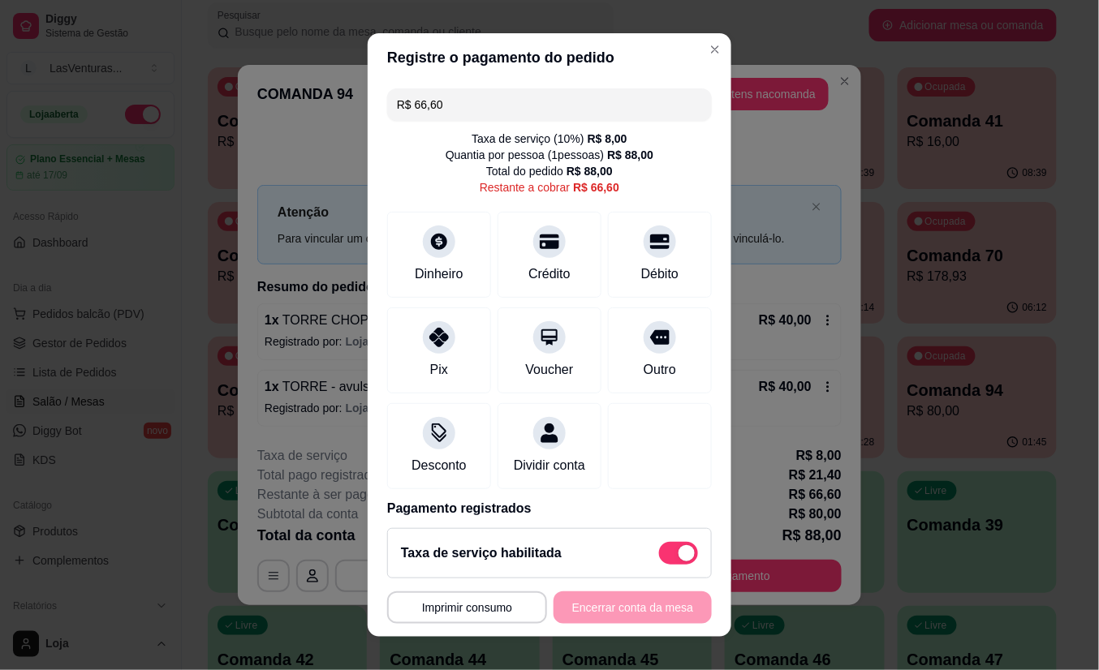
click at [463, 109] on input "R$ 66,60" at bounding box center [549, 104] width 305 height 32
click at [463, 108] on input "R$ 66,60" at bounding box center [549, 104] width 305 height 32
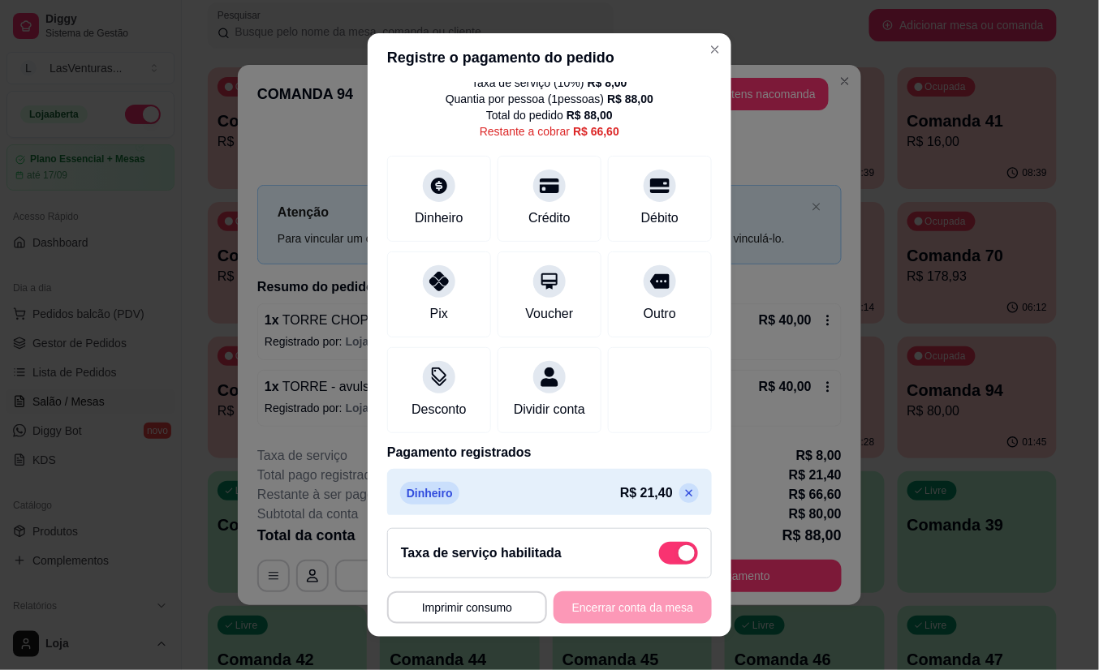
scroll to position [86, 0]
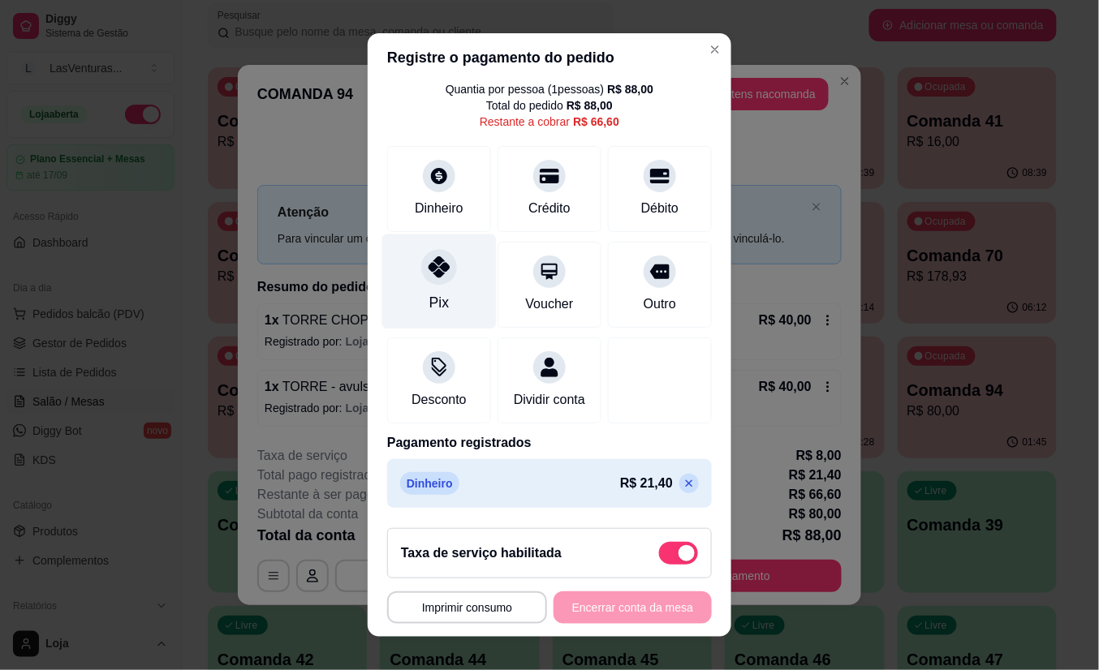
click at [429, 257] on icon at bounding box center [439, 267] width 21 height 21
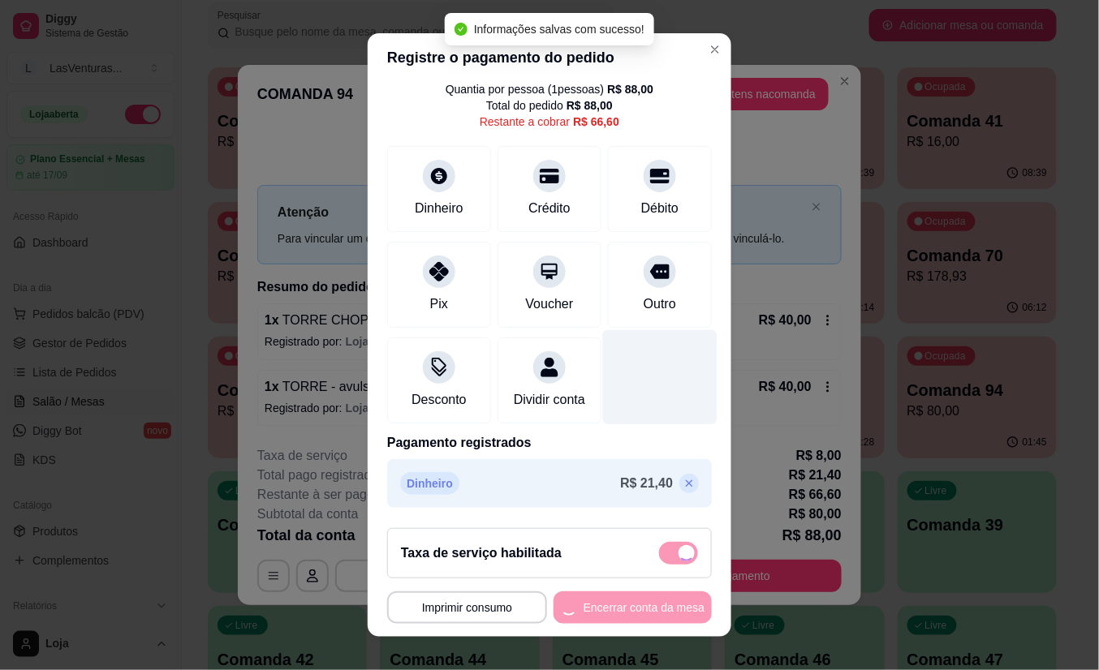
type input "R$ 46,60"
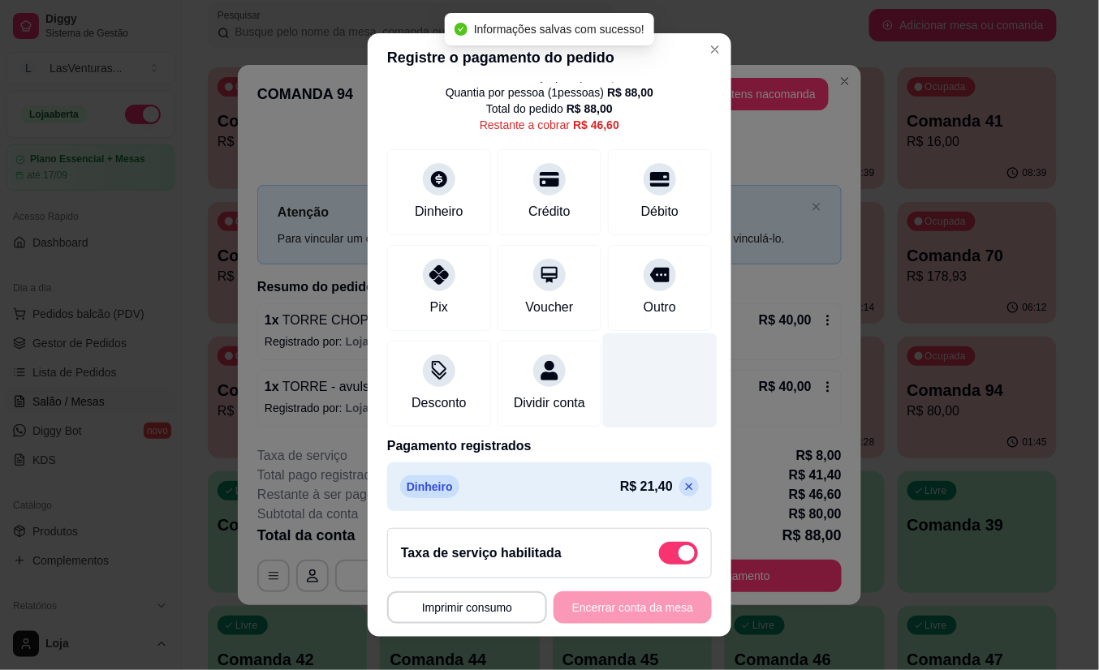
scroll to position [0, 0]
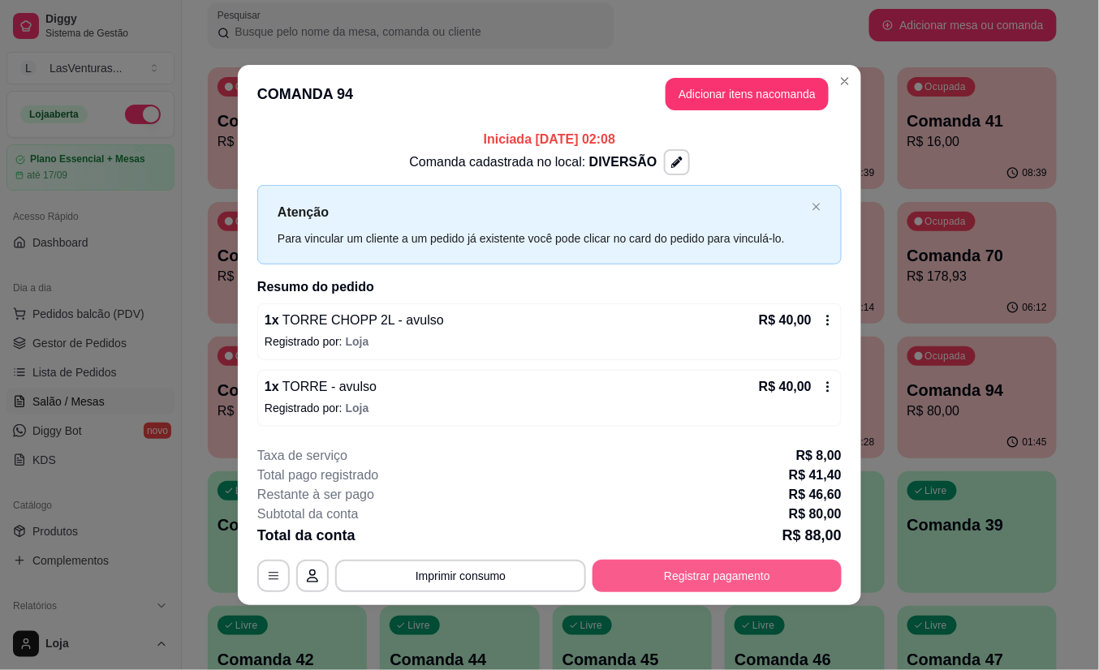
click at [714, 566] on button "Registrar pagamento" at bounding box center [716, 576] width 249 height 32
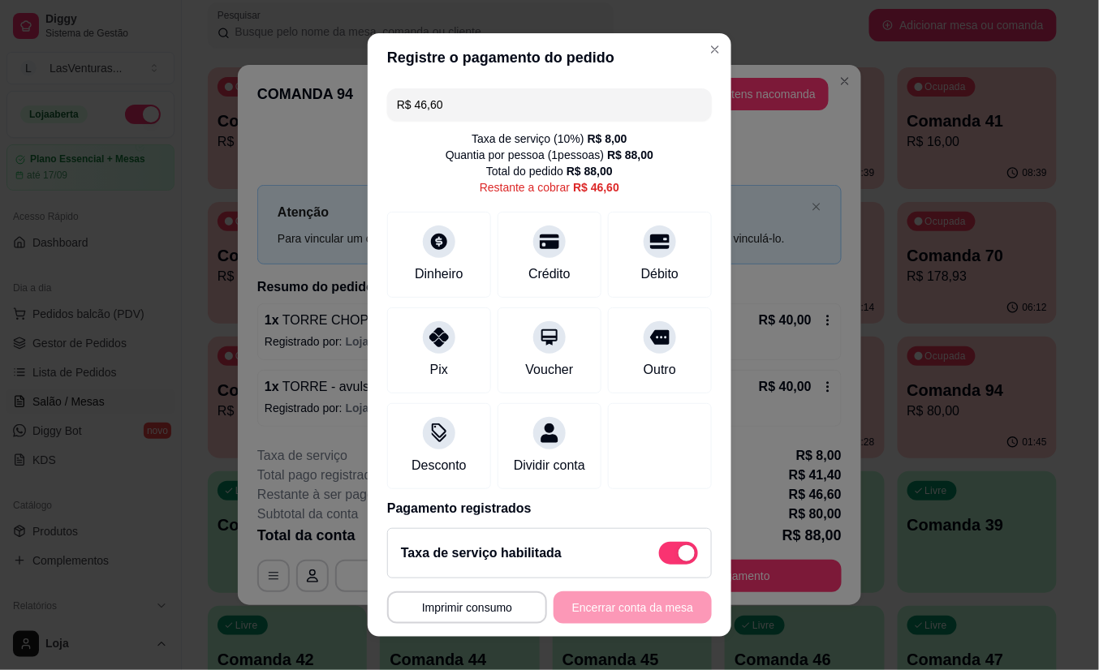
click at [669, 556] on div "Taxa de serviço habilitada" at bounding box center [549, 553] width 325 height 50
type input "R$ 38,60"
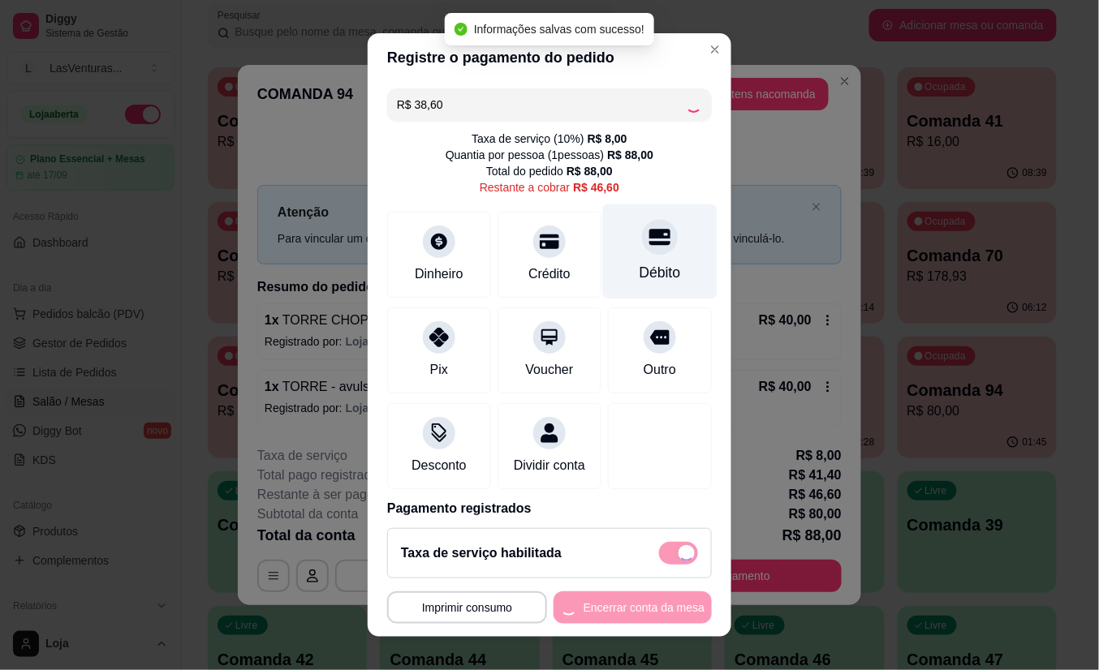
checkbox input "false"
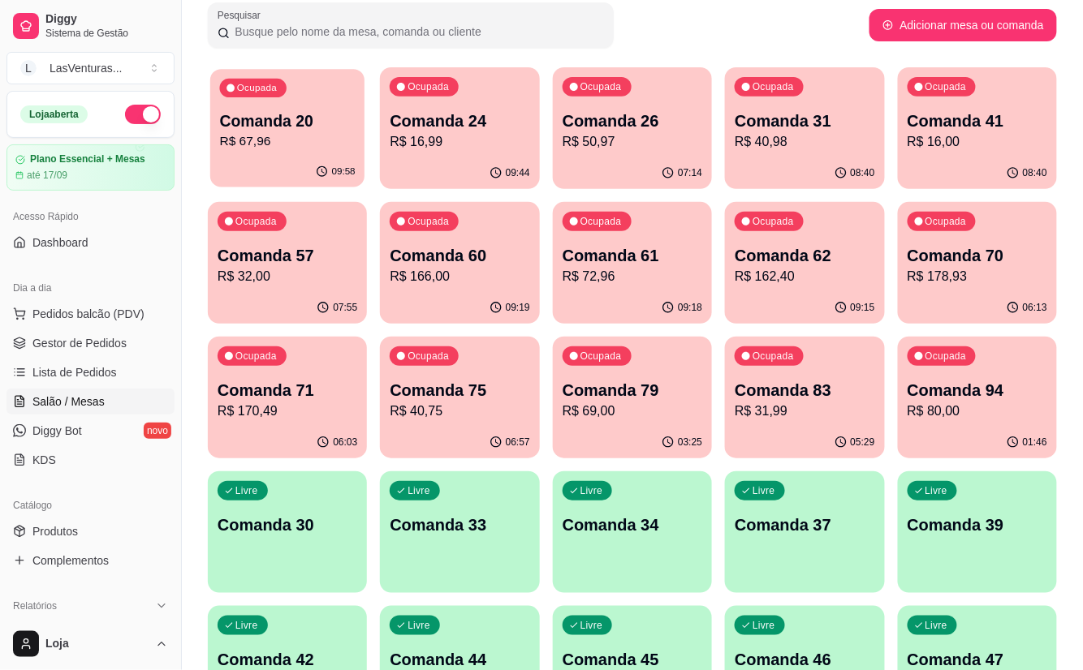
click at [273, 157] on div "Ocupada Comanda 20 R$ 67,96" at bounding box center [287, 113] width 154 height 88
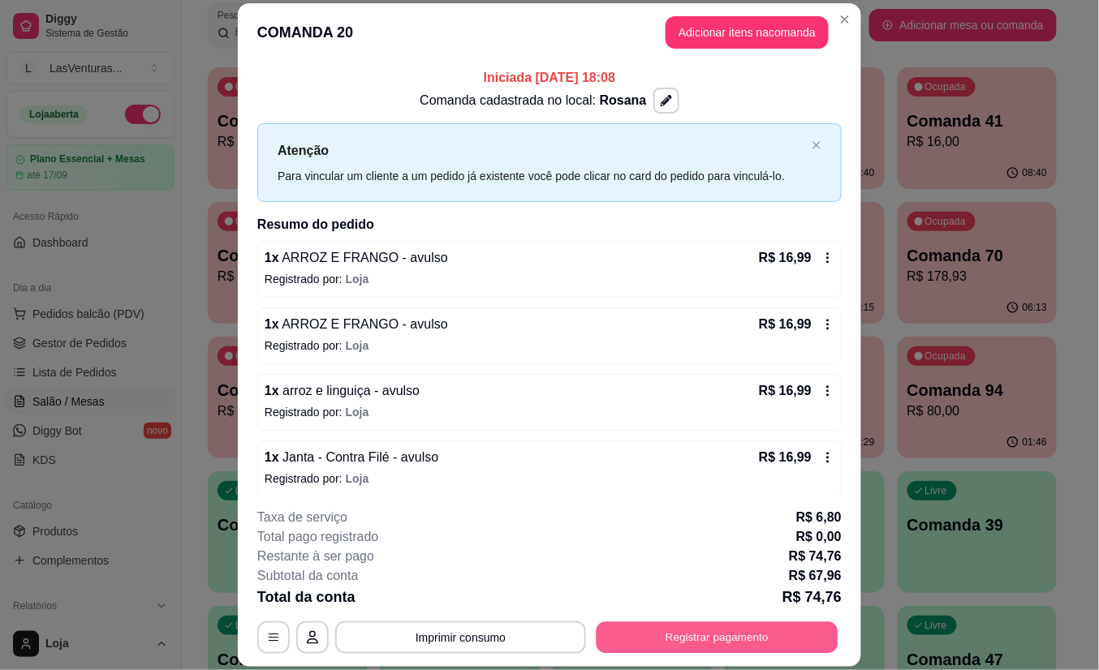
click at [670, 644] on button "Registrar pagamento" at bounding box center [717, 638] width 242 height 32
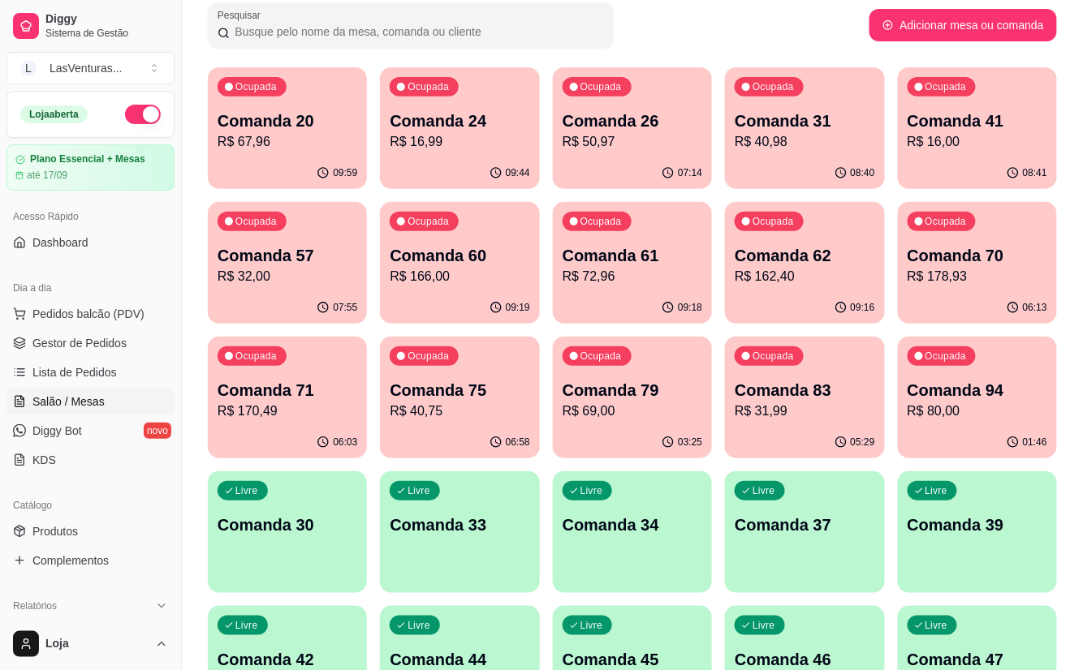
click at [1039, 394] on p "Comanda 94" at bounding box center [977, 390] width 140 height 23
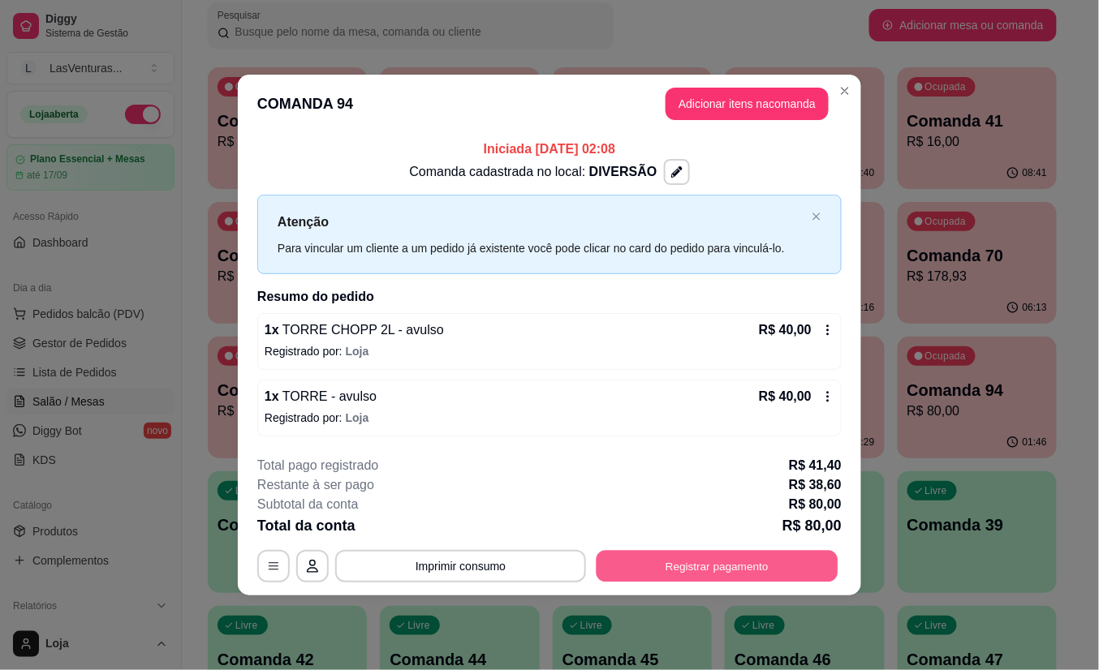
click at [698, 556] on button "Registrar pagamento" at bounding box center [717, 566] width 242 height 32
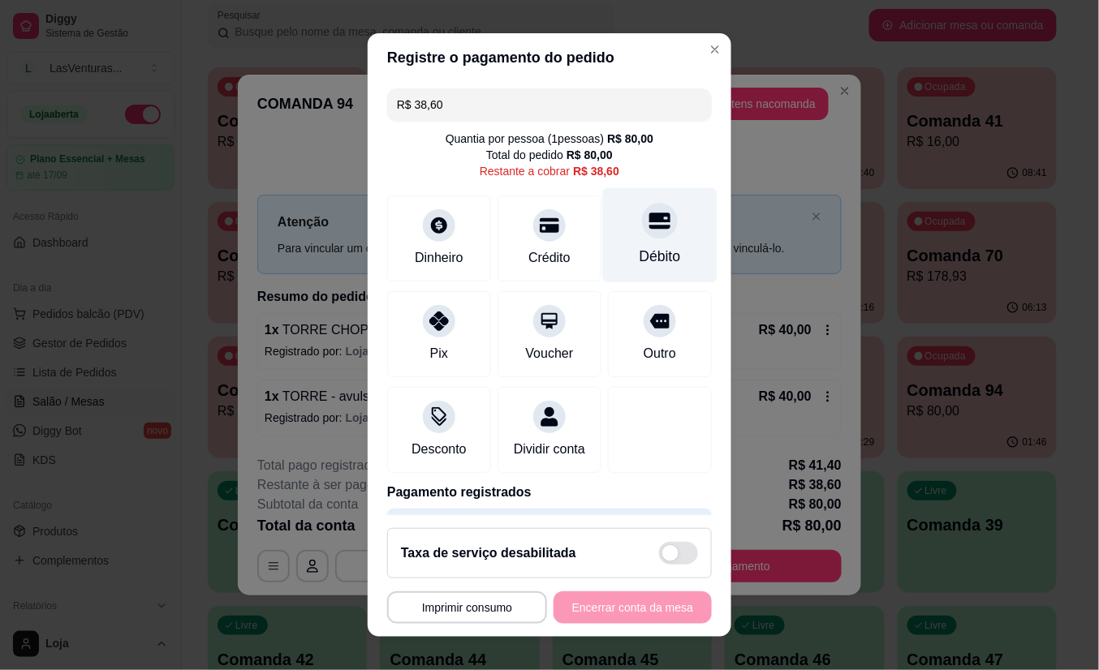
click at [649, 227] on icon at bounding box center [659, 221] width 21 height 21
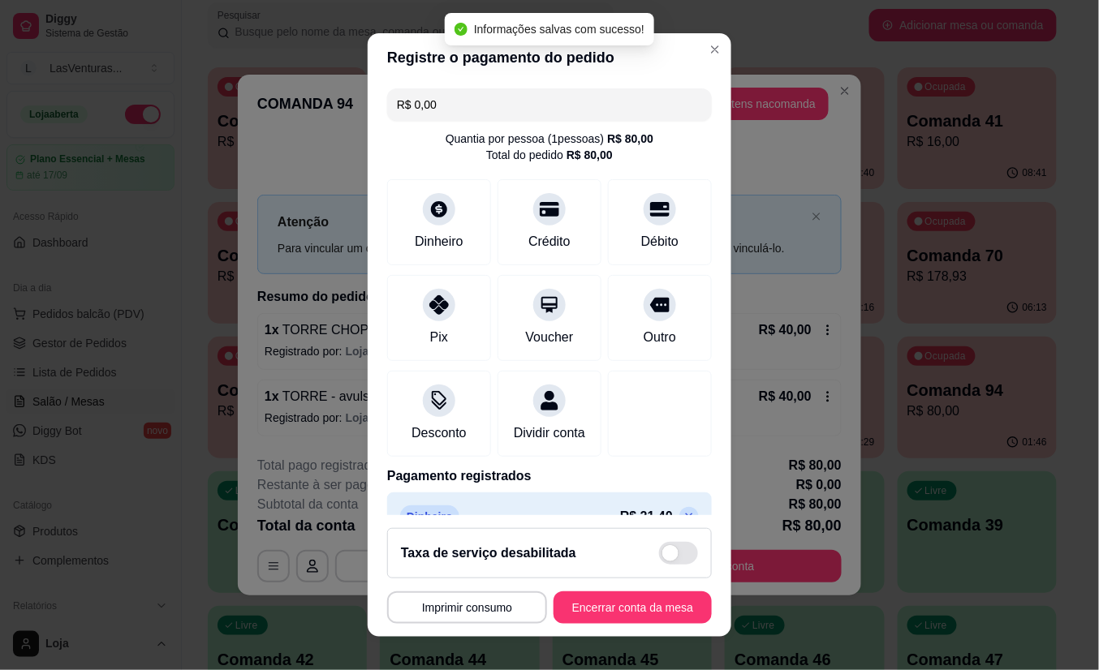
scroll to position [177, 0]
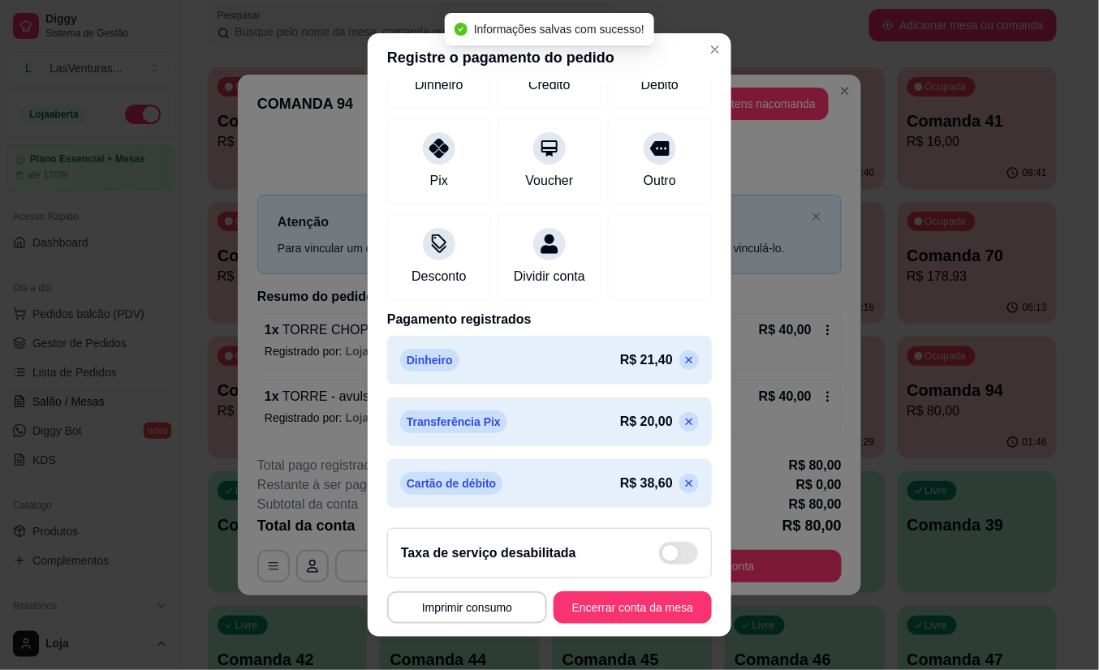
click at [683, 485] on icon at bounding box center [689, 483] width 13 height 13
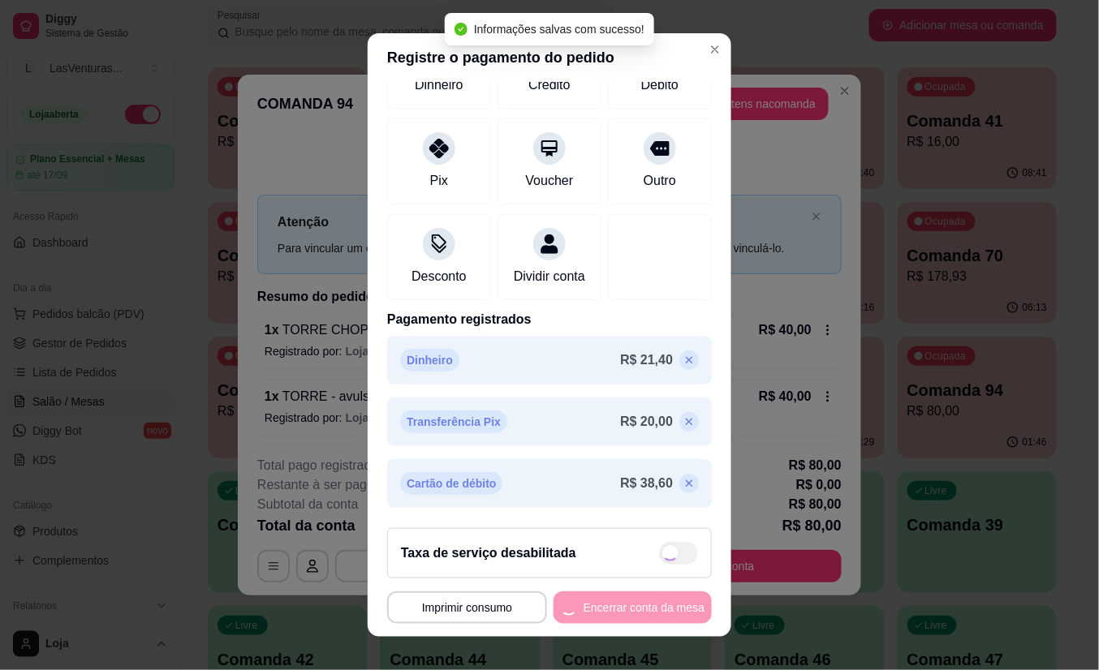
scroll to position [0, 0]
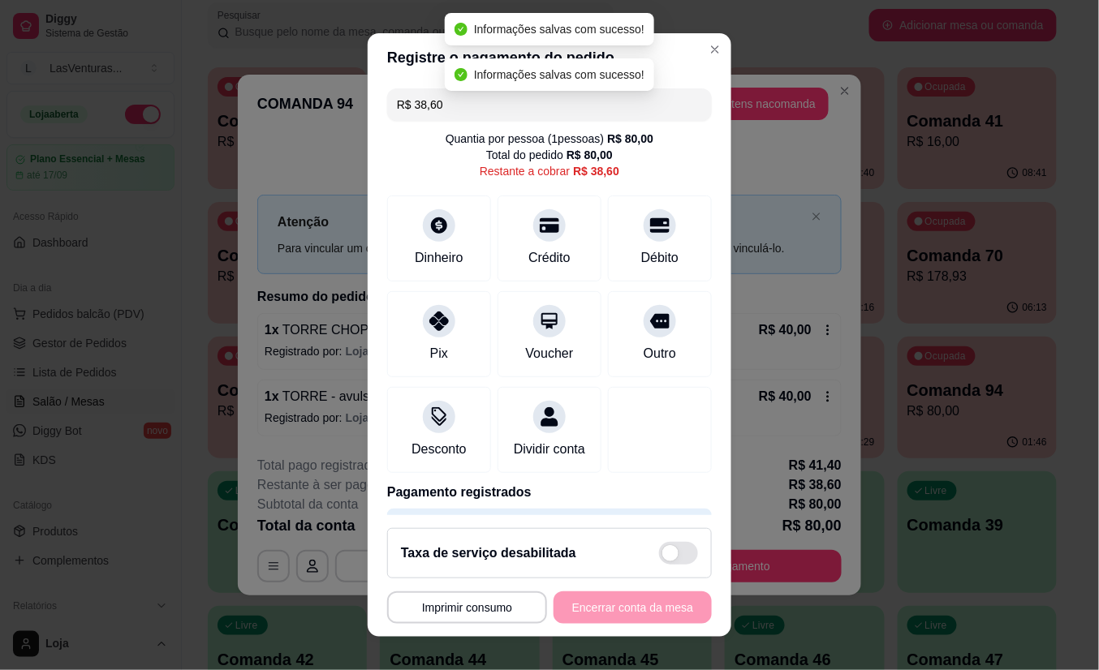
click at [429, 109] on input "R$ 38,60" at bounding box center [549, 104] width 305 height 32
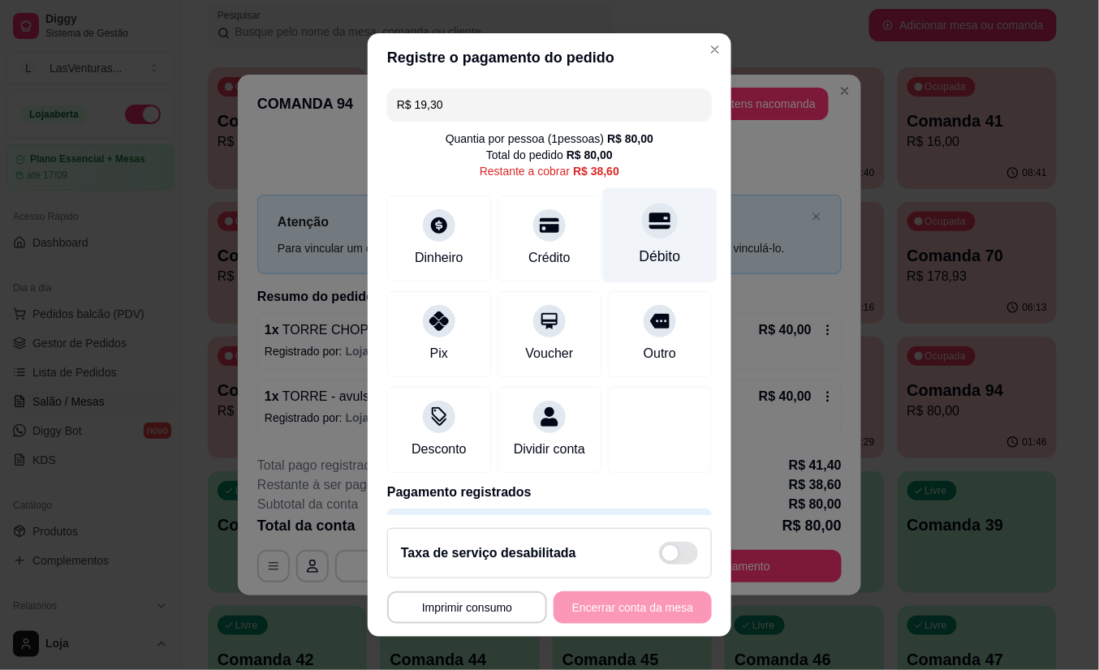
click at [631, 244] on div "Débito" at bounding box center [660, 235] width 114 height 95
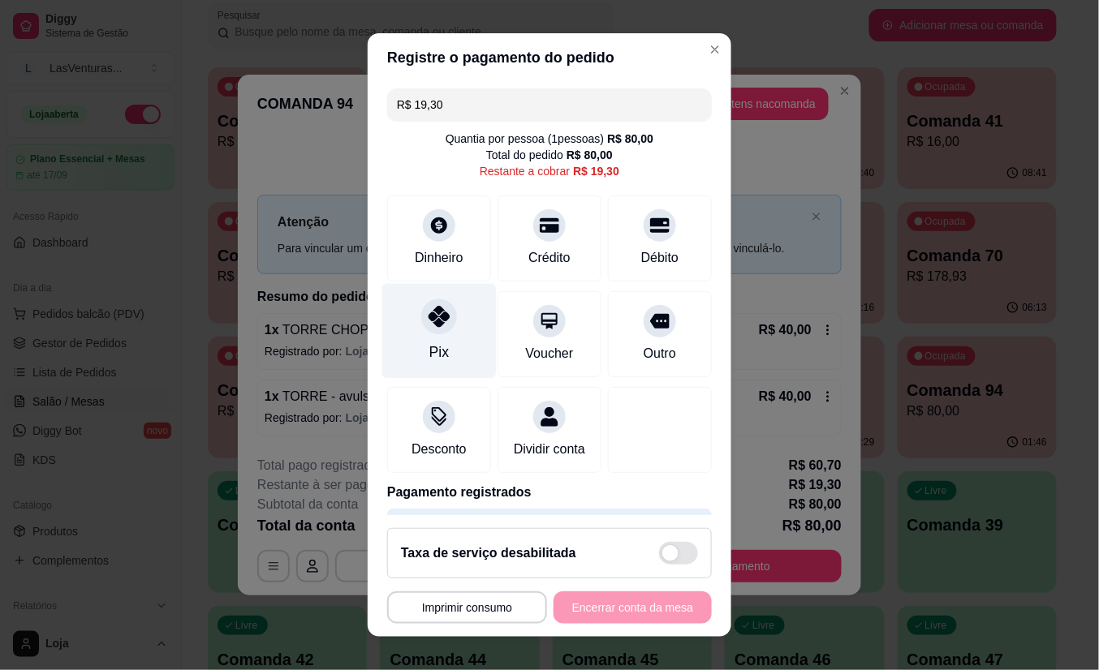
click at [429, 313] on icon at bounding box center [439, 317] width 21 height 21
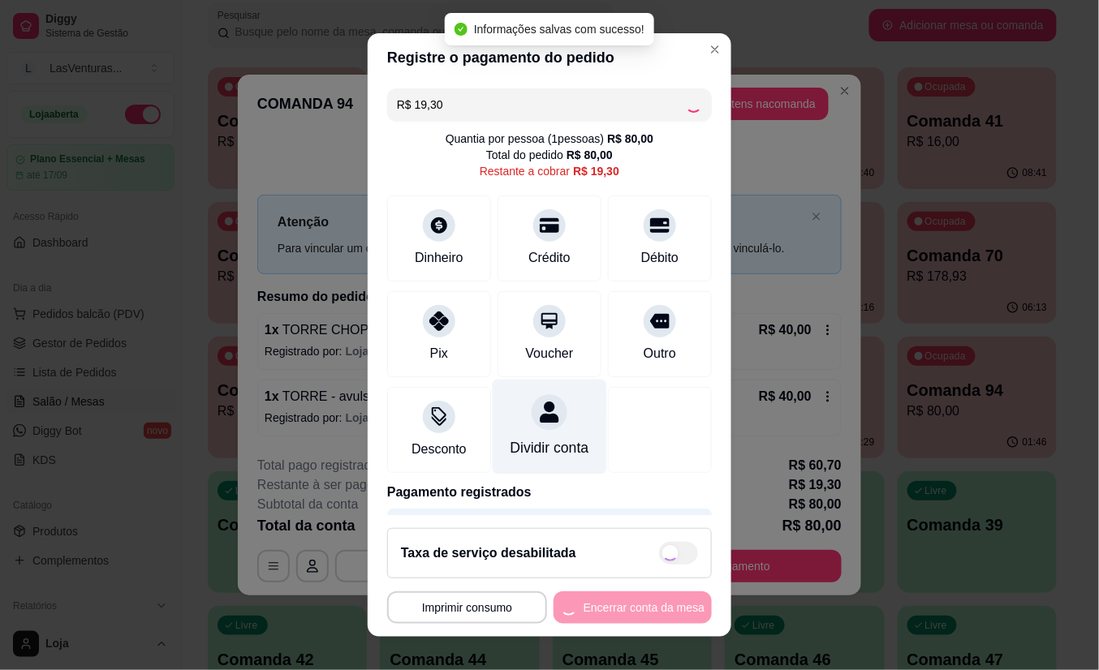
type input "R$ 0,00"
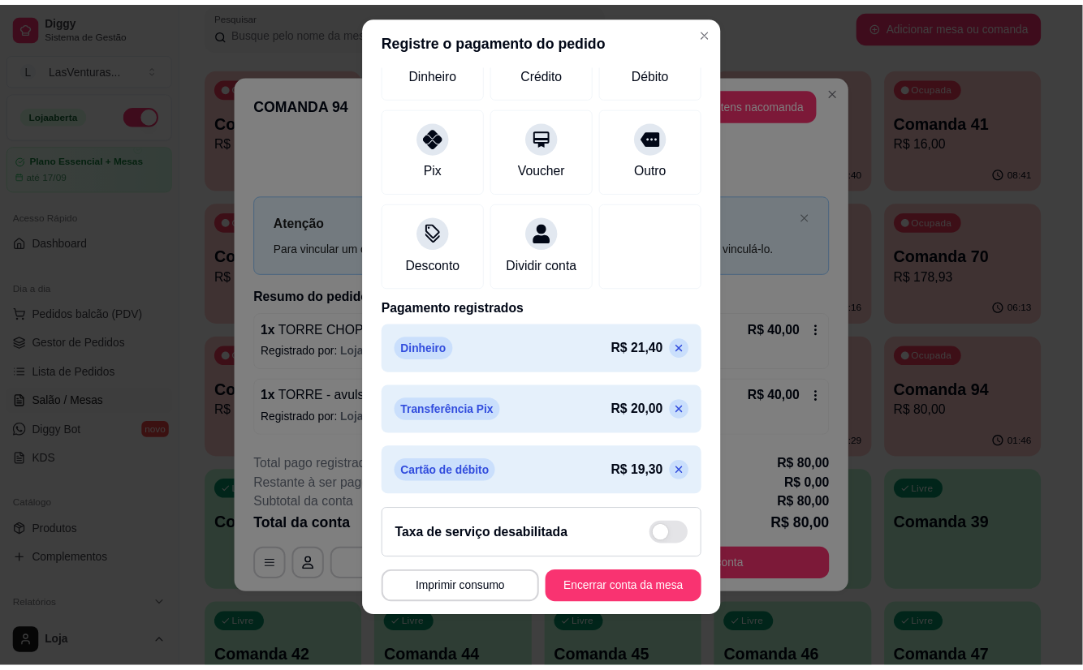
scroll to position [239, 0]
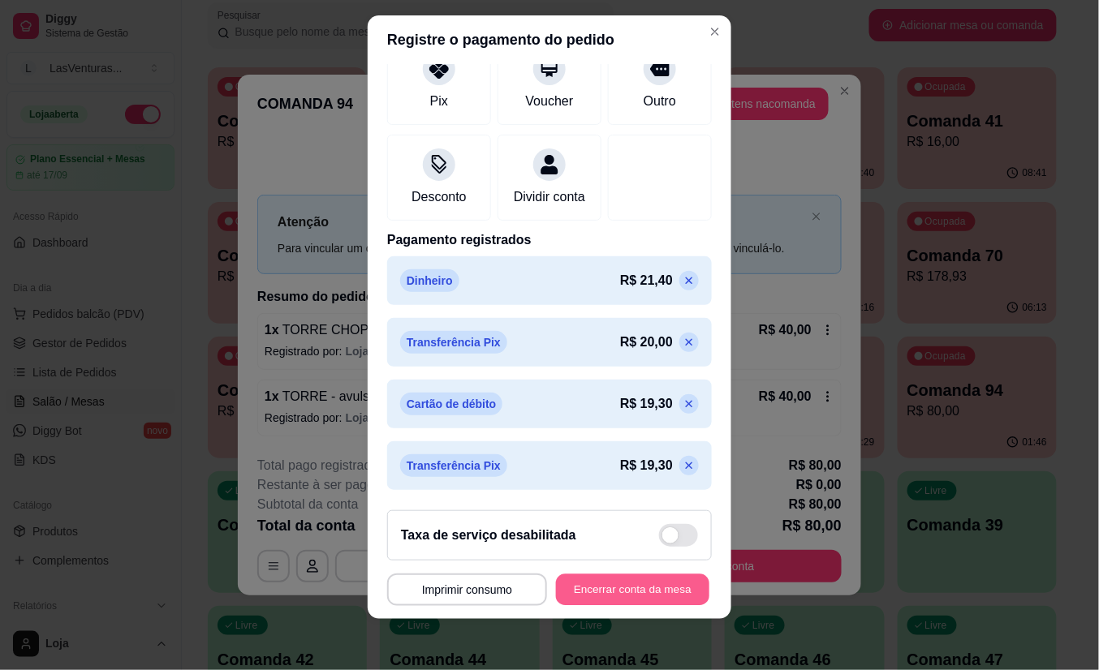
click at [556, 588] on button "Encerrar conta da mesa" at bounding box center [632, 590] width 153 height 32
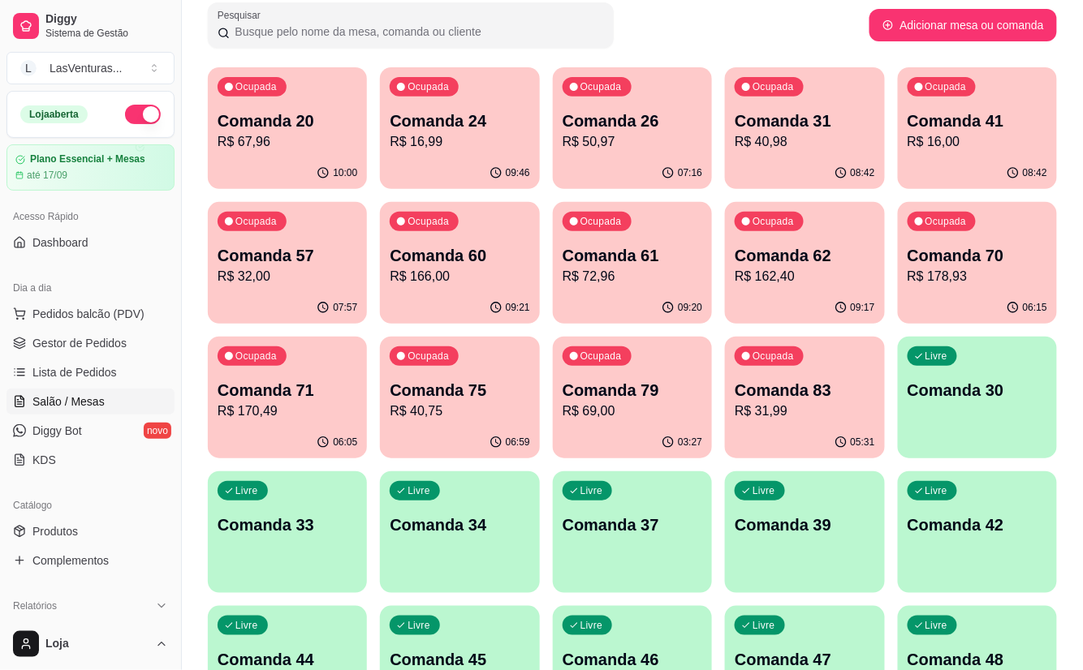
click at [754, 420] on div "Ocupada Comanda 83 R$ 31,99" at bounding box center [804, 382] width 159 height 90
click at [637, 358] on div "Ocupada Comanda 79 R$ 69,00" at bounding box center [632, 382] width 159 height 90
click at [429, 390] on p "Comanda 75" at bounding box center [460, 391] width 136 height 22
click at [325, 397] on p "Comanda 71" at bounding box center [287, 390] width 140 height 23
click at [958, 291] on div "Ocupada Comanda 70 R$ 178,93" at bounding box center [977, 247] width 159 height 90
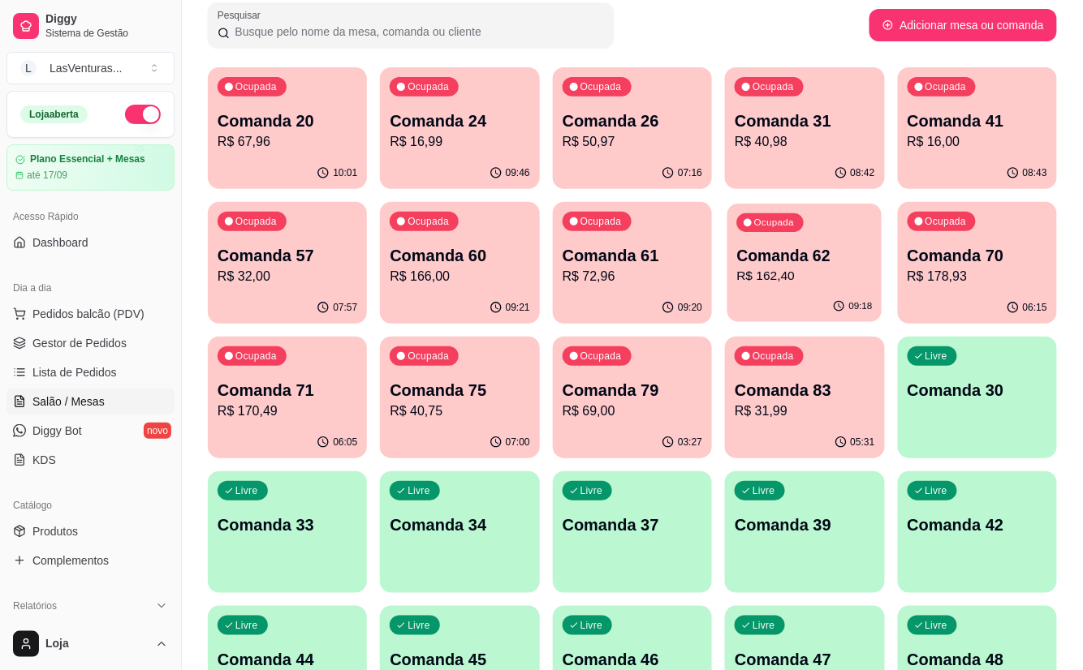
click at [838, 276] on p "R$ 162,40" at bounding box center [805, 276] width 136 height 19
click at [601, 250] on p "Comanda 61" at bounding box center [632, 256] width 136 height 22
click at [495, 238] on div "Ocupada Comanda 60 R$ 166,00" at bounding box center [459, 247] width 159 height 90
click at [309, 273] on p "R$ 32,00" at bounding box center [287, 276] width 140 height 19
click at [941, 153] on div "Ocupada Comanda 41 R$ 16,00" at bounding box center [977, 113] width 154 height 88
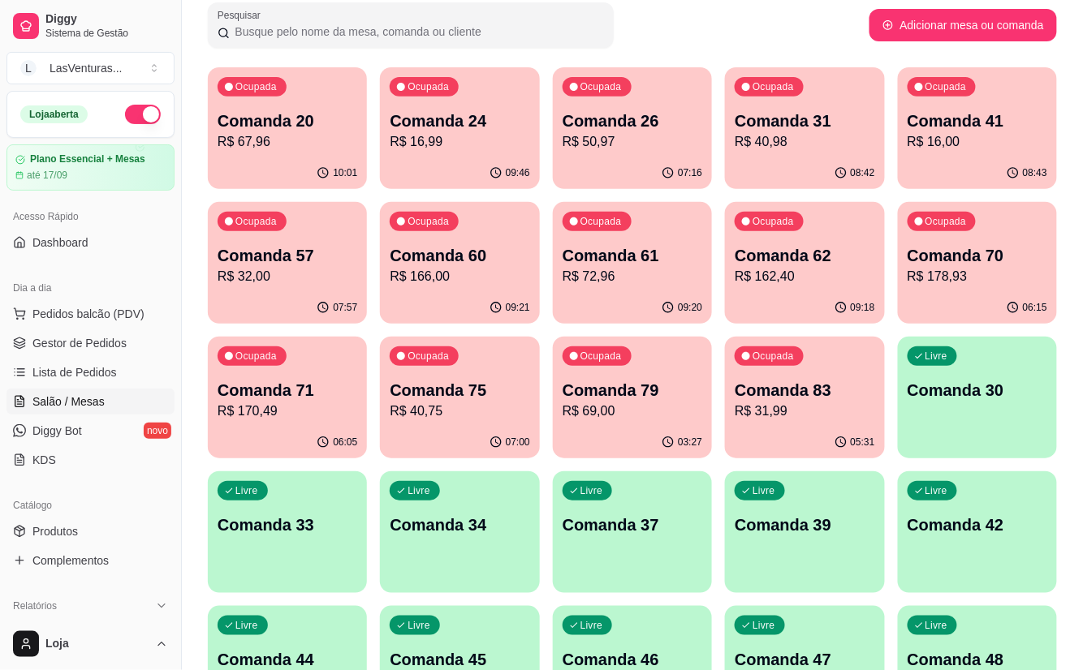
click at [754, 127] on p "Comanda 31" at bounding box center [804, 121] width 140 height 23
click at [659, 161] on div "07:16" at bounding box center [632, 173] width 159 height 32
click at [303, 409] on p "R$ 170,49" at bounding box center [287, 411] width 140 height 19
click at [971, 264] on p "Comanda 70" at bounding box center [977, 255] width 140 height 23
click at [267, 263] on p "Comanda 57" at bounding box center [287, 255] width 140 height 23
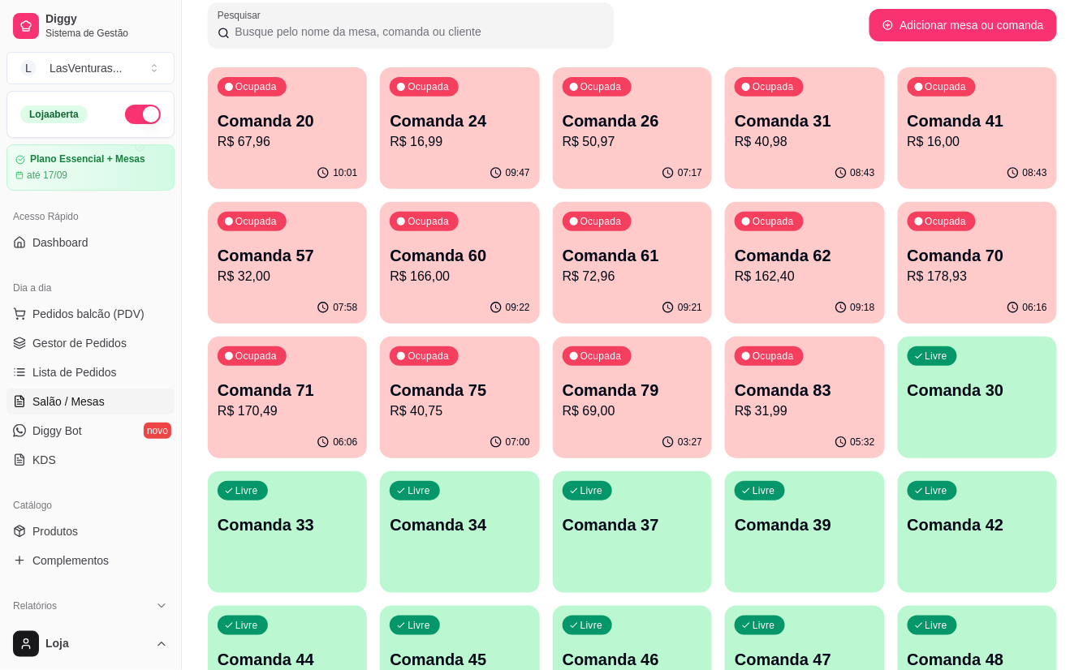
scroll to position [0, 0]
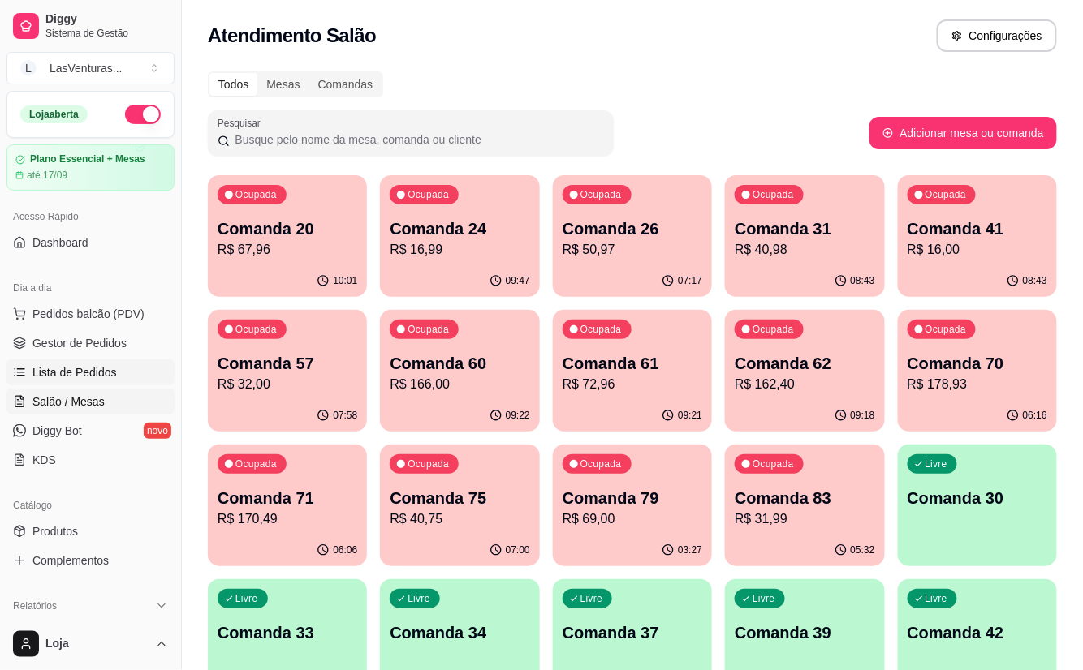
click at [98, 372] on span "Lista de Pedidos" at bounding box center [74, 372] width 84 height 16
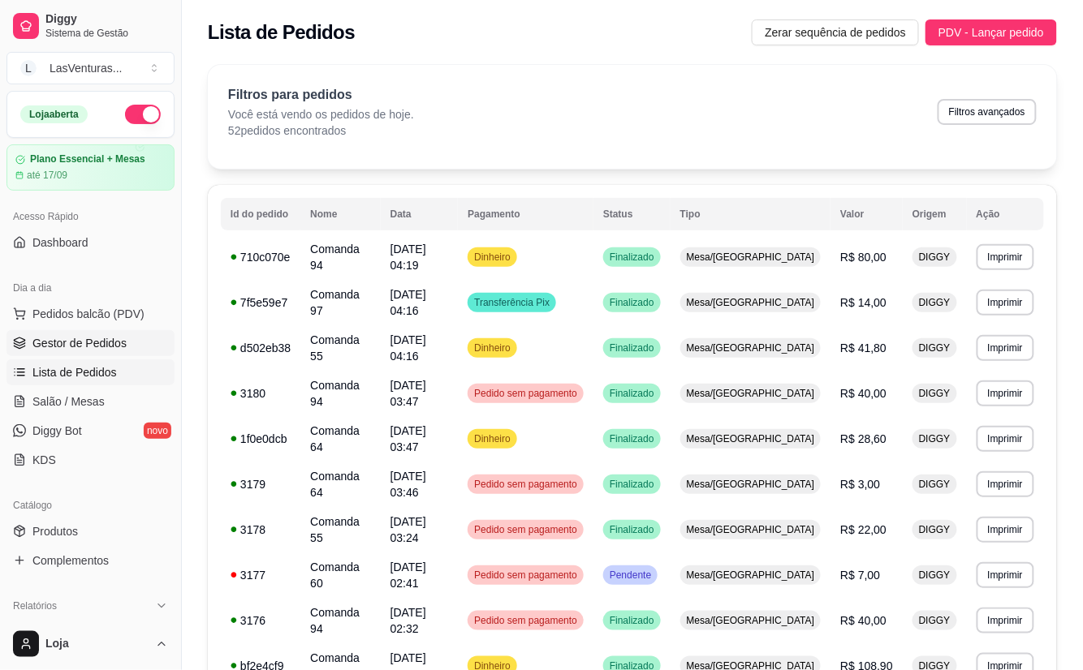
click at [80, 351] on link "Gestor de Pedidos" at bounding box center [90, 343] width 168 height 26
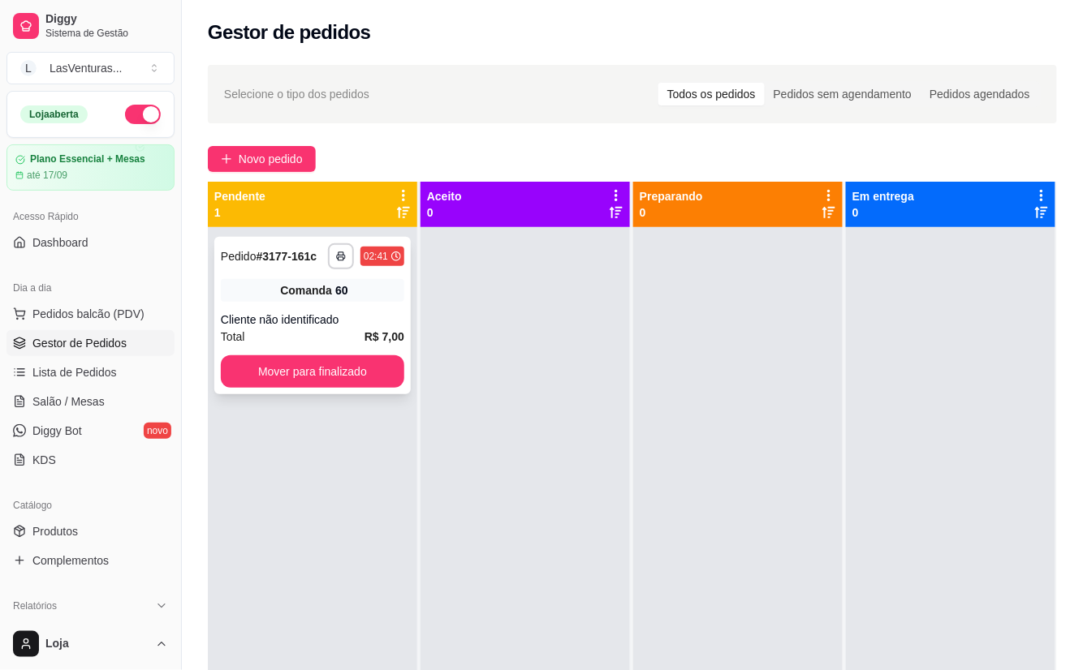
click at [365, 377] on button "Mover para finalizado" at bounding box center [312, 371] width 183 height 32
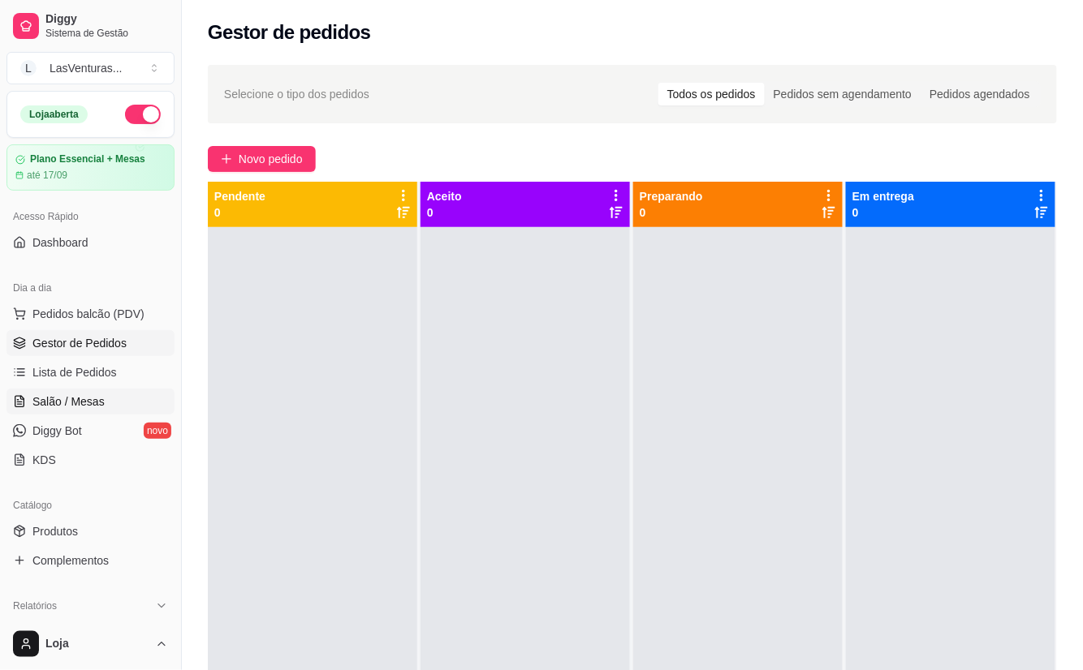
click at [73, 401] on span "Salão / Mesas" at bounding box center [68, 402] width 72 height 16
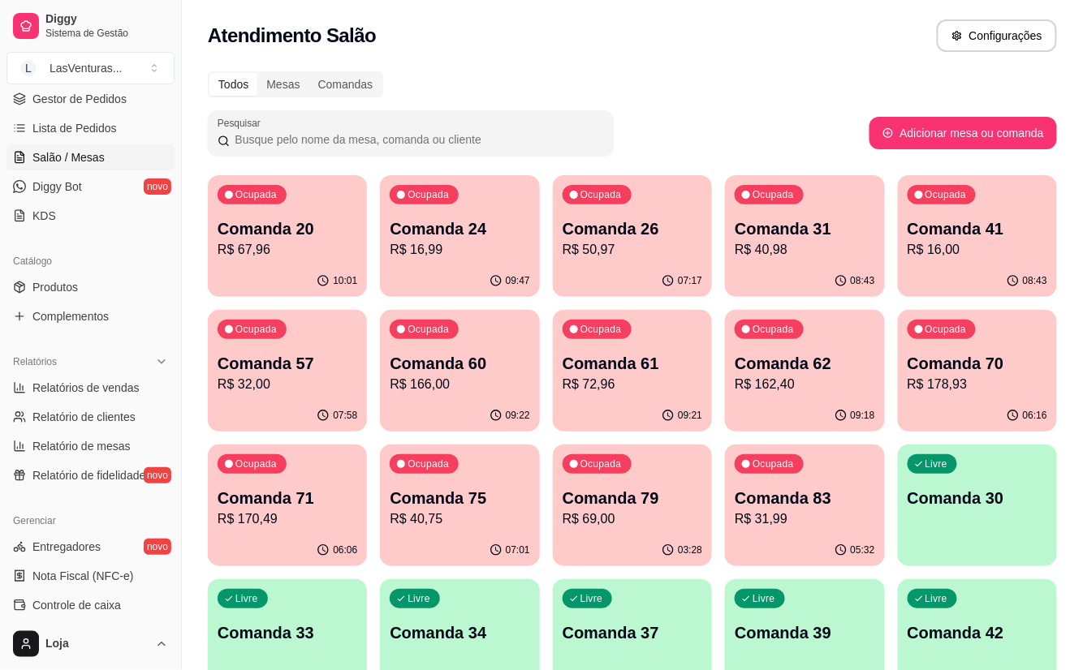
scroll to position [433, 0]
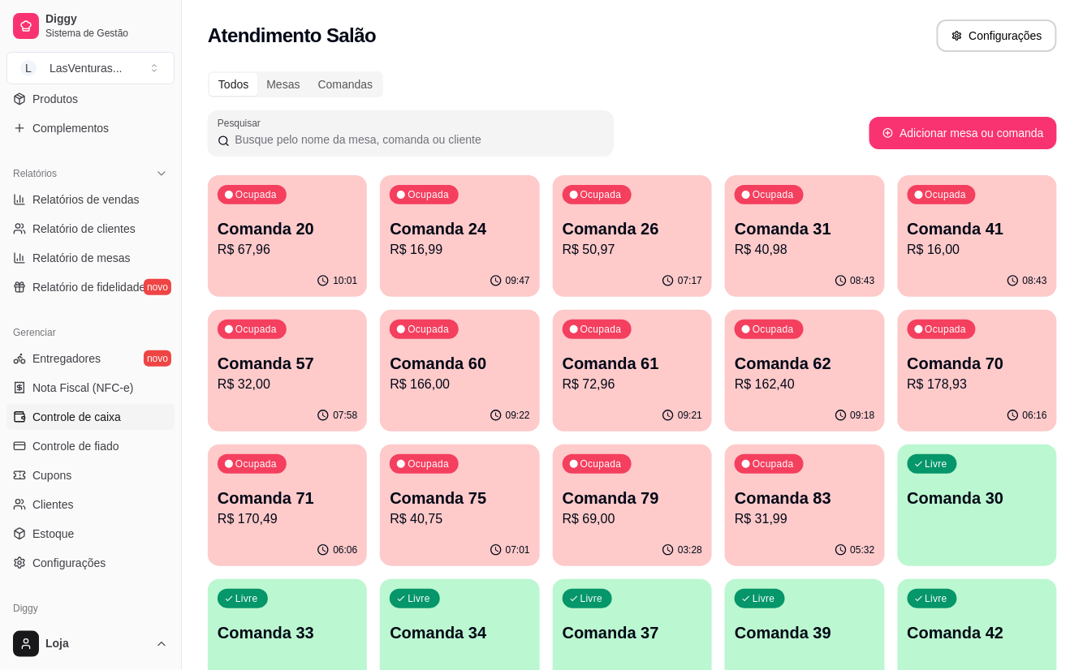
click at [94, 419] on span "Controle de caixa" at bounding box center [76, 417] width 88 height 16
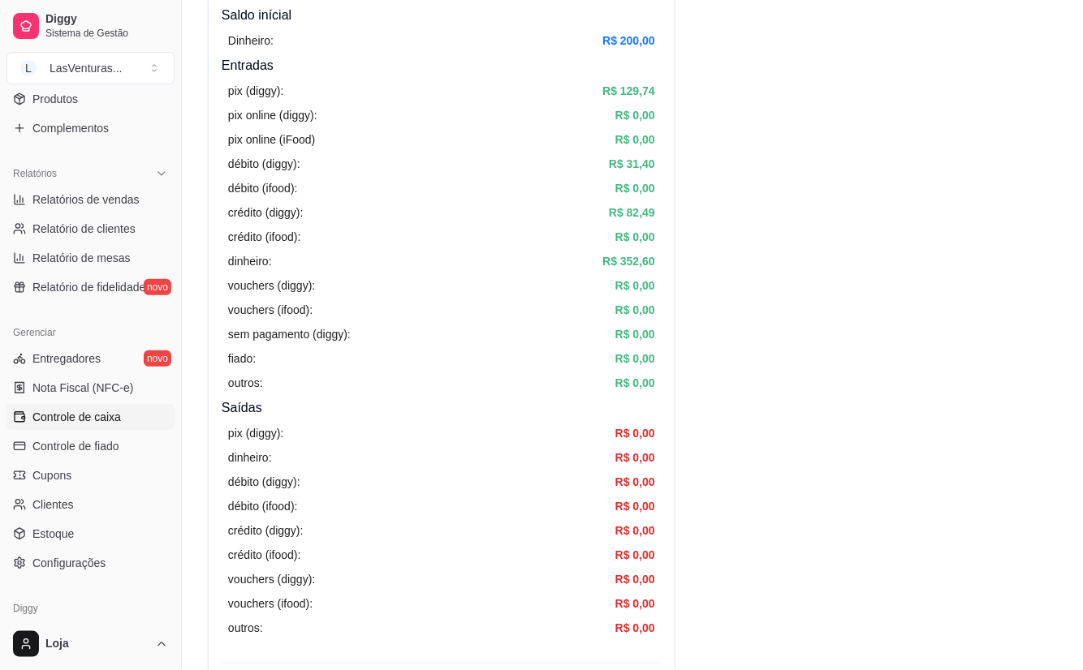
scroll to position [540, 0]
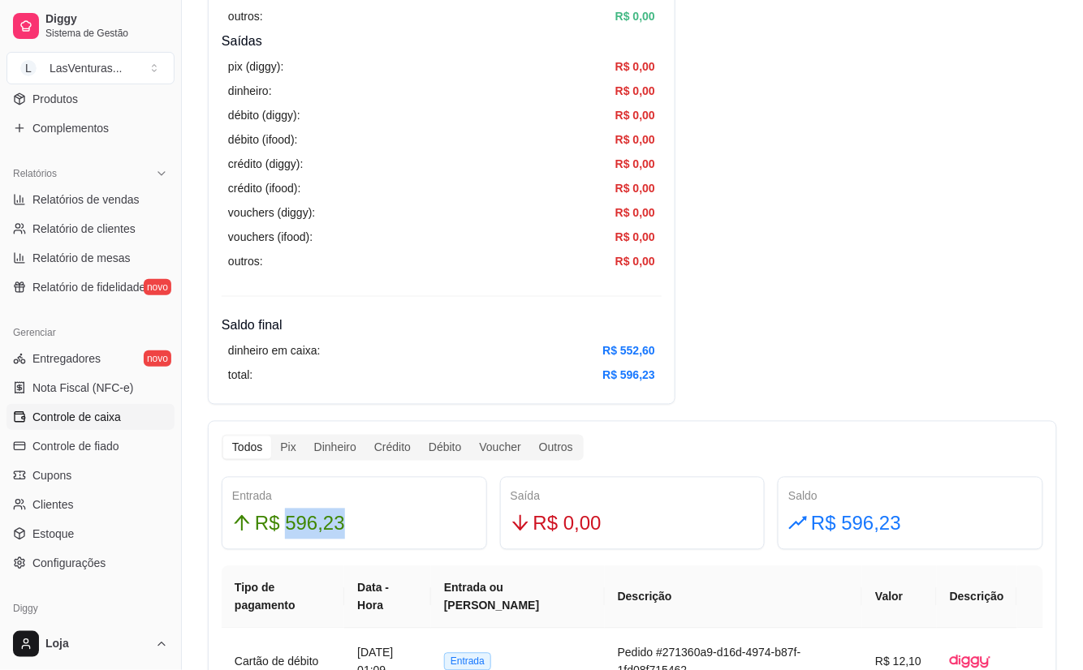
drag, startPoint x: 336, startPoint y: 531, endPoint x: 386, endPoint y: 539, distance: 51.0
click at [388, 539] on div "R$ 596,23" at bounding box center [354, 524] width 244 height 31
click at [381, 529] on div "R$ 596,23" at bounding box center [354, 524] width 244 height 31
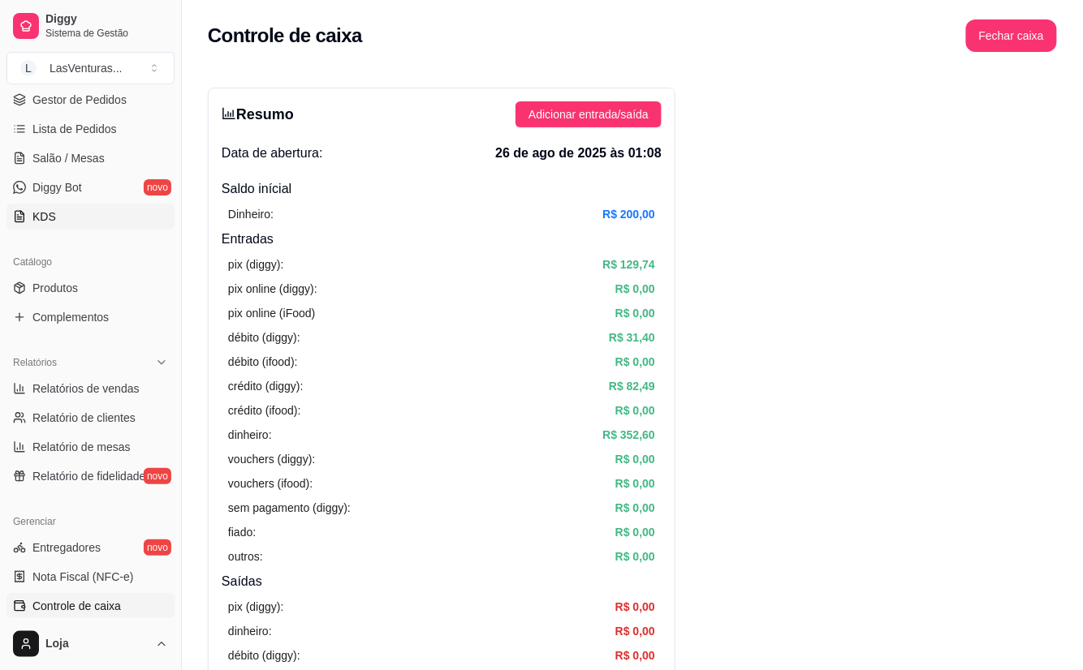
scroll to position [0, 0]
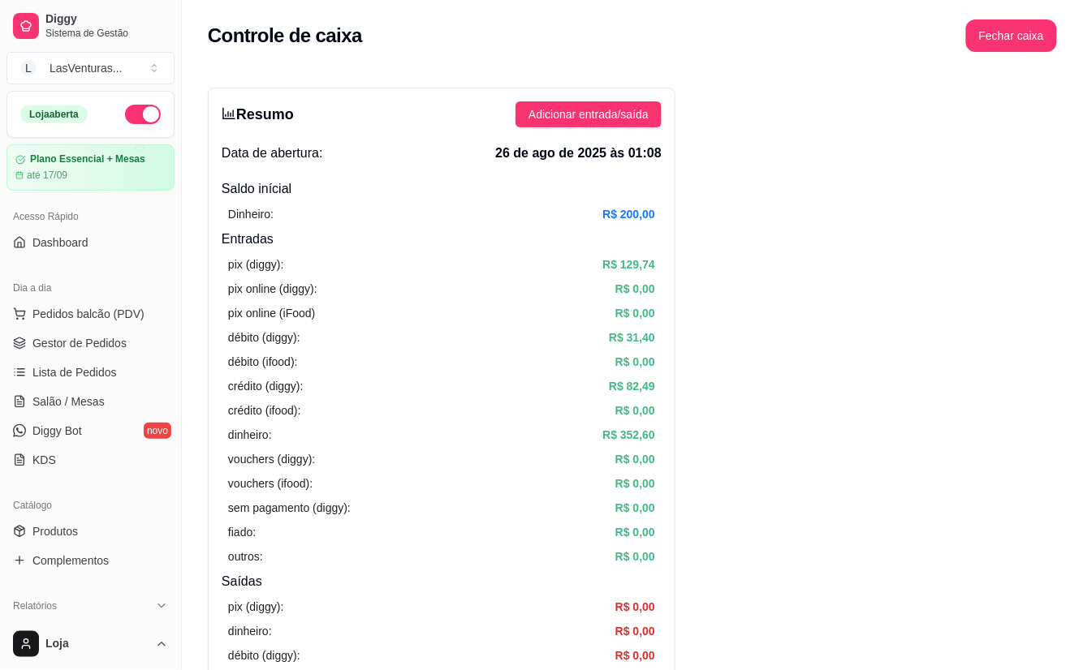
click at [78, 388] on ul "Pedidos balcão (PDV) Gestor de Pedidos Lista de Pedidos Salão / Mesas Diggy Bot…" at bounding box center [90, 387] width 168 height 172
click at [79, 383] on link "Lista de Pedidos" at bounding box center [90, 373] width 168 height 26
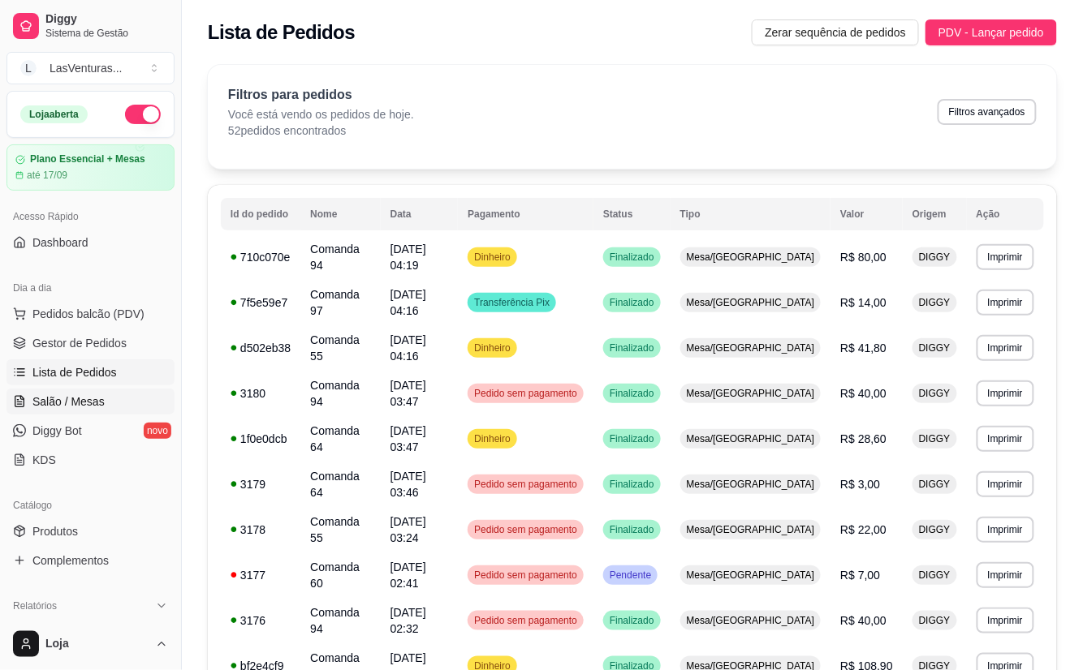
click at [114, 403] on link "Salão / Mesas" at bounding box center [90, 402] width 168 height 26
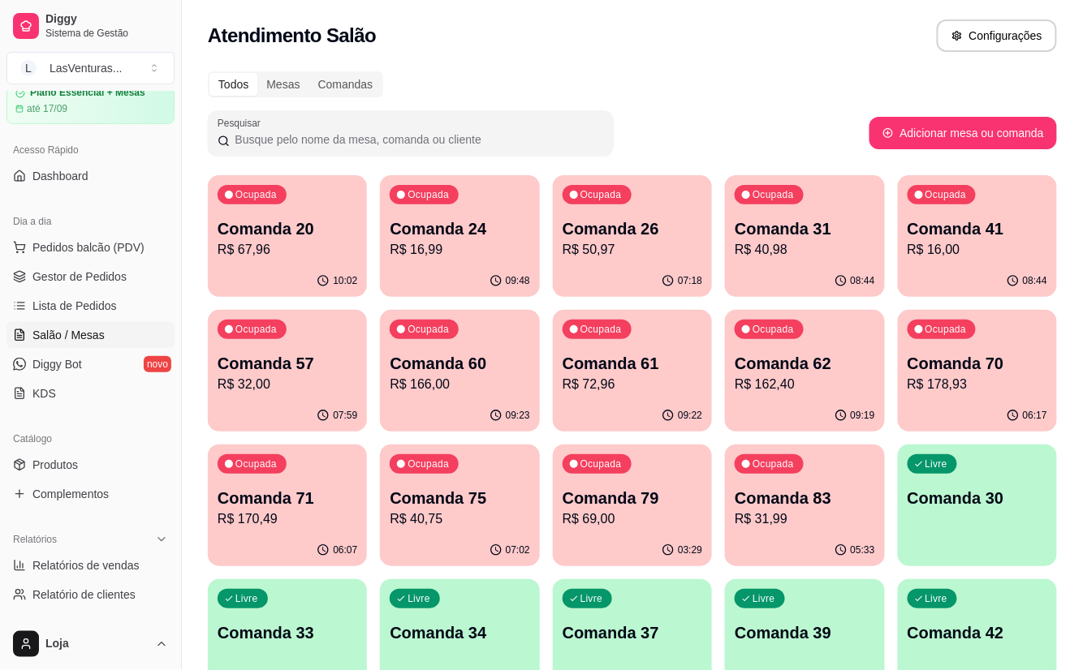
scroll to position [497, 0]
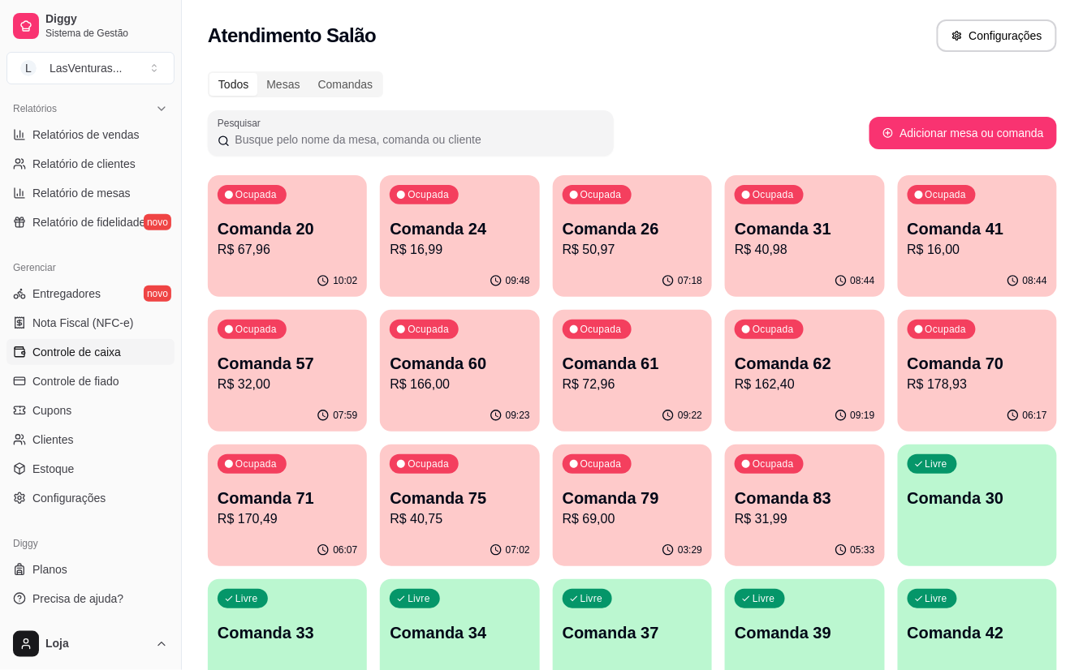
click at [83, 352] on span "Controle de caixa" at bounding box center [76, 352] width 88 height 16
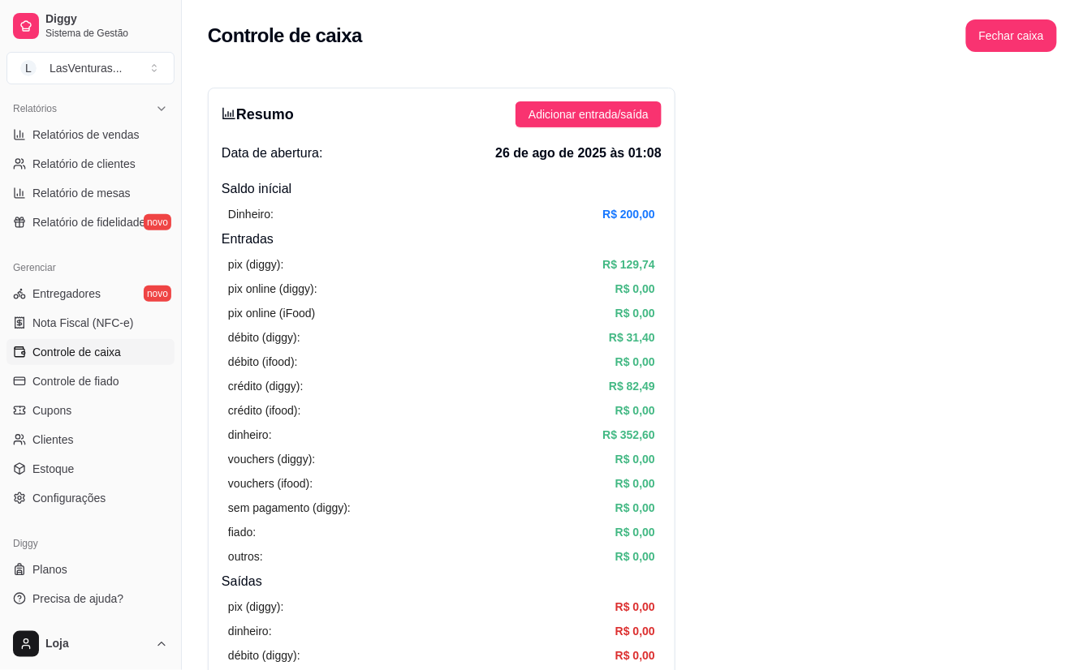
scroll to position [65, 0]
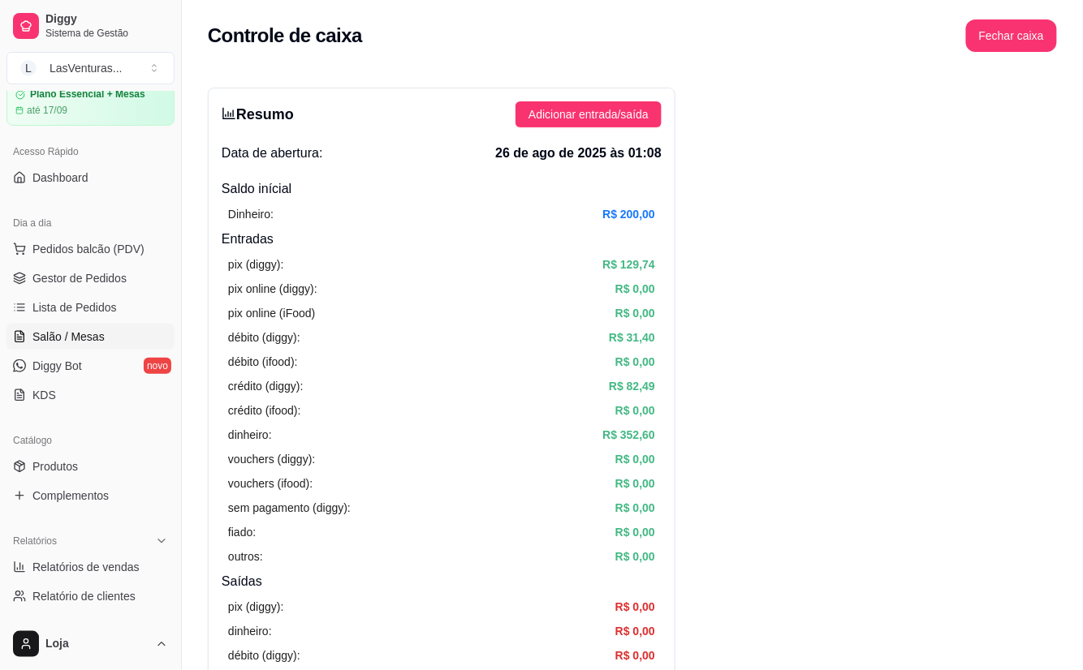
click at [85, 344] on span "Salão / Mesas" at bounding box center [68, 337] width 72 height 16
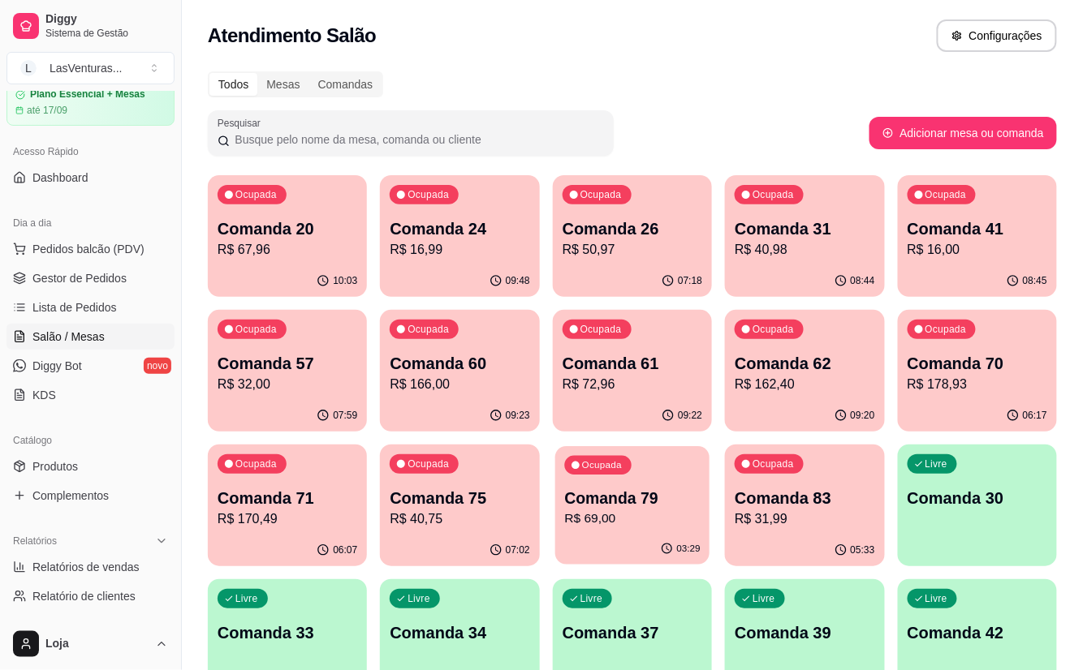
click at [646, 523] on p "R$ 69,00" at bounding box center [632, 519] width 136 height 19
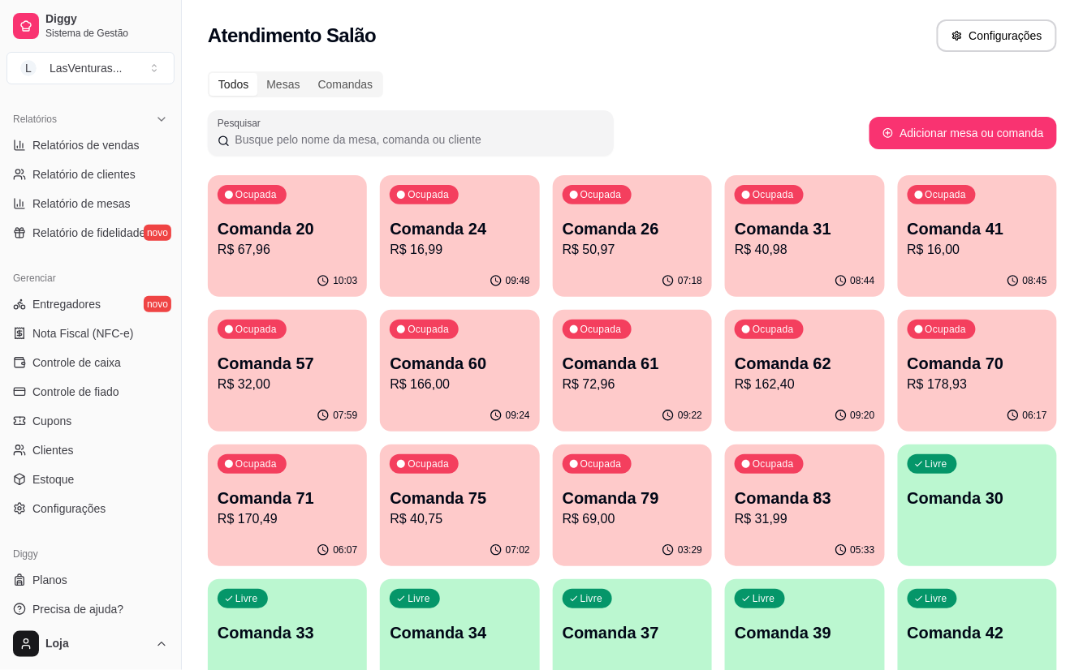
scroll to position [497, 0]
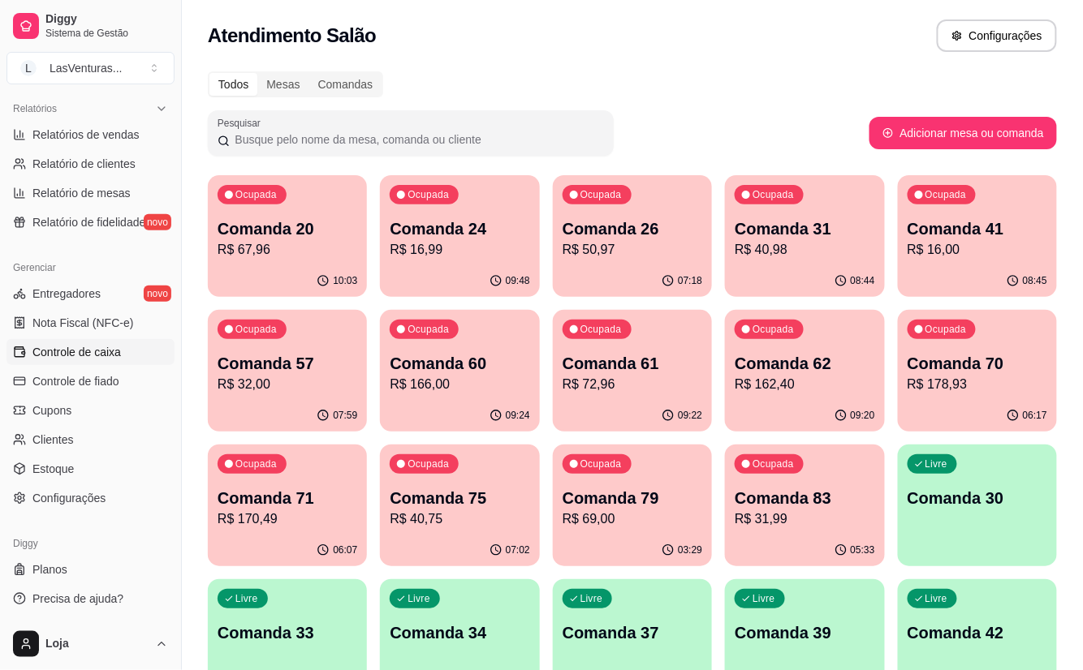
drag, startPoint x: 89, startPoint y: 365, endPoint x: 98, endPoint y: 362, distance: 9.5
click at [89, 364] on link "Controle de caixa" at bounding box center [90, 352] width 168 height 26
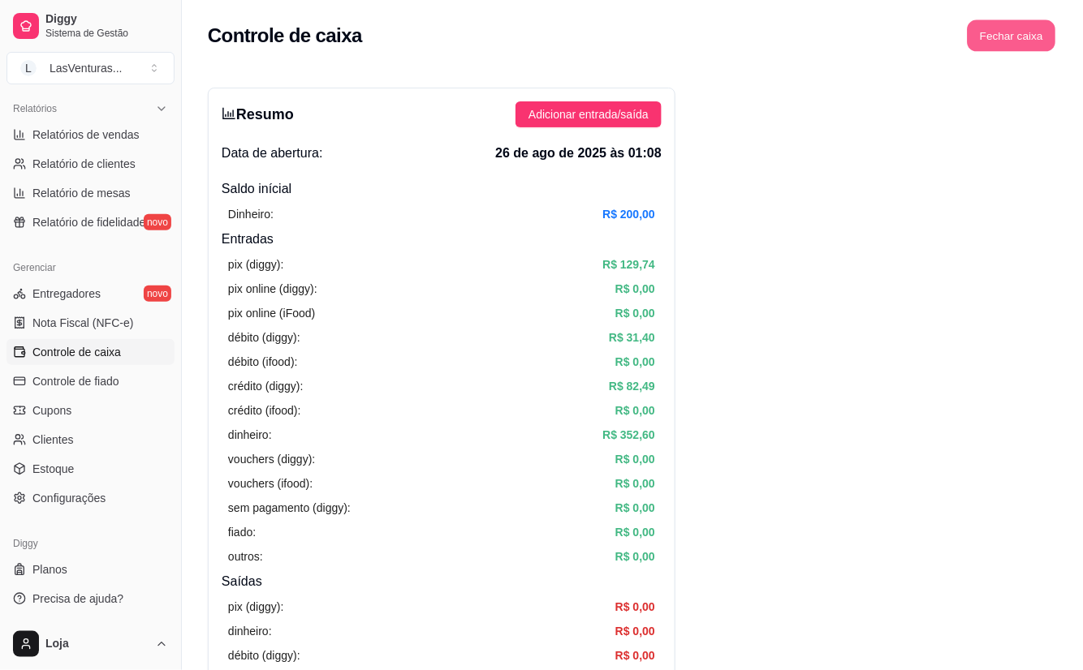
click at [992, 46] on button "Fechar caixa" at bounding box center [1011, 36] width 88 height 32
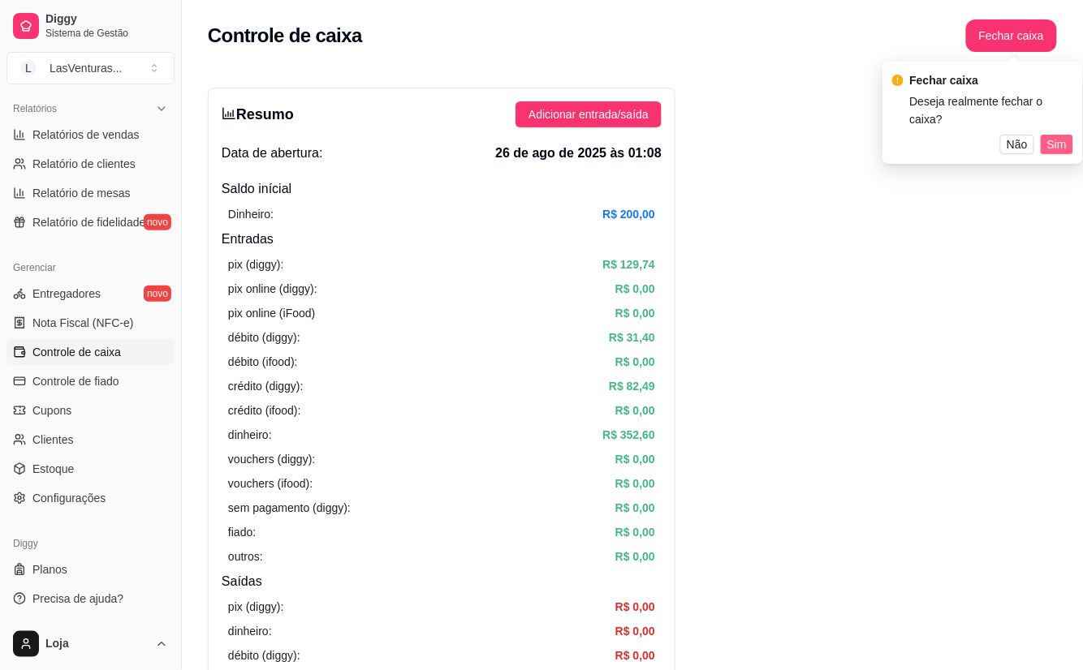
click at [1055, 136] on span "Sim" at bounding box center [1056, 145] width 19 height 18
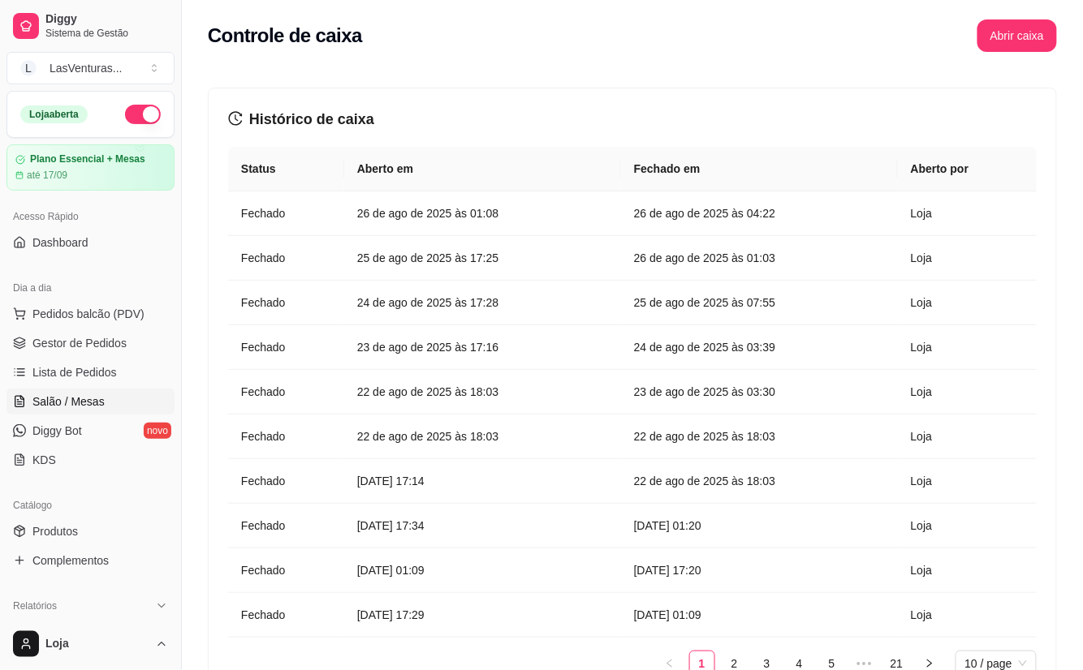
click at [92, 399] on span "Salão / Mesas" at bounding box center [68, 402] width 72 height 16
